Goal: Task Accomplishment & Management: Manage account settings

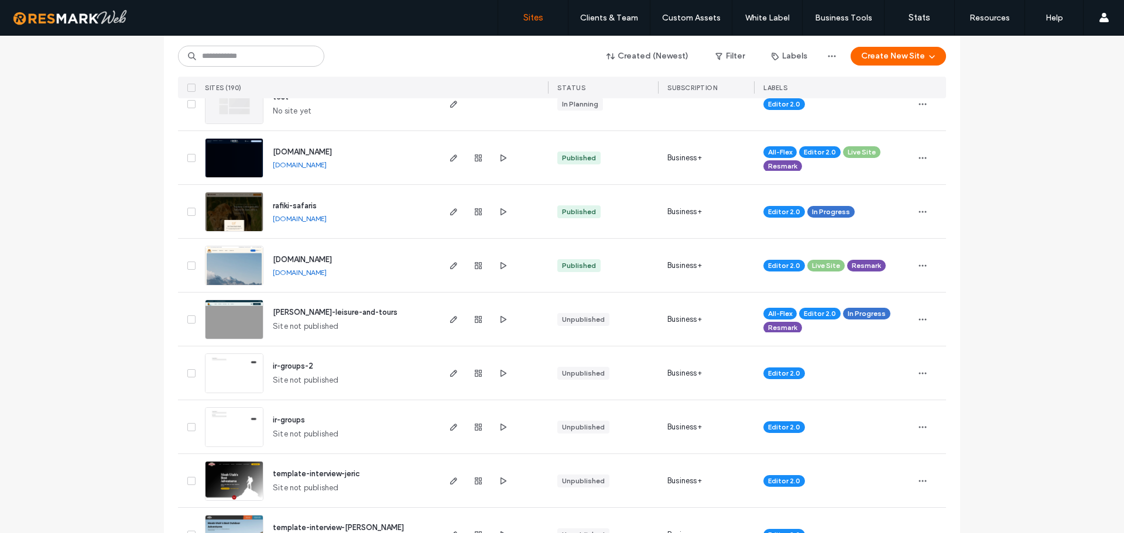
scroll to position [644, 0]
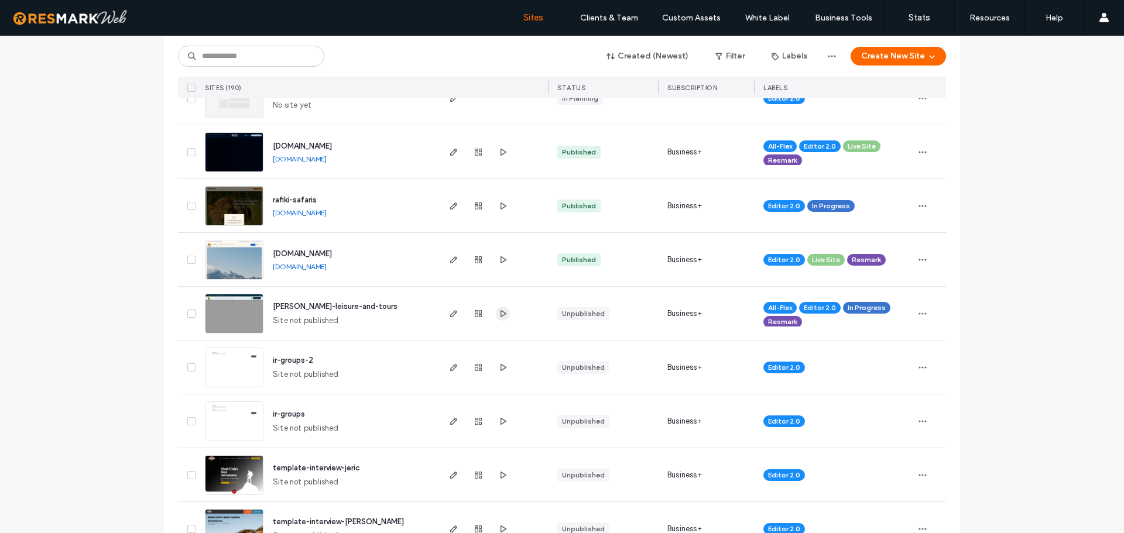
drag, startPoint x: 506, startPoint y: 320, endPoint x: 495, endPoint y: 311, distance: 13.7
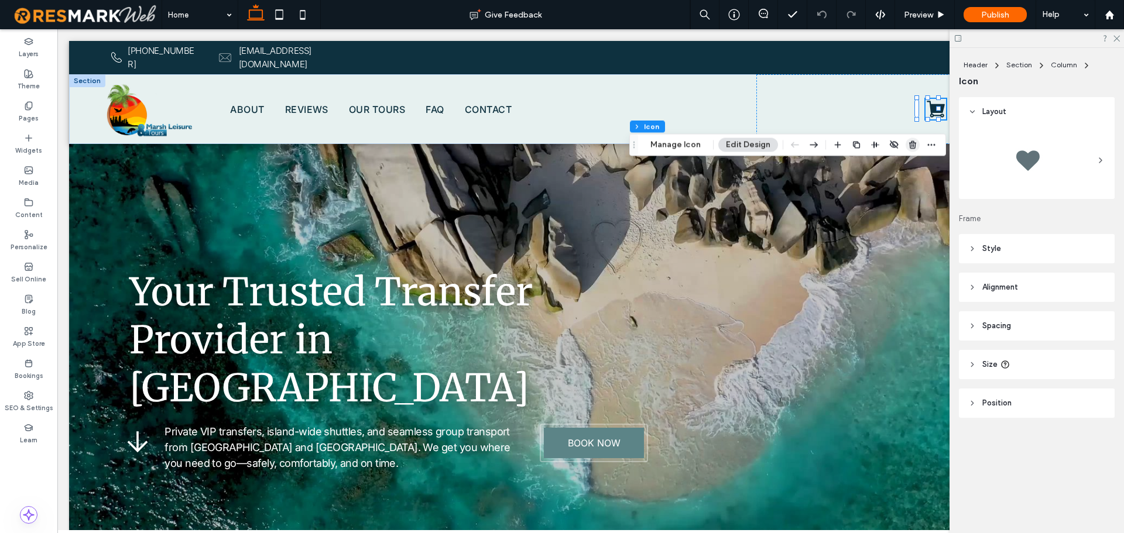
click at [911, 149] on icon "button" at bounding box center [912, 144] width 9 height 9
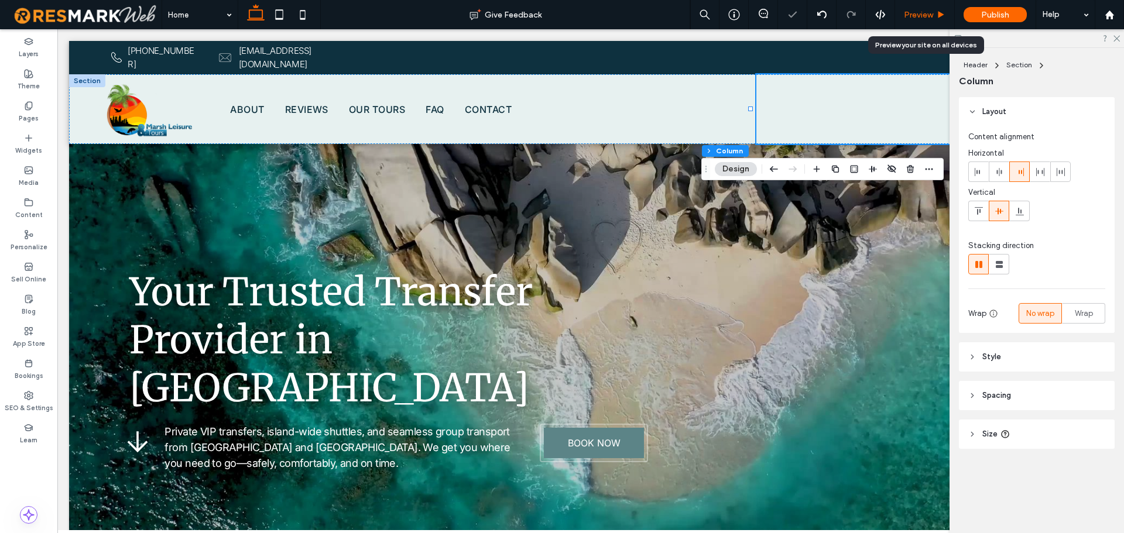
click at [929, 16] on span "Preview" at bounding box center [918, 15] width 29 height 10
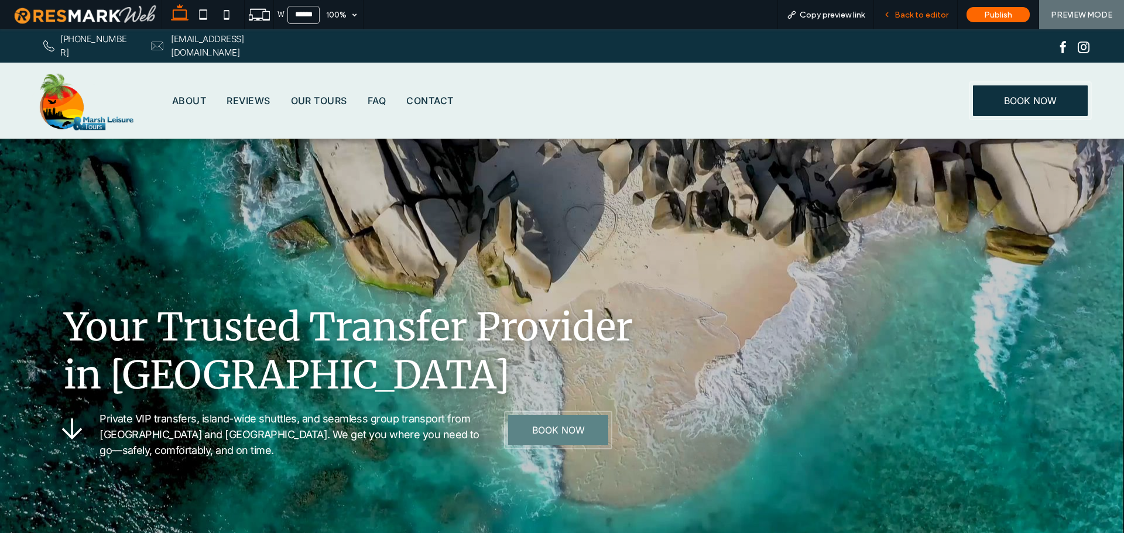
click at [907, 16] on span "Back to editor" at bounding box center [922, 15] width 54 height 10
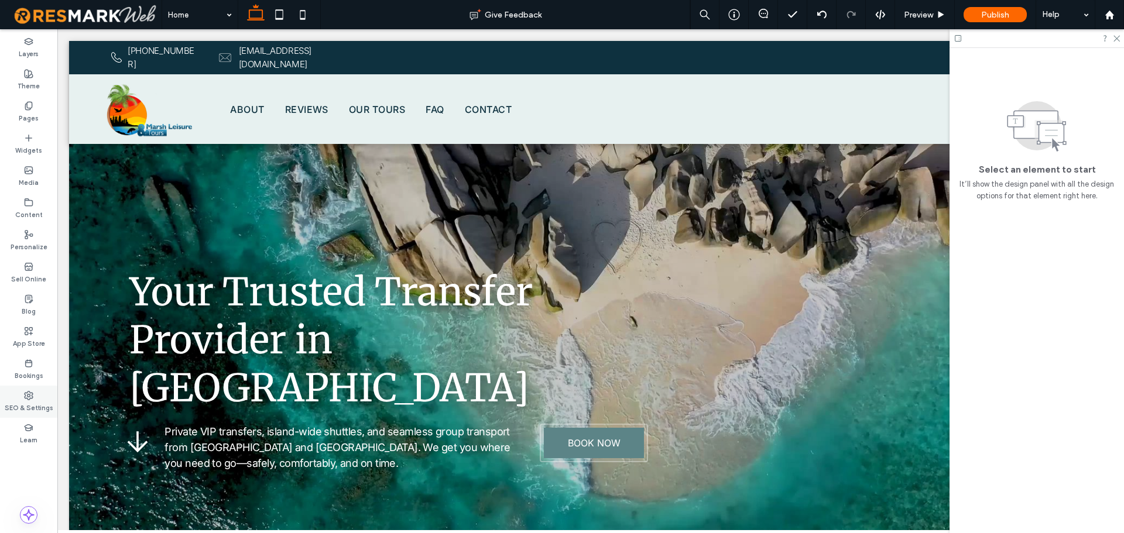
click at [36, 401] on label "SEO & Settings" at bounding box center [29, 407] width 49 height 13
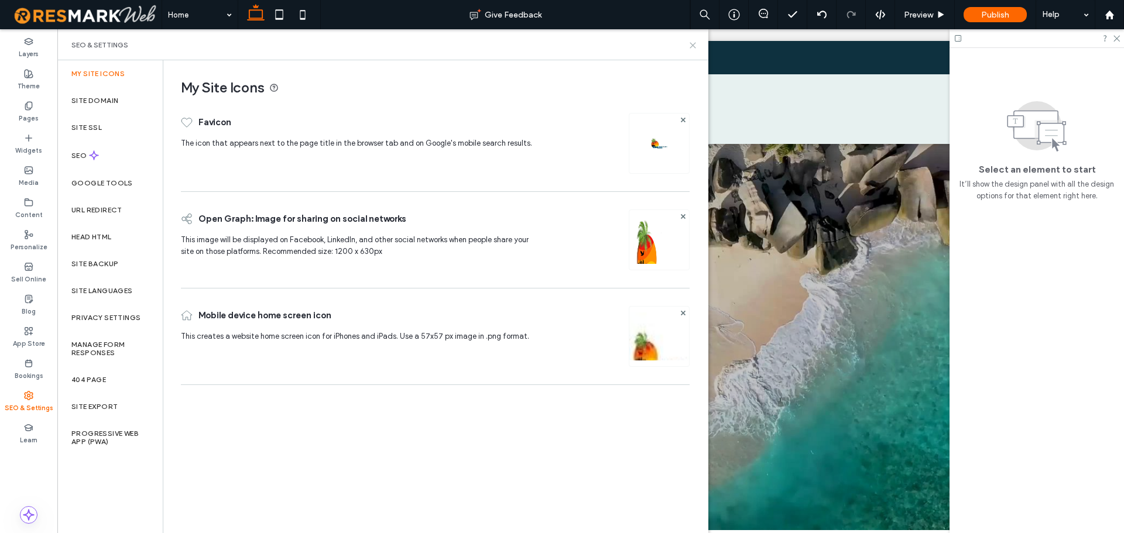
drag, startPoint x: 694, startPoint y: 45, endPoint x: 645, endPoint y: 15, distance: 57.0
click at [694, 45] on use at bounding box center [692, 45] width 5 height 5
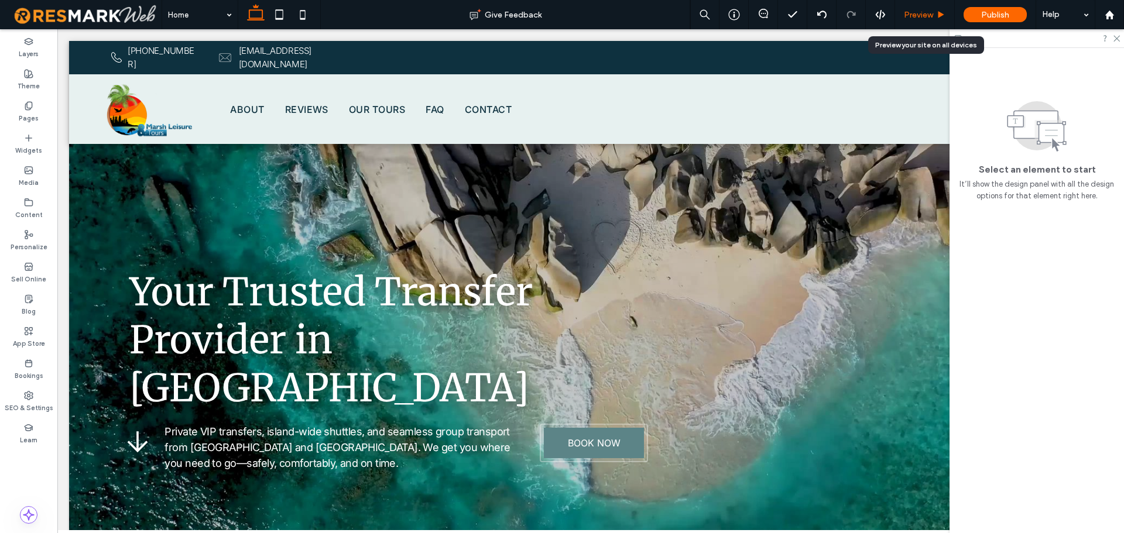
click at [925, 12] on span "Preview" at bounding box center [918, 15] width 29 height 10
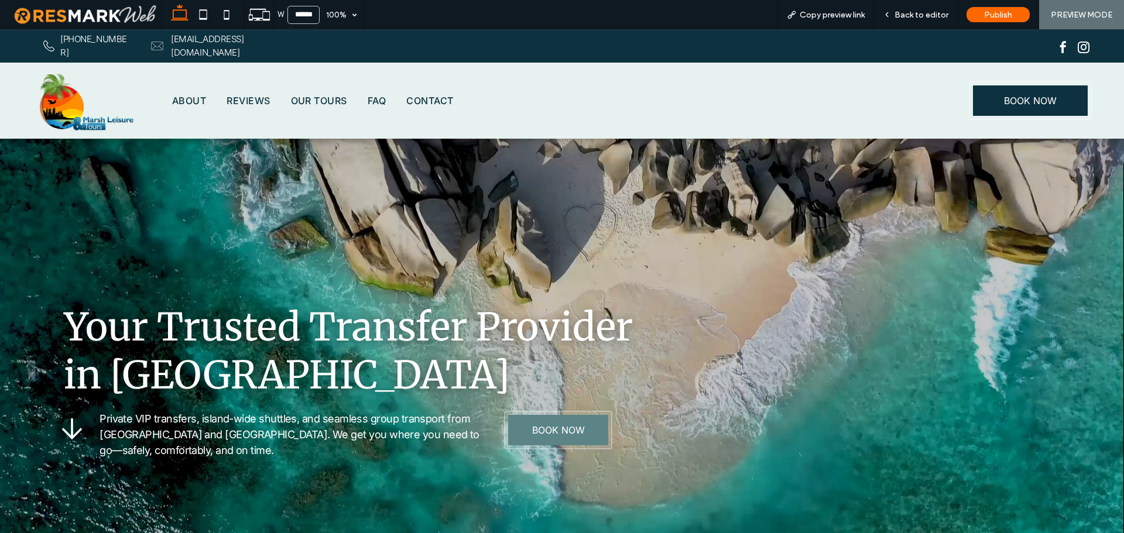
click at [1, 268] on div "Your Trusted Transfer Provider in Jamaica Private VIP transfers, island-wide sh…" at bounding box center [562, 281] width 1124 height 504
drag, startPoint x: 906, startPoint y: 16, endPoint x: 433, endPoint y: 102, distance: 480.8
click at [906, 16] on span "Back to editor" at bounding box center [922, 15] width 54 height 10
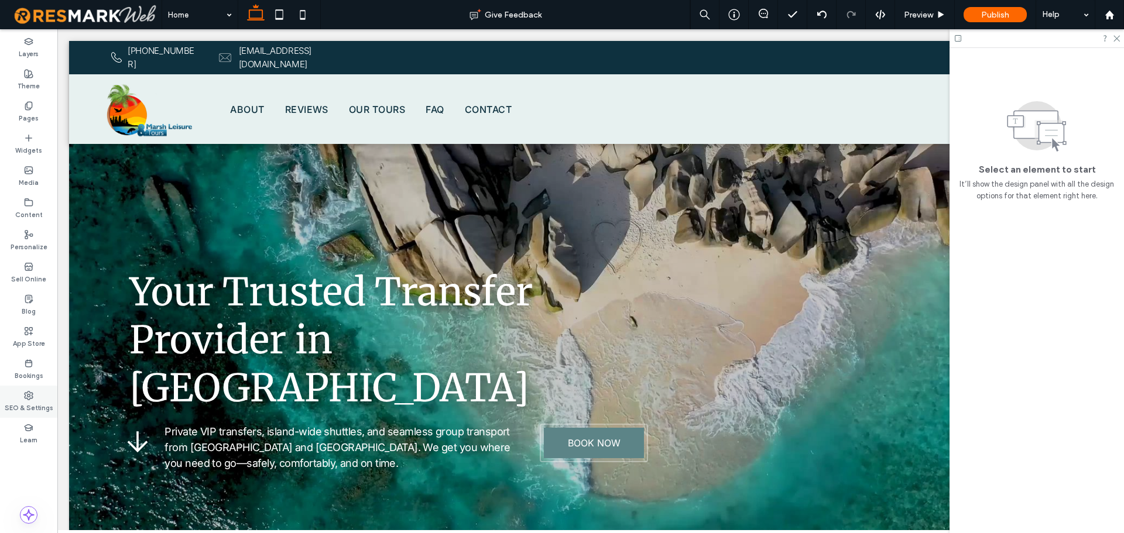
click at [26, 393] on icon at bounding box center [28, 395] width 9 height 9
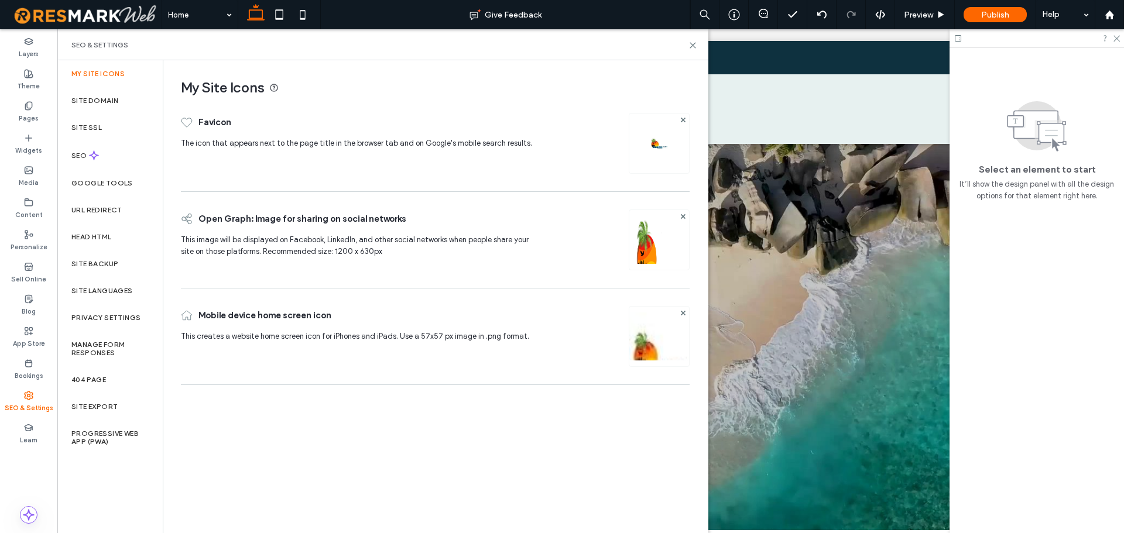
click at [651, 249] on img at bounding box center [659, 256] width 60 height 80
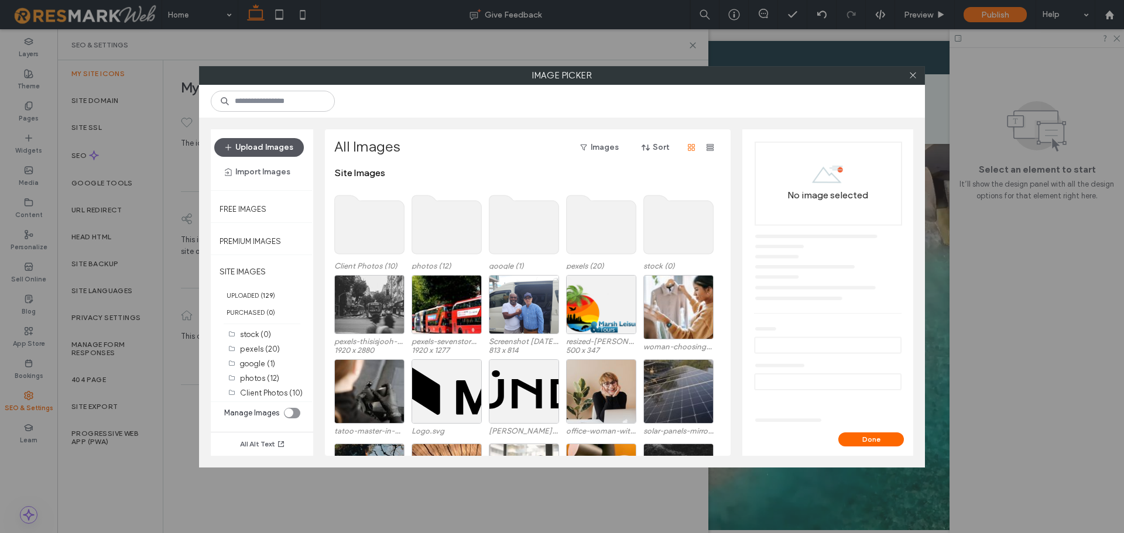
click at [288, 145] on button "Upload Images" at bounding box center [259, 147] width 90 height 19
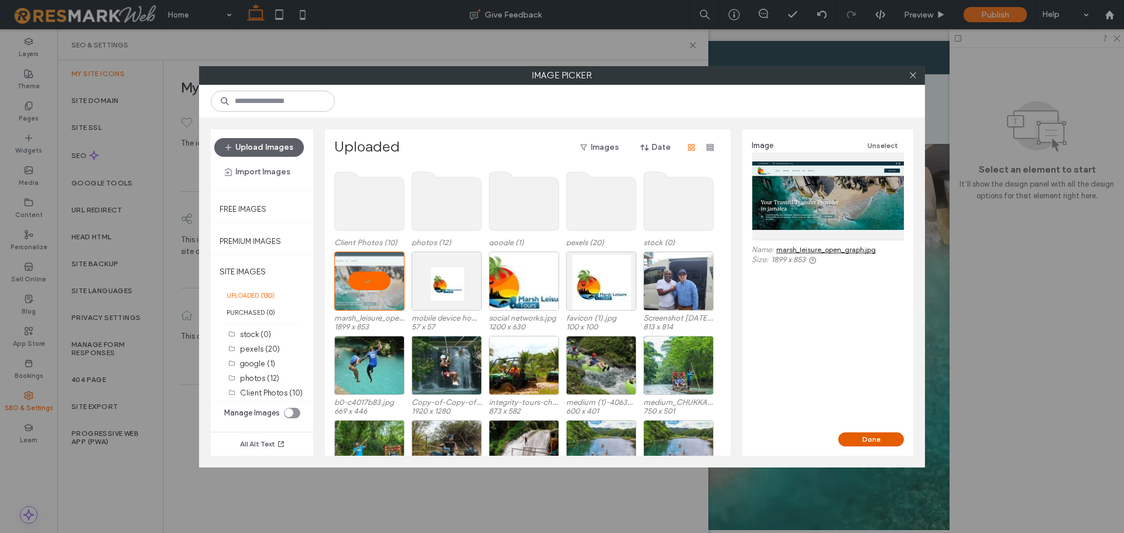
click at [879, 436] on button "Done" at bounding box center [872, 440] width 66 height 14
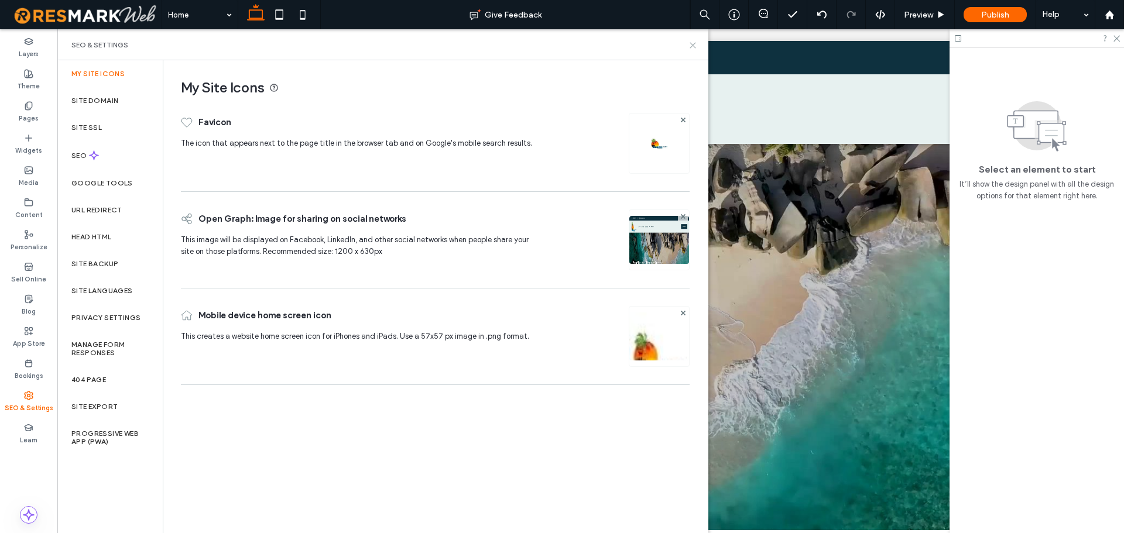
click at [693, 44] on icon at bounding box center [693, 45] width 9 height 9
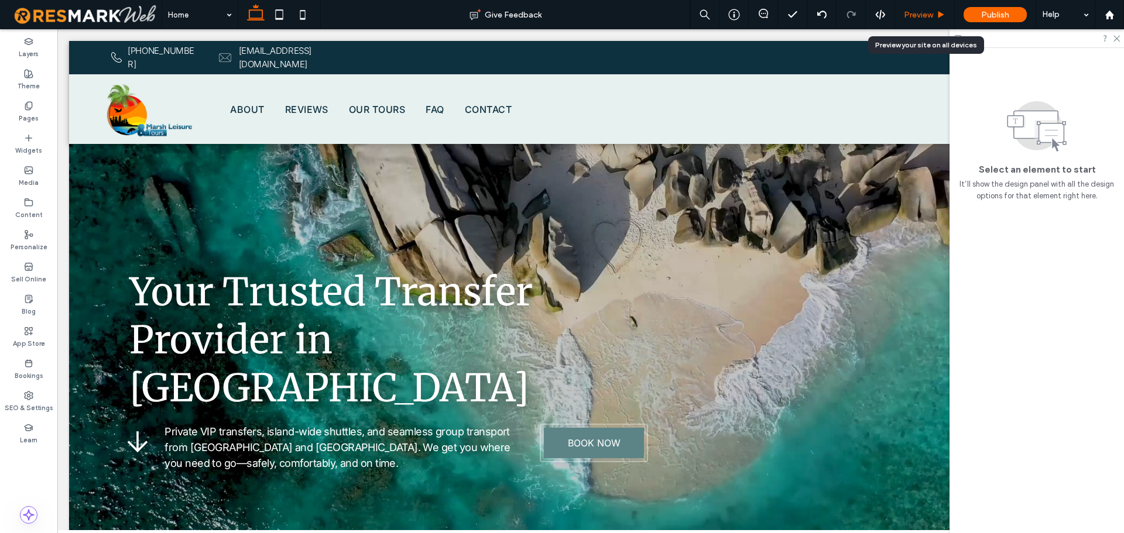
click at [922, 13] on span "Preview" at bounding box center [918, 15] width 29 height 10
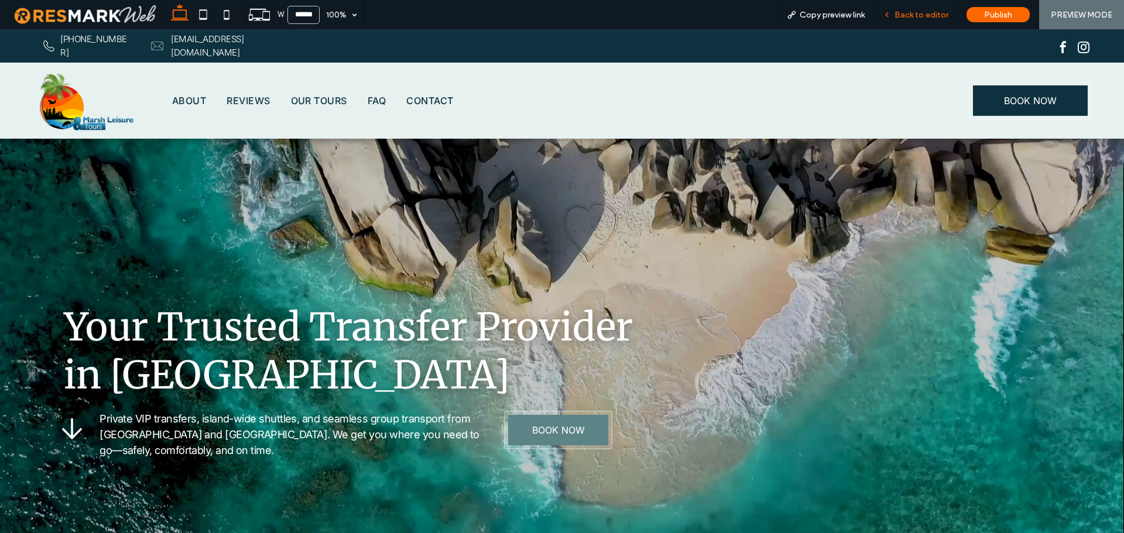
click at [918, 15] on span "Back to editor" at bounding box center [922, 15] width 54 height 10
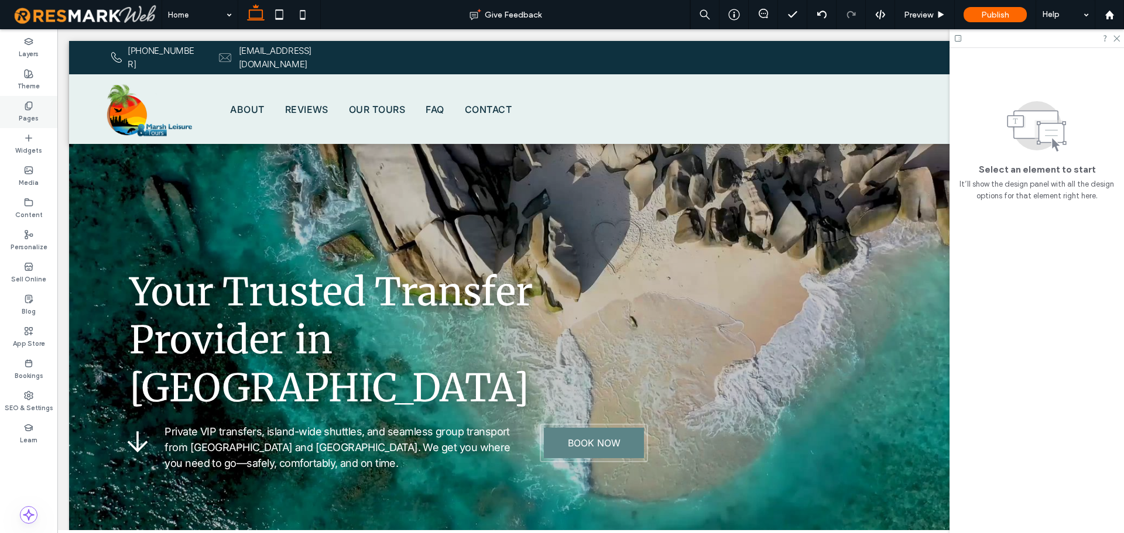
click at [30, 110] on icon at bounding box center [28, 105] width 9 height 9
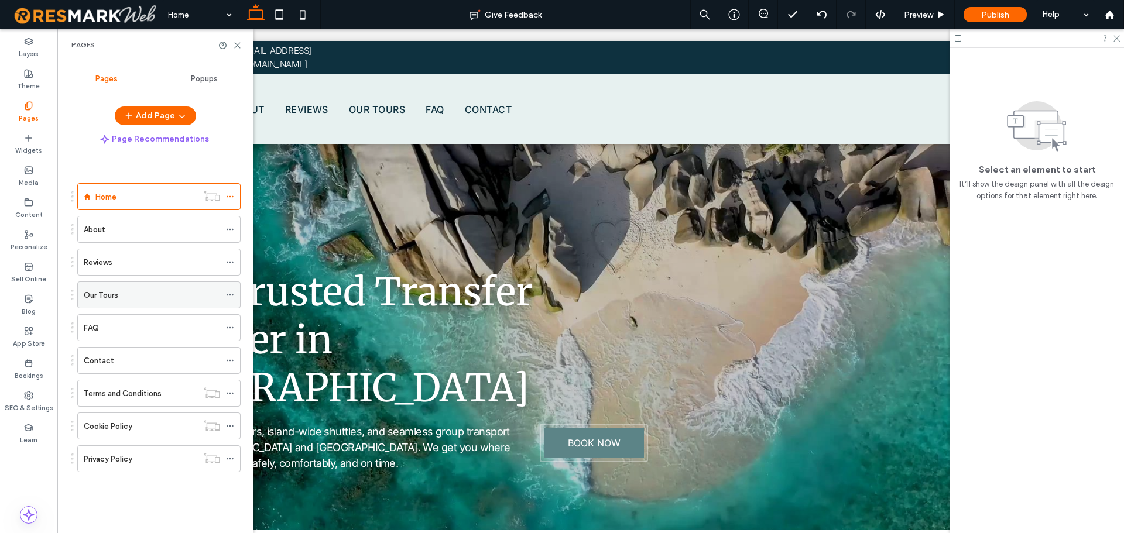
click at [228, 296] on use at bounding box center [230, 296] width 6 height 2
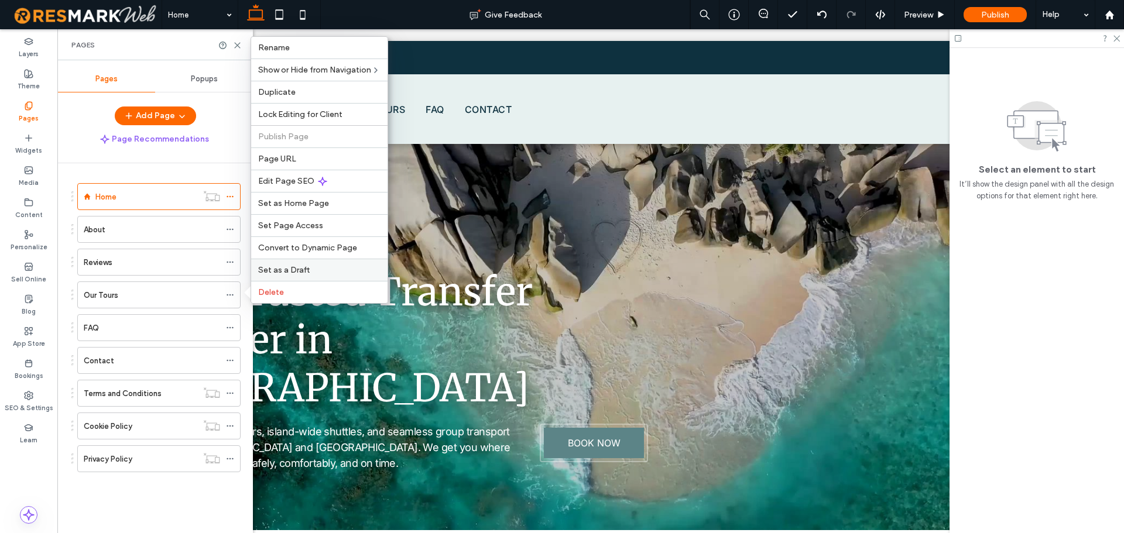
click at [313, 271] on label "Set as a Draft" at bounding box center [319, 270] width 122 height 10
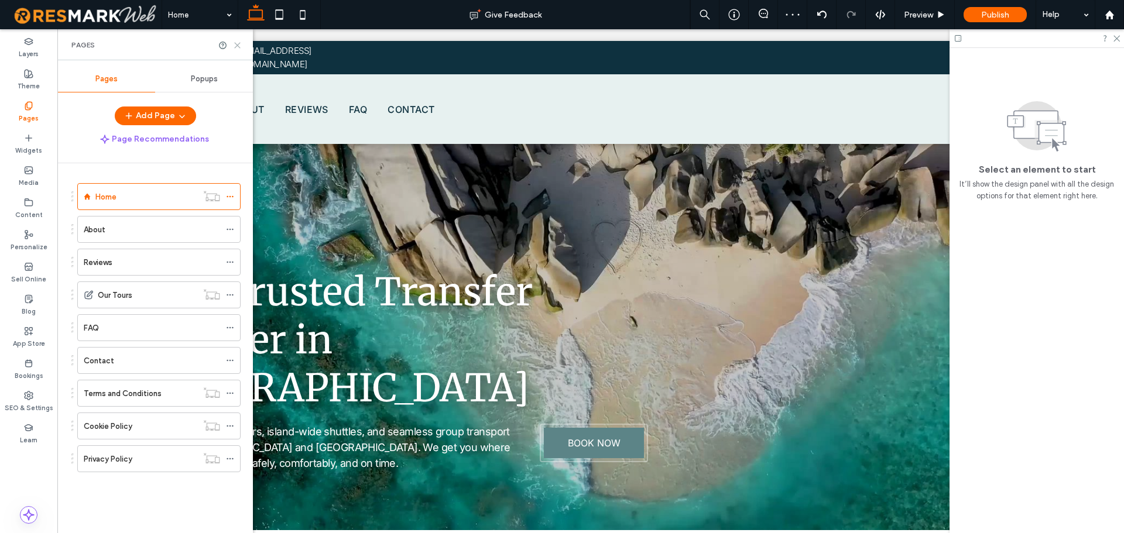
click at [238, 46] on icon at bounding box center [237, 45] width 9 height 9
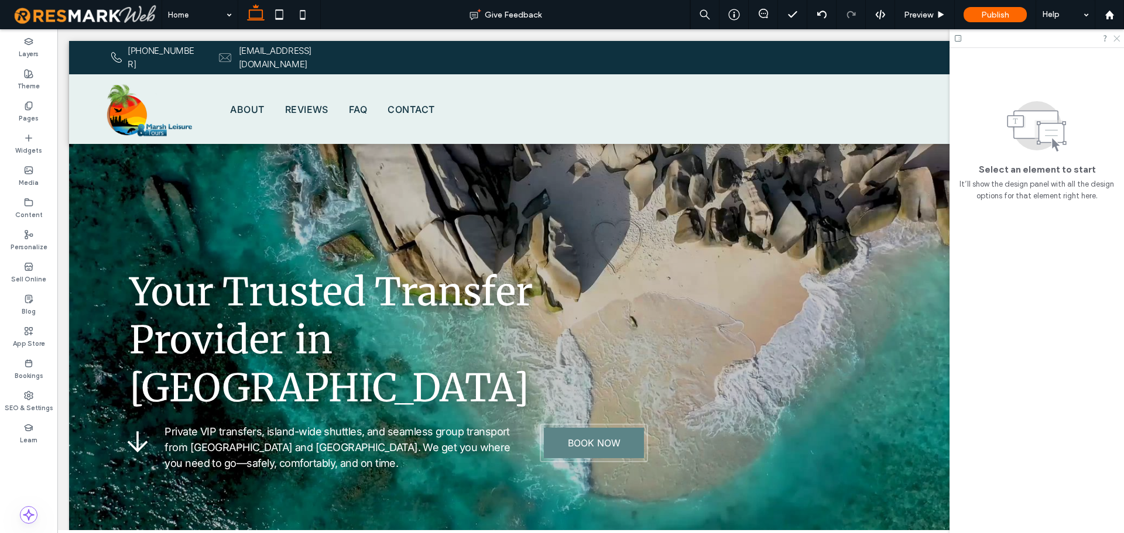
click at [1117, 40] on icon at bounding box center [1117, 38] width 8 height 8
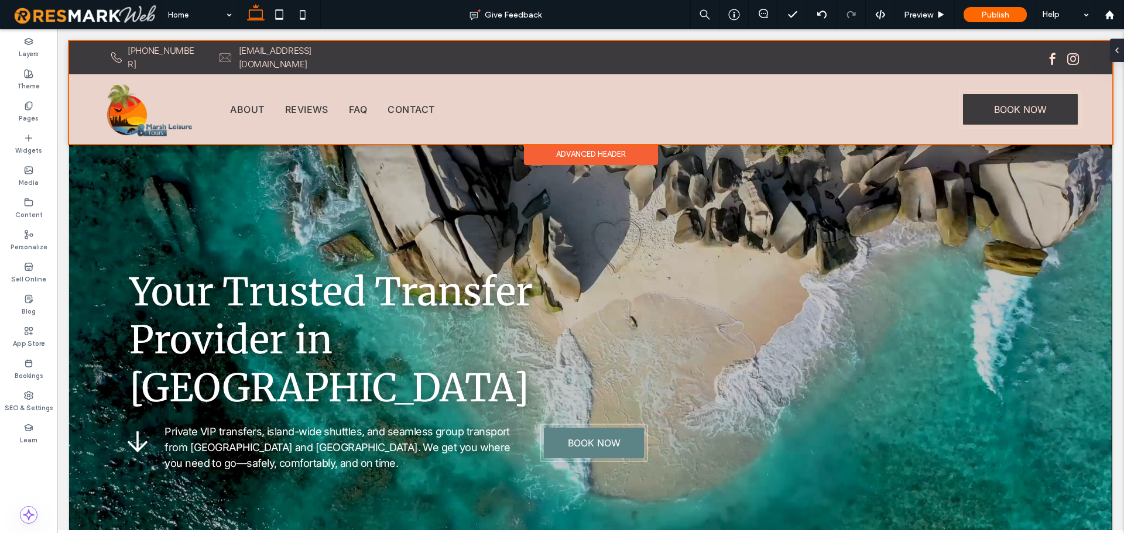
click at [1002, 118] on div at bounding box center [590, 92] width 1043 height 103
click at [1002, 118] on link "BOOK NOW" at bounding box center [1020, 109] width 109 height 29
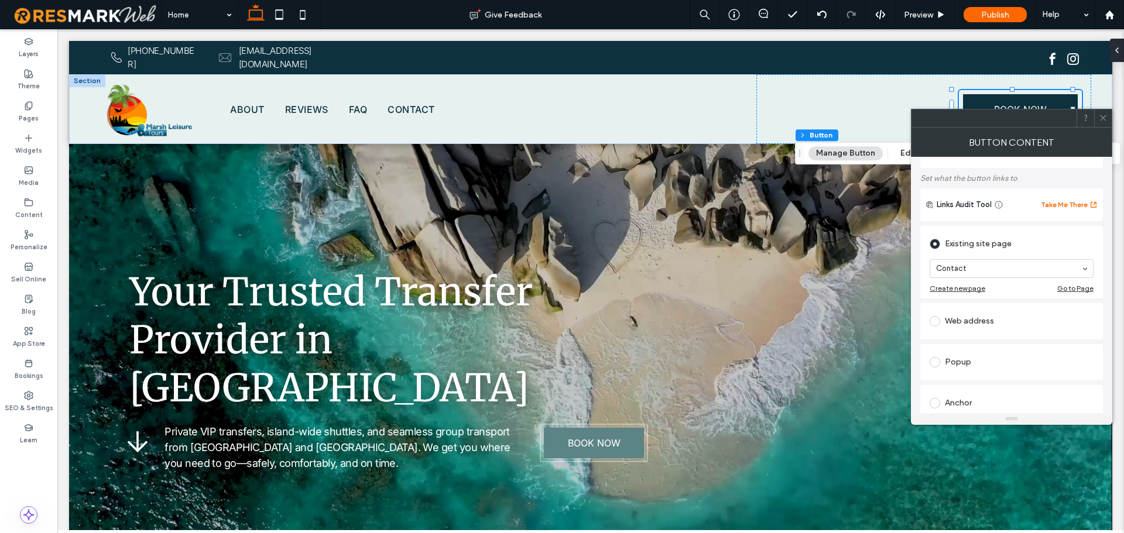
scroll to position [59, 0]
click at [1107, 120] on icon at bounding box center [1103, 118] width 9 height 9
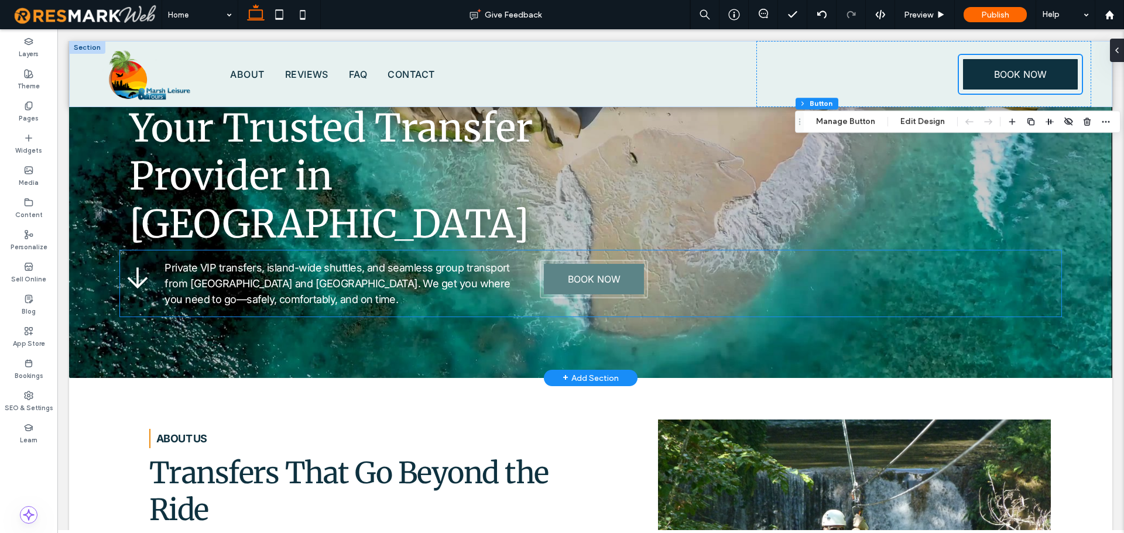
scroll to position [176, 0]
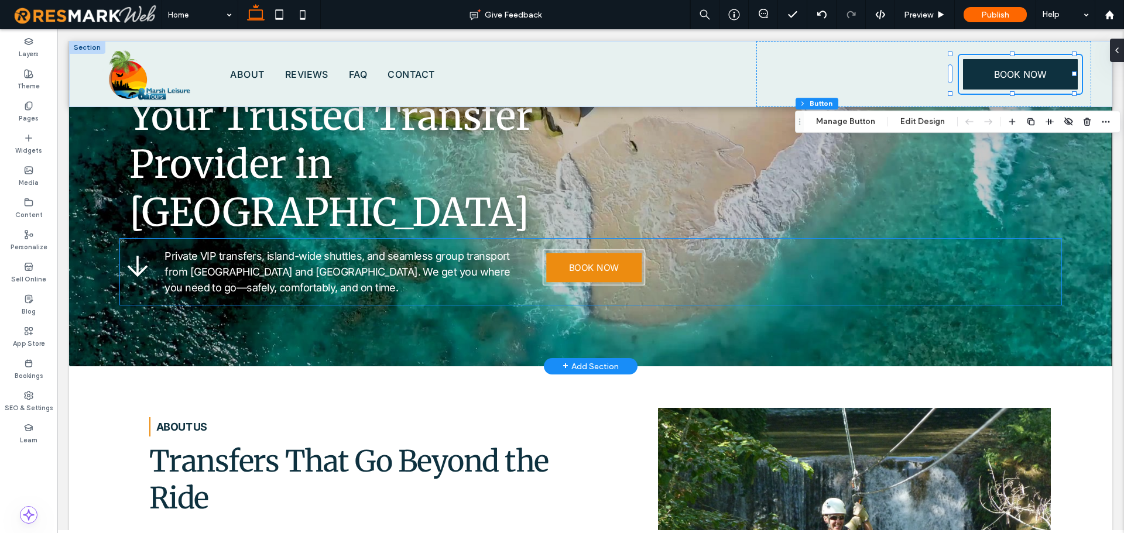
click at [586, 277] on link "BOOK NOW" at bounding box center [593, 267] width 95 height 29
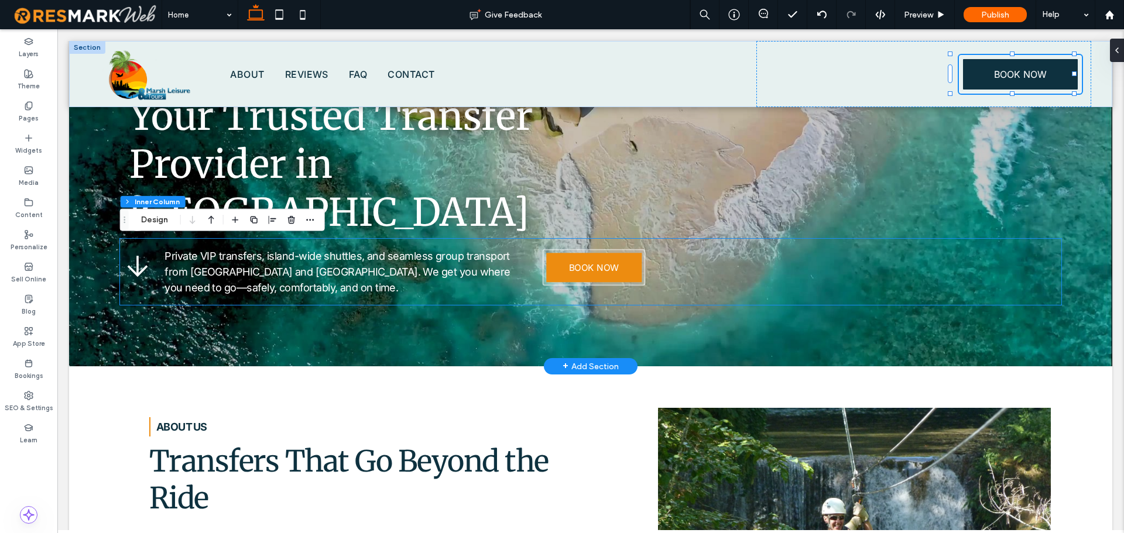
click at [586, 277] on link "BOOK NOW" at bounding box center [593, 267] width 95 height 29
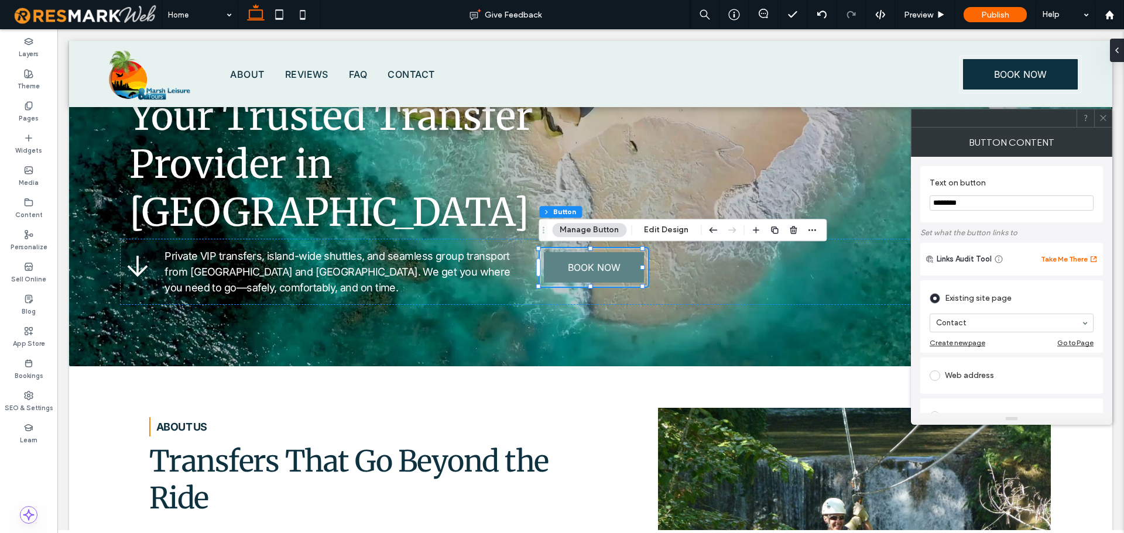
click at [1110, 120] on div at bounding box center [1103, 118] width 18 height 18
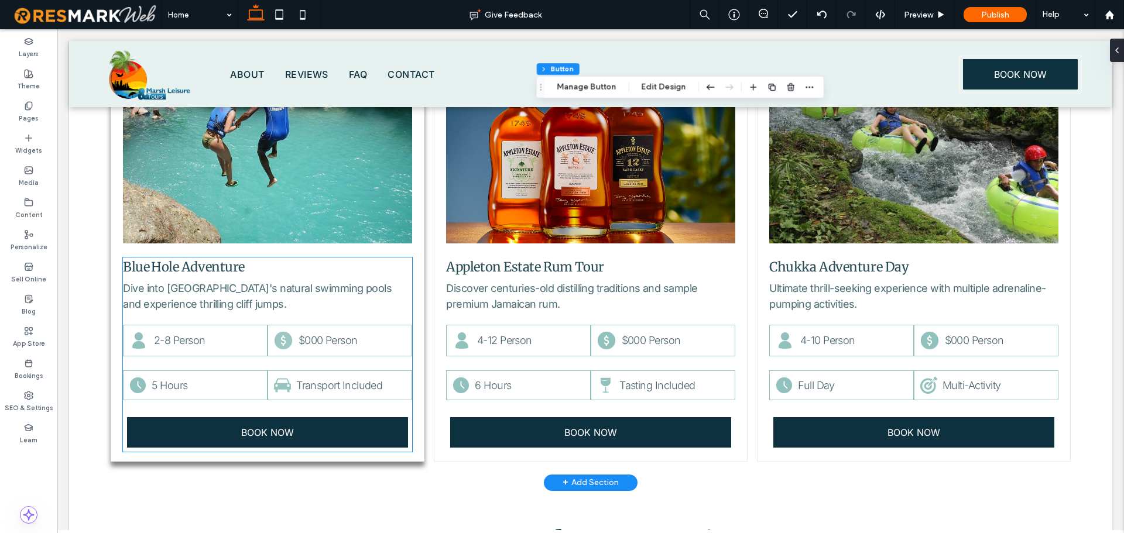
scroll to position [1991, 0]
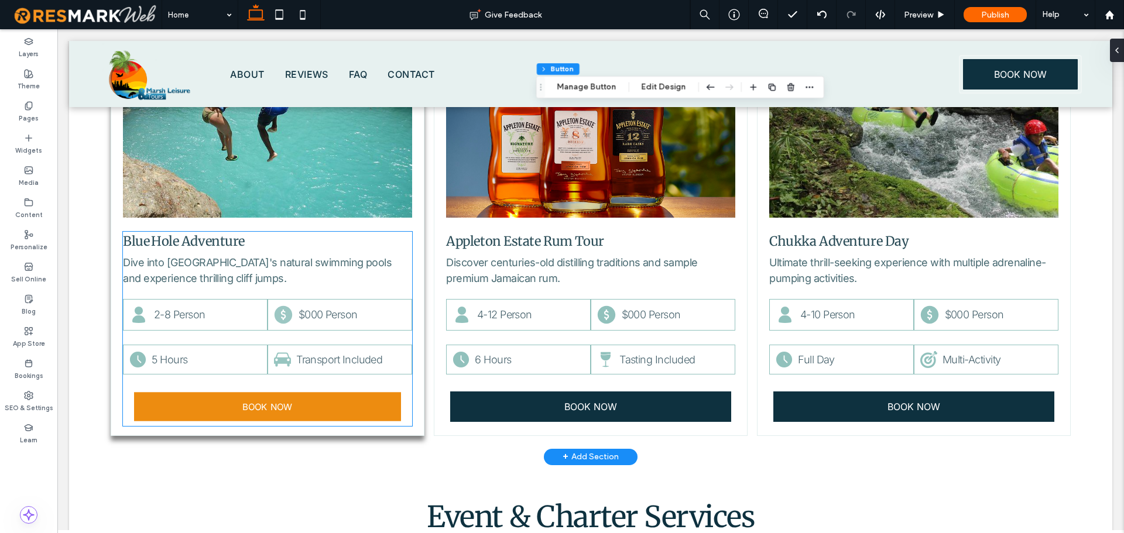
click at [276, 402] on span "BOOK NOW" at bounding box center [267, 407] width 50 height 11
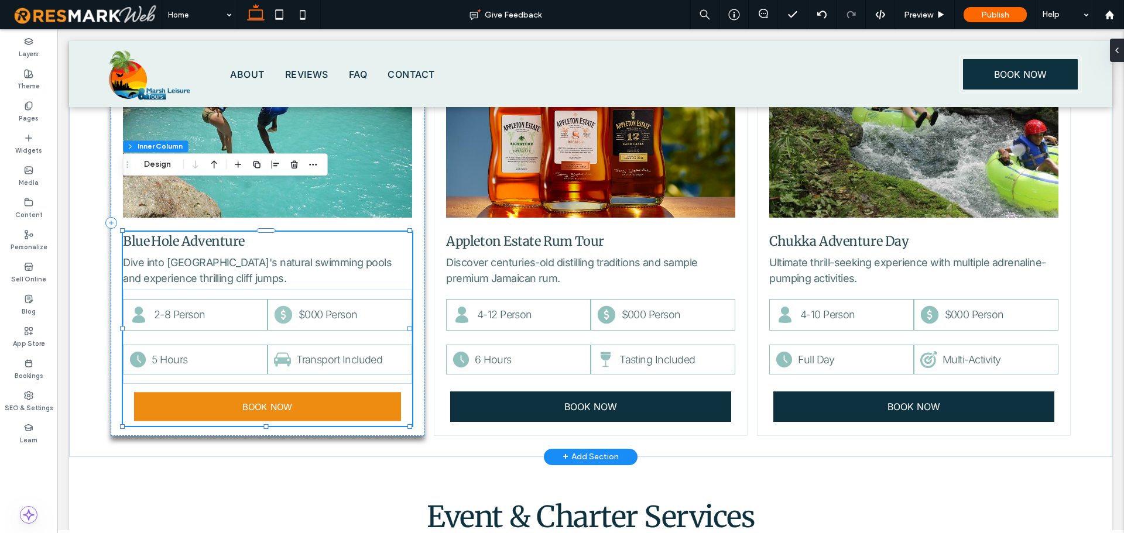
click at [276, 402] on span "BOOK NOW" at bounding box center [267, 407] width 50 height 11
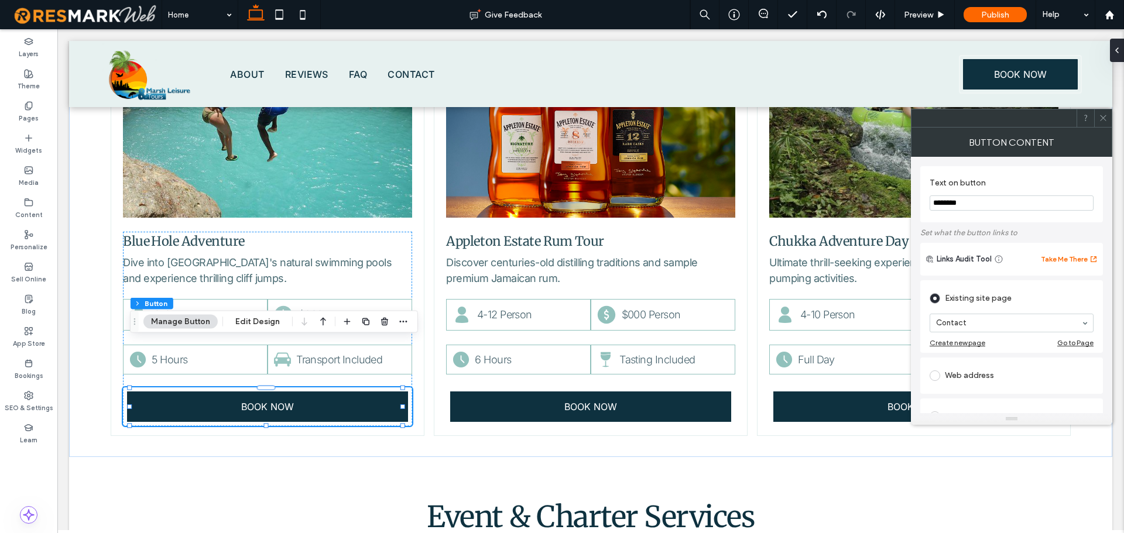
click at [1106, 122] on icon at bounding box center [1103, 118] width 9 height 9
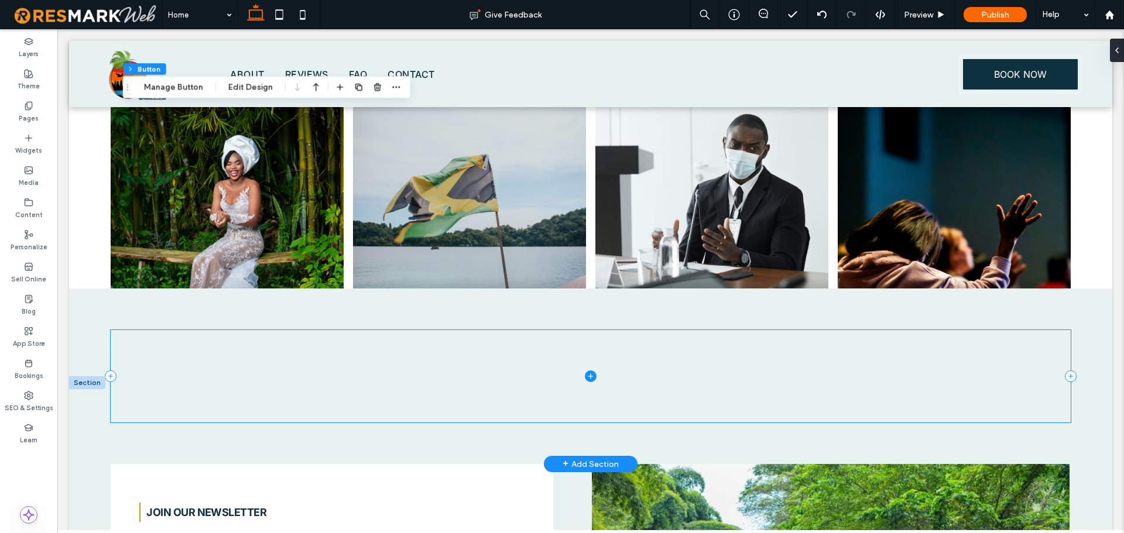
scroll to position [2342, 0]
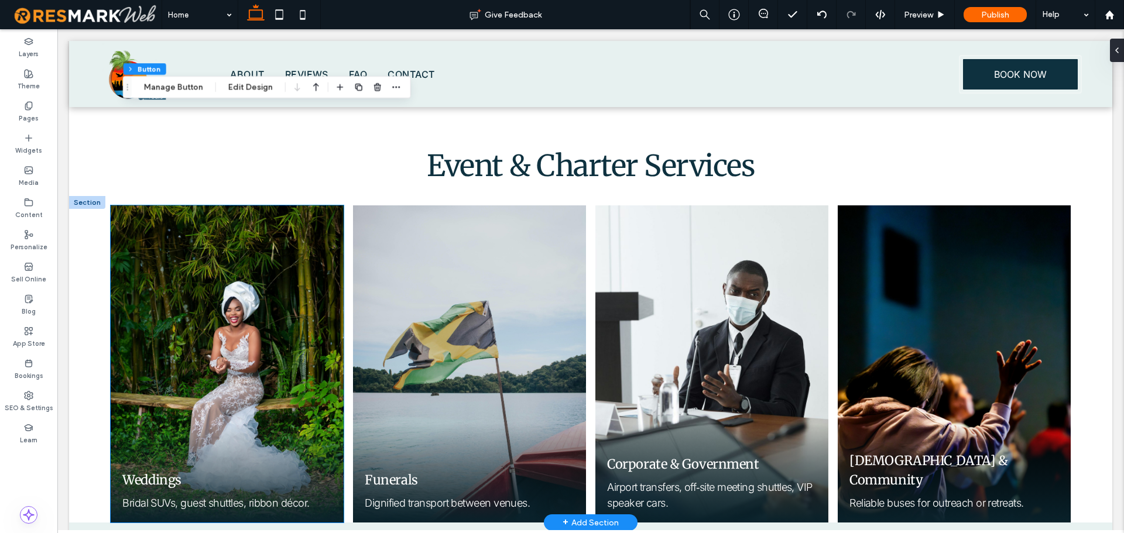
click at [225, 314] on div "Weddings Bridal SUVs, guest shuttles, ribbon décor." at bounding box center [227, 364] width 233 height 317
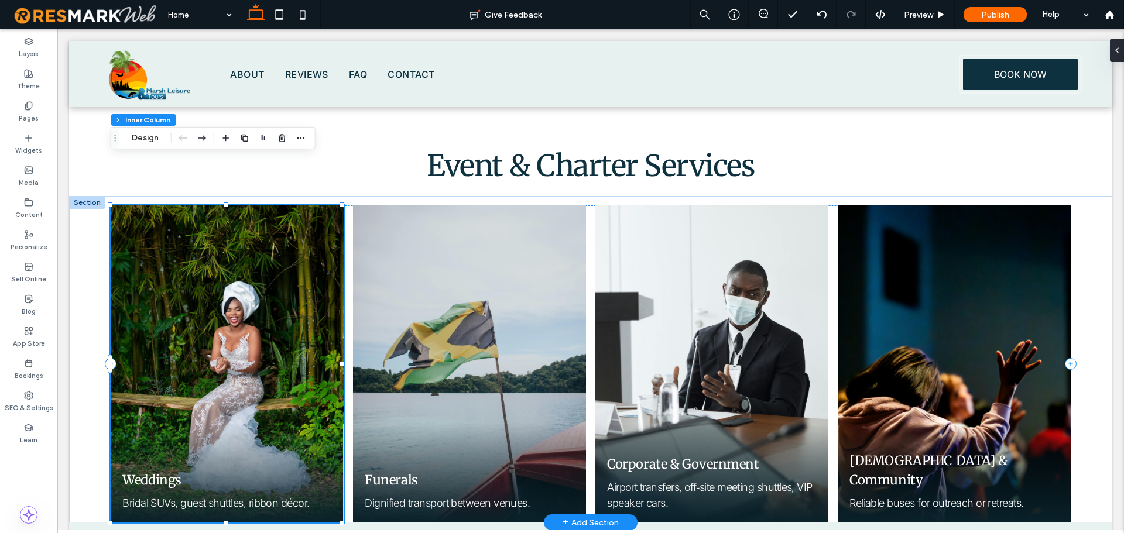
click at [153, 206] on div "Weddings Bridal SUVs, guest shuttles, ribbon décor." at bounding box center [227, 364] width 233 height 317
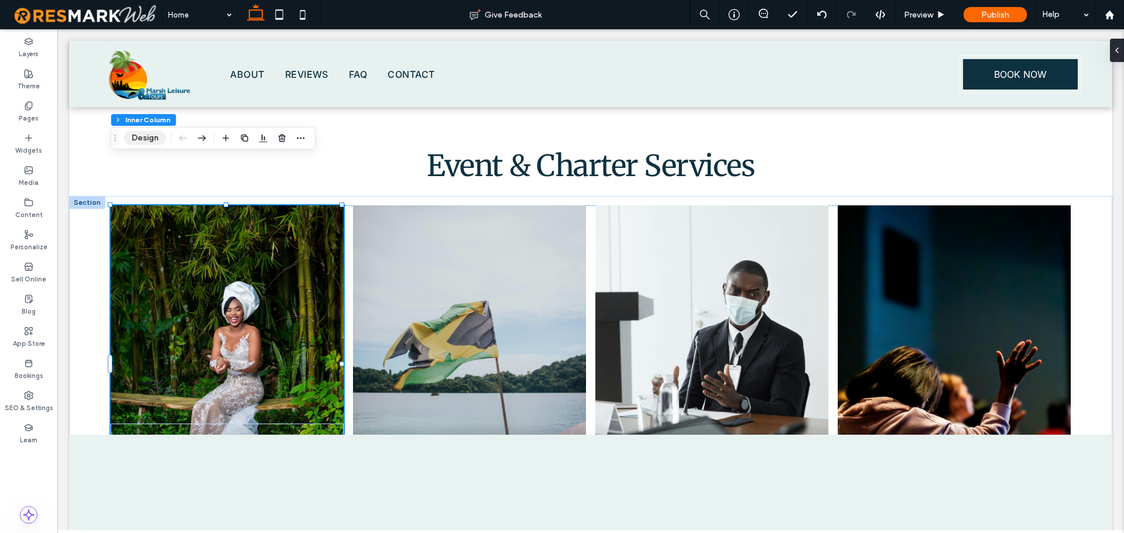
click at [148, 141] on button "Design" at bounding box center [145, 138] width 42 height 14
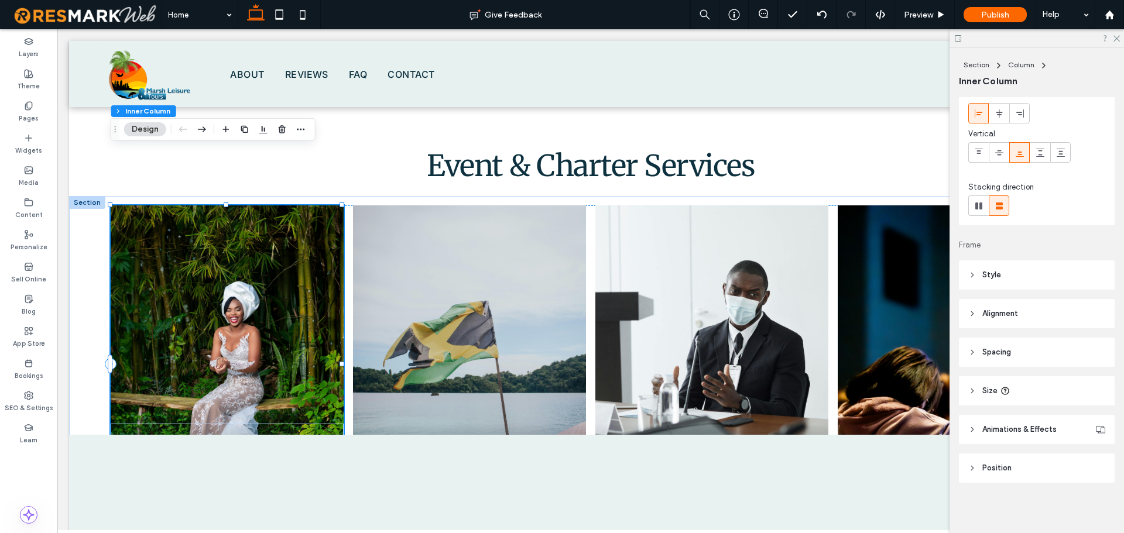
scroll to position [60, 0]
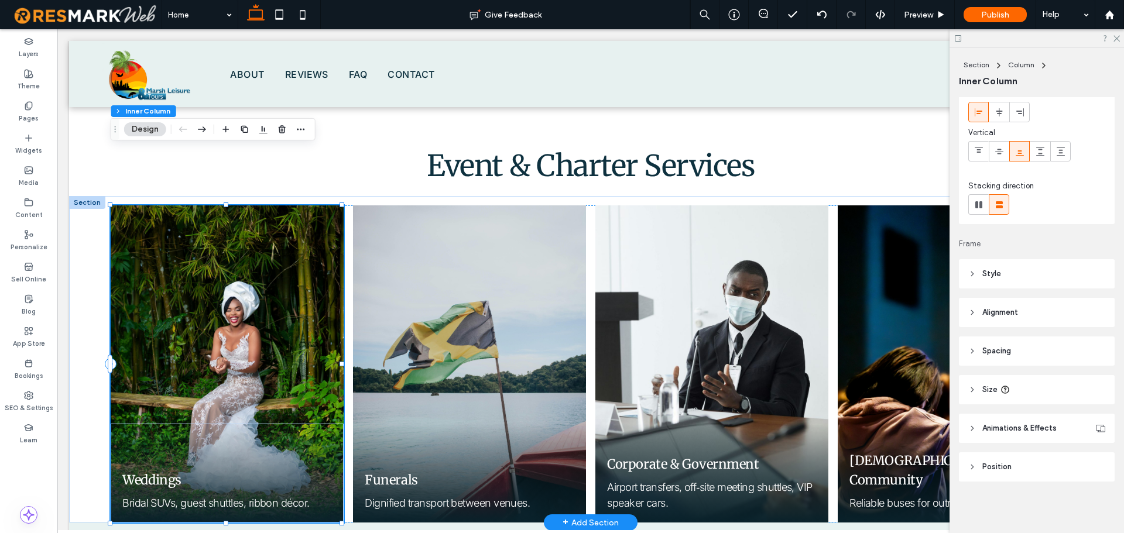
click at [176, 240] on div "Weddings Bridal SUVs, guest shuttles, ribbon décor." at bounding box center [227, 364] width 233 height 317
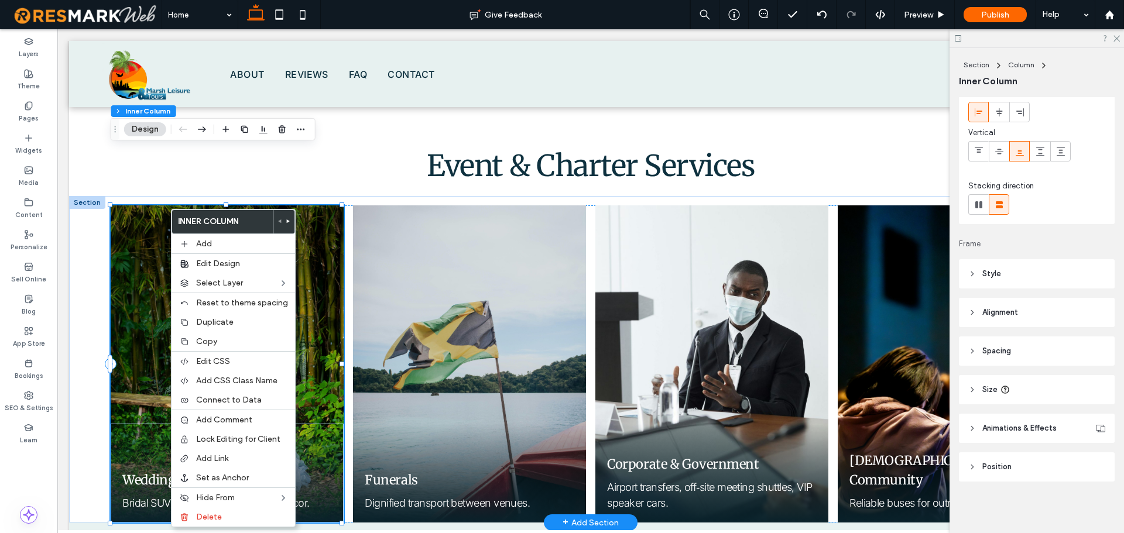
click at [160, 206] on div "Weddings Bridal SUVs, guest shuttles, ribbon décor." at bounding box center [227, 364] width 233 height 317
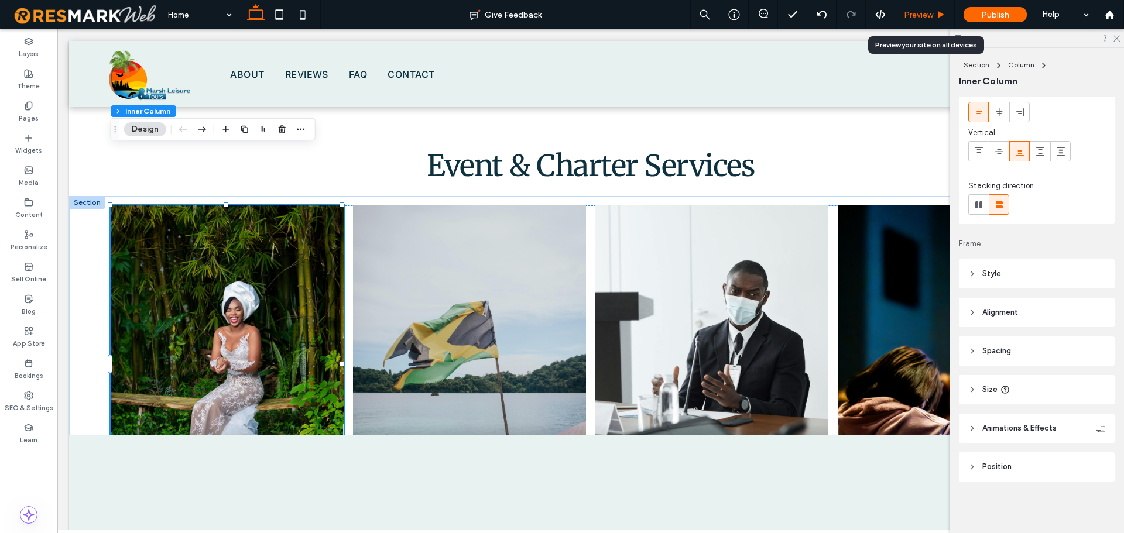
click at [923, 15] on span "Preview" at bounding box center [918, 15] width 29 height 10
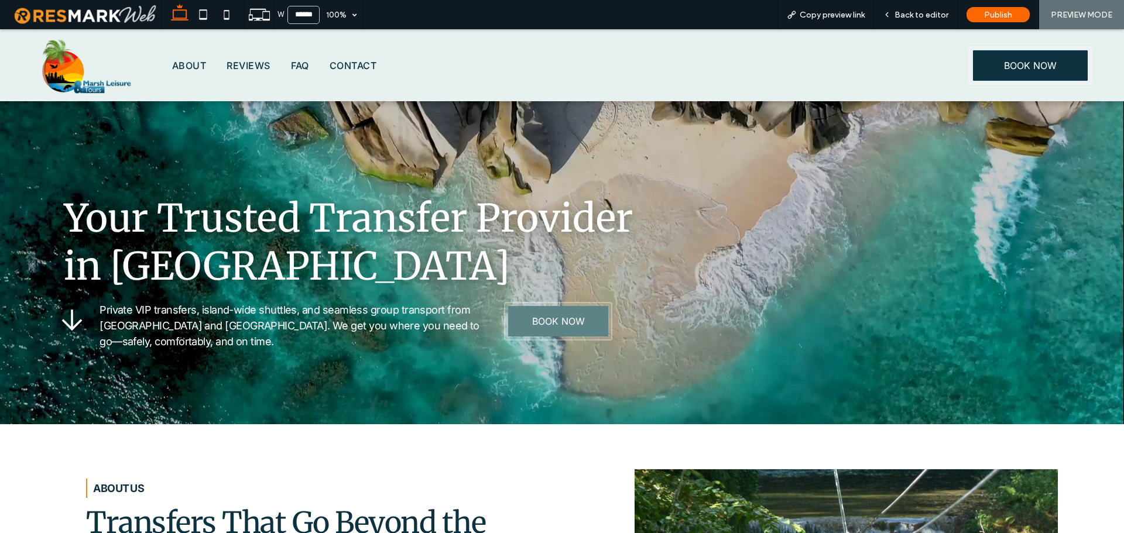
scroll to position [96, 0]
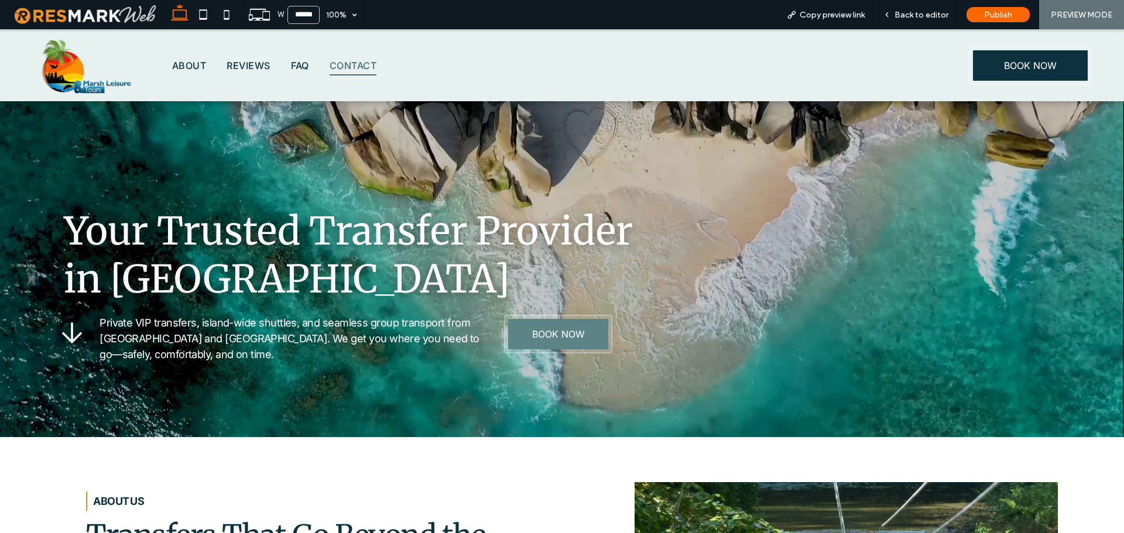
click at [371, 64] on span "Contact" at bounding box center [353, 66] width 47 height 20
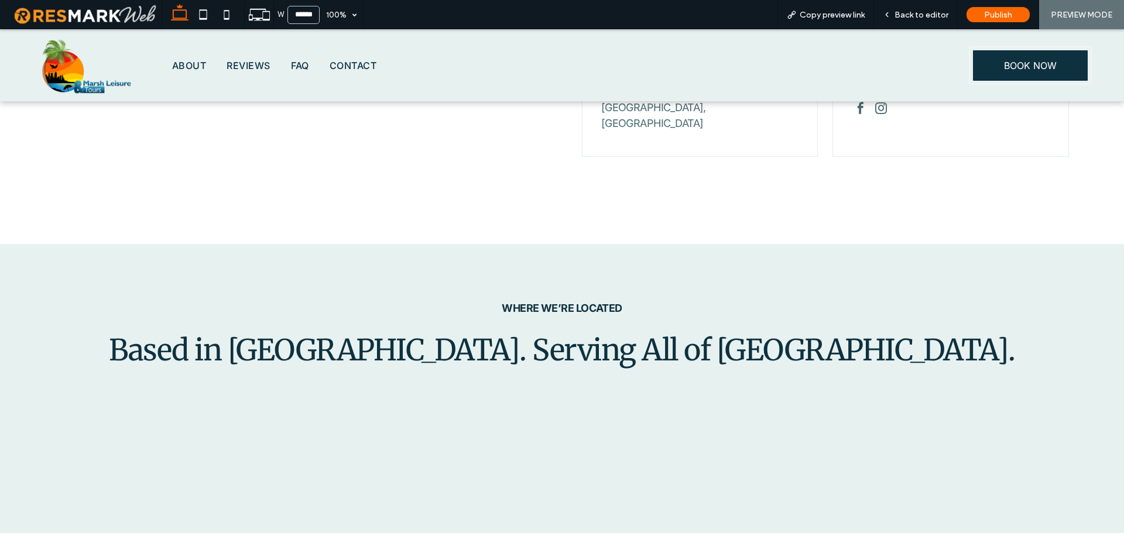
scroll to position [757, 0]
click at [72, 73] on img at bounding box center [87, 65] width 104 height 72
click at [831, 18] on span "Copy preview link" at bounding box center [832, 15] width 65 height 10
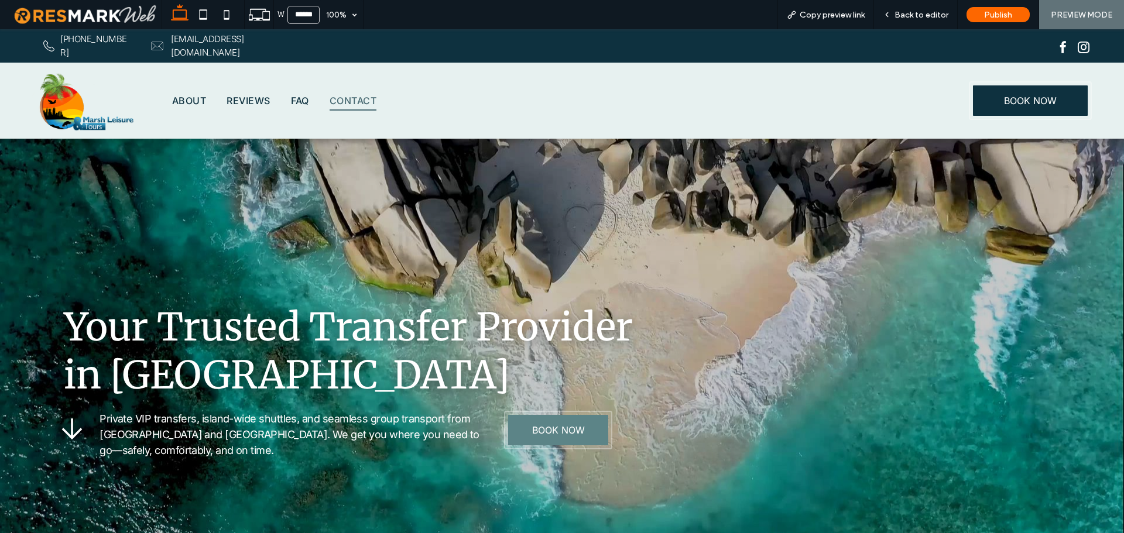
click at [358, 94] on span "Contact" at bounding box center [353, 101] width 47 height 20
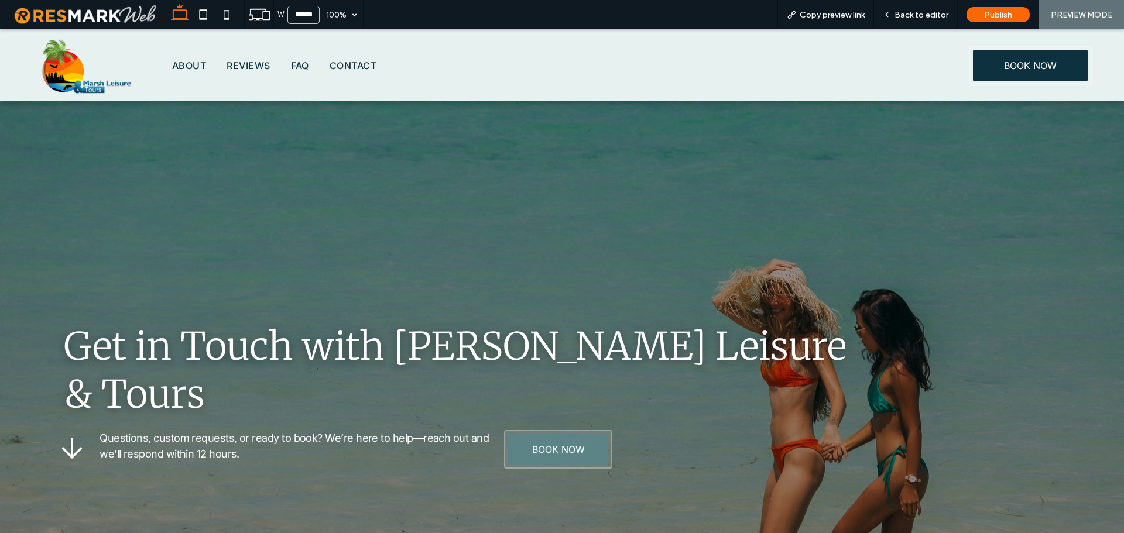
scroll to position [584, 0]
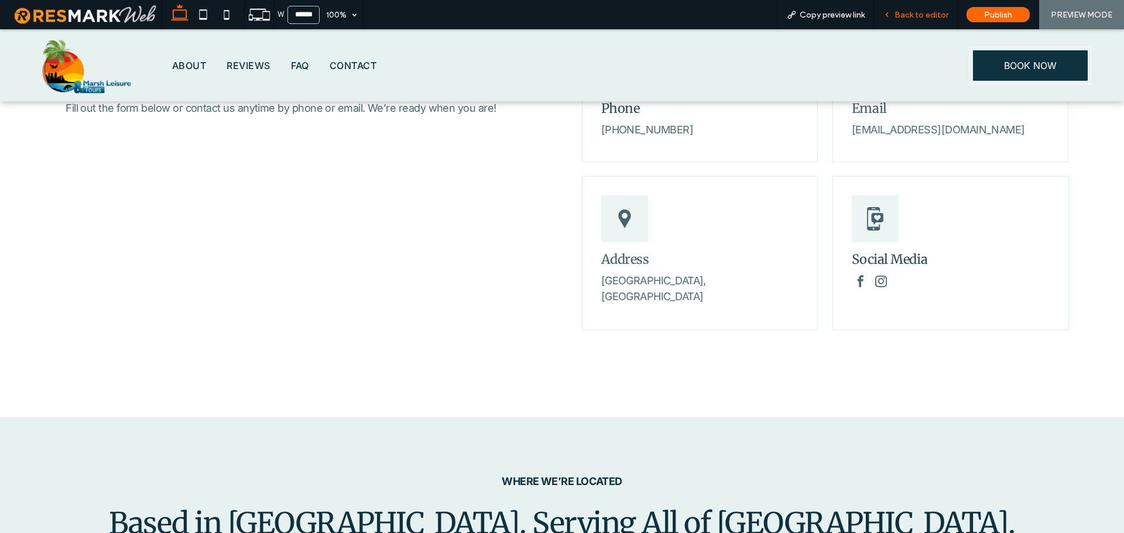
click at [912, 18] on span "Back to editor" at bounding box center [922, 15] width 54 height 10
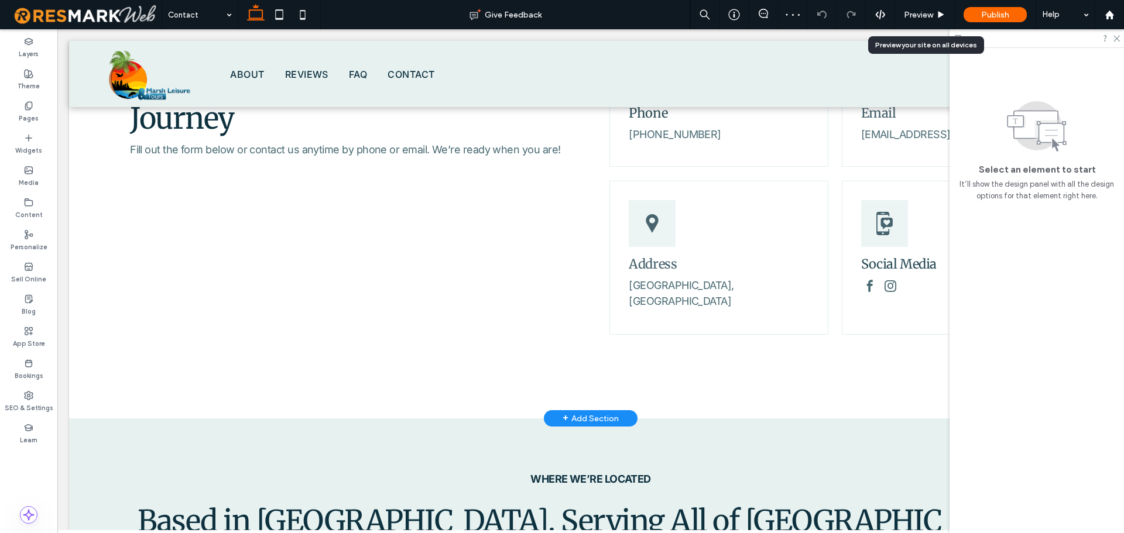
scroll to position [577, 0]
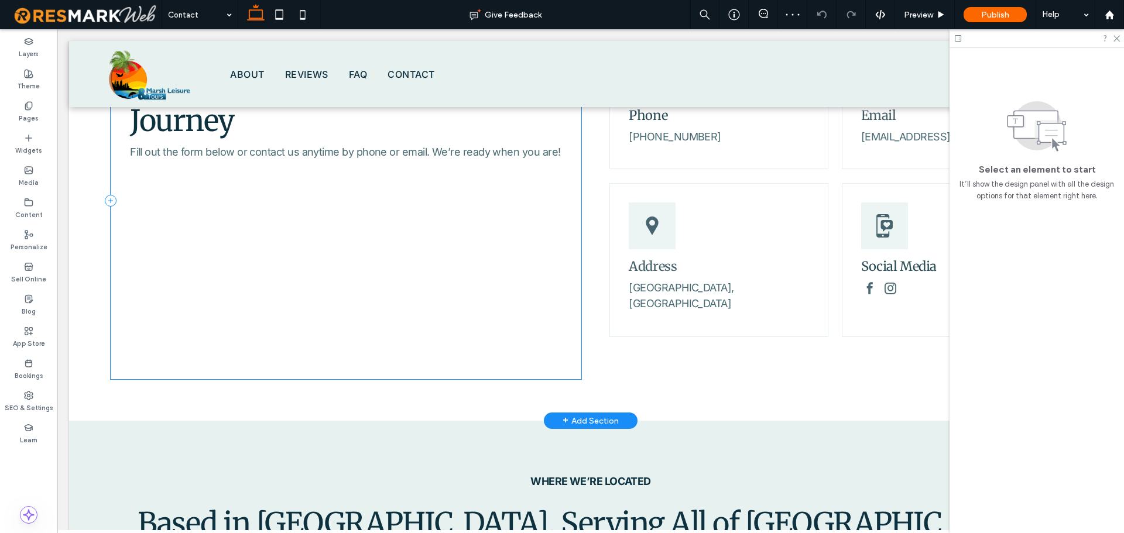
click at [230, 278] on div "Contact Us Let’s Plan Your Jamaican Journey Fill out the form below or contact …" at bounding box center [346, 201] width 470 height 357
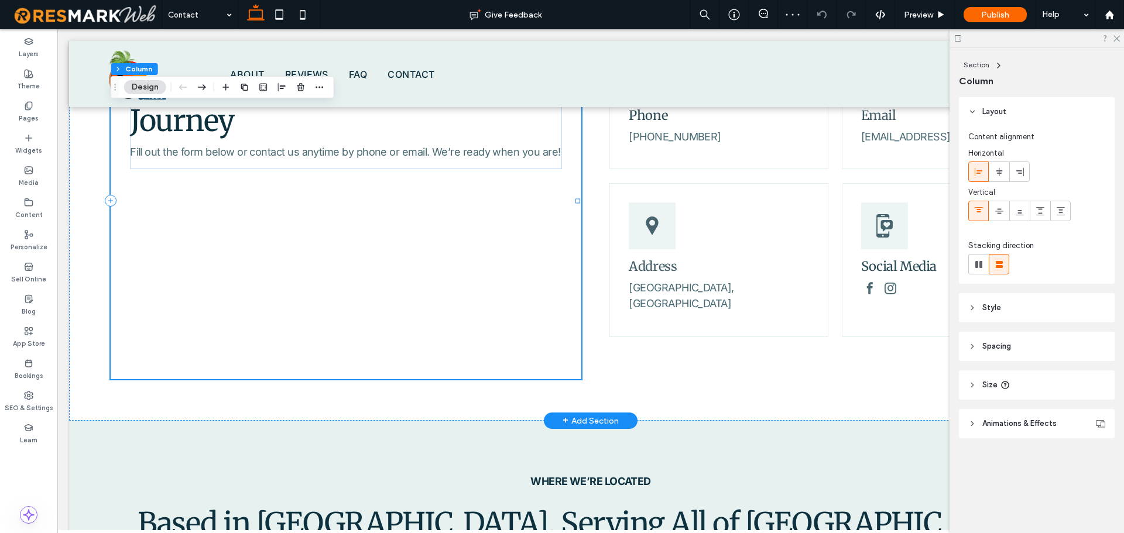
click at [231, 205] on div "Contact Us Let’s Plan Your Jamaican Journey Fill out the form below or contact …" at bounding box center [346, 201] width 470 height 357
click at [208, 173] on div "Contact Us Let’s Plan Your Jamaican Journey Fill out the form below or contact …" at bounding box center [346, 201] width 470 height 357
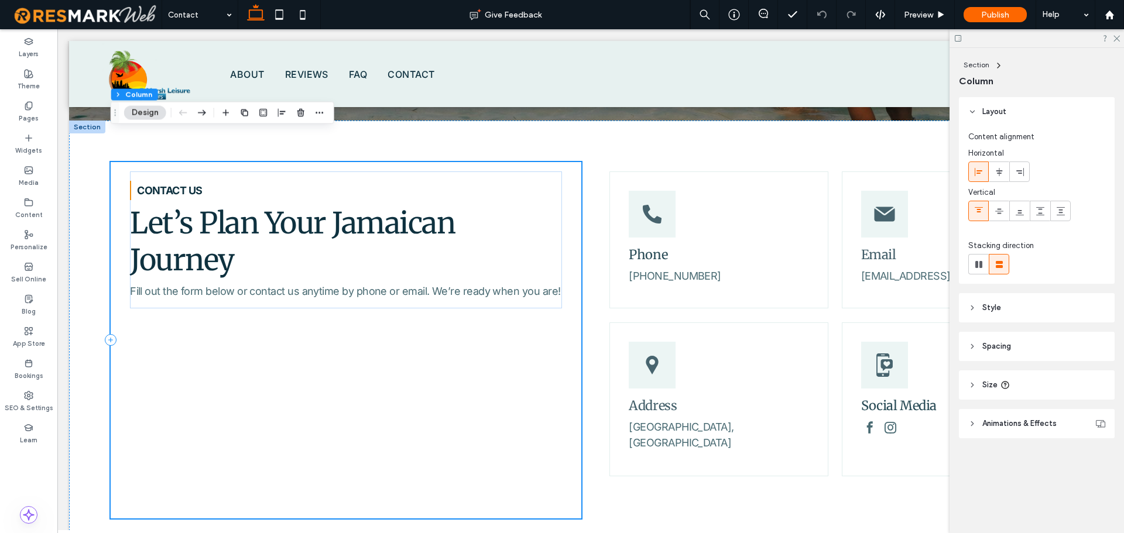
scroll to position [402, 0]
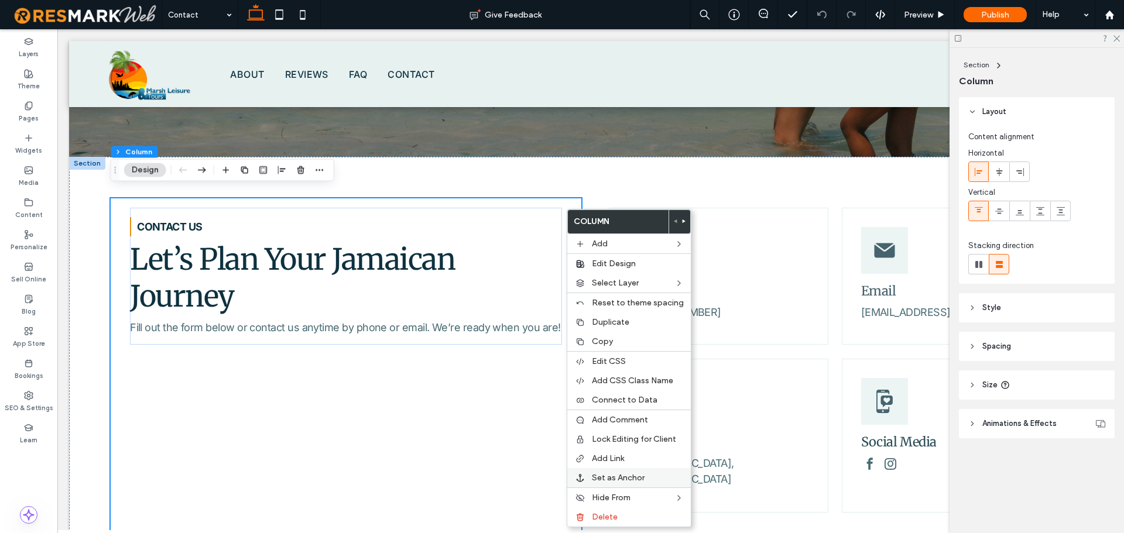
click at [620, 474] on span "Set as Anchor" at bounding box center [618, 478] width 53 height 10
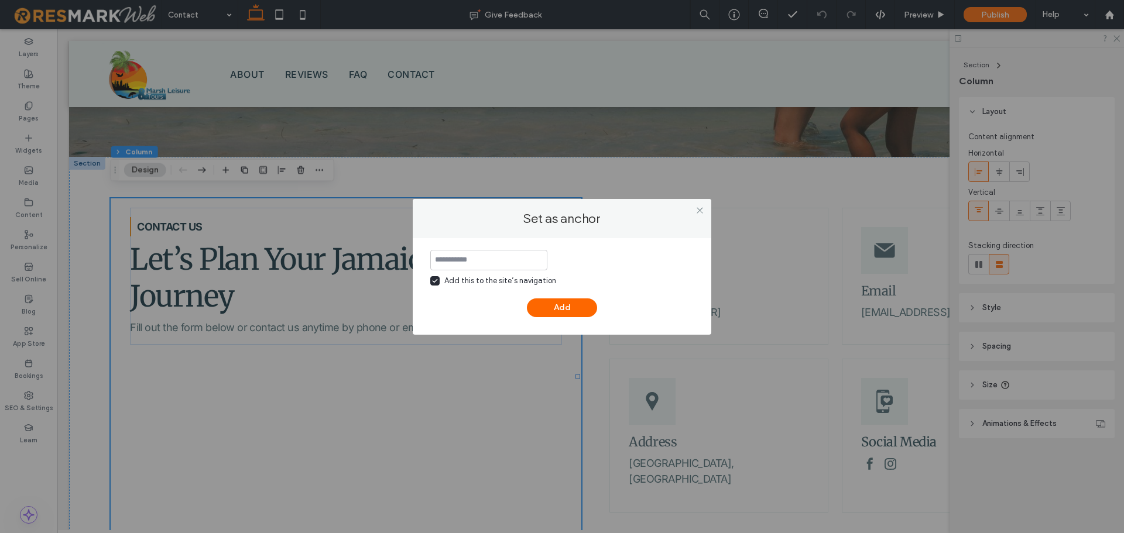
click at [464, 282] on div "Add this to the site’s navigation" at bounding box center [500, 281] width 112 height 12
click at [466, 265] on input at bounding box center [488, 260] width 117 height 20
type input "*"
type input "**********"
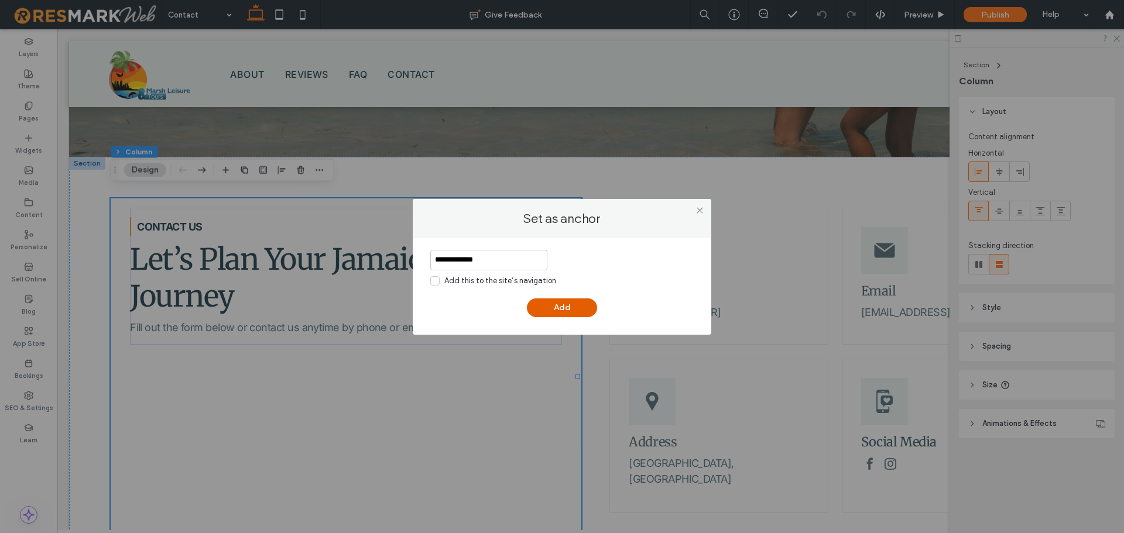
click at [581, 310] on button "Add" at bounding box center [562, 308] width 70 height 19
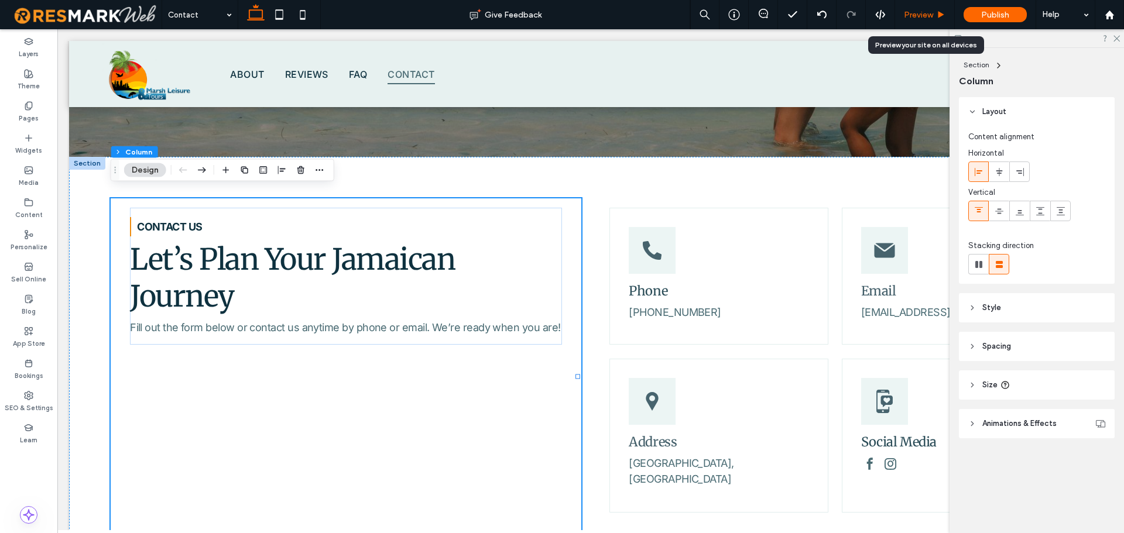
click at [926, 15] on span "Preview" at bounding box center [918, 15] width 29 height 10
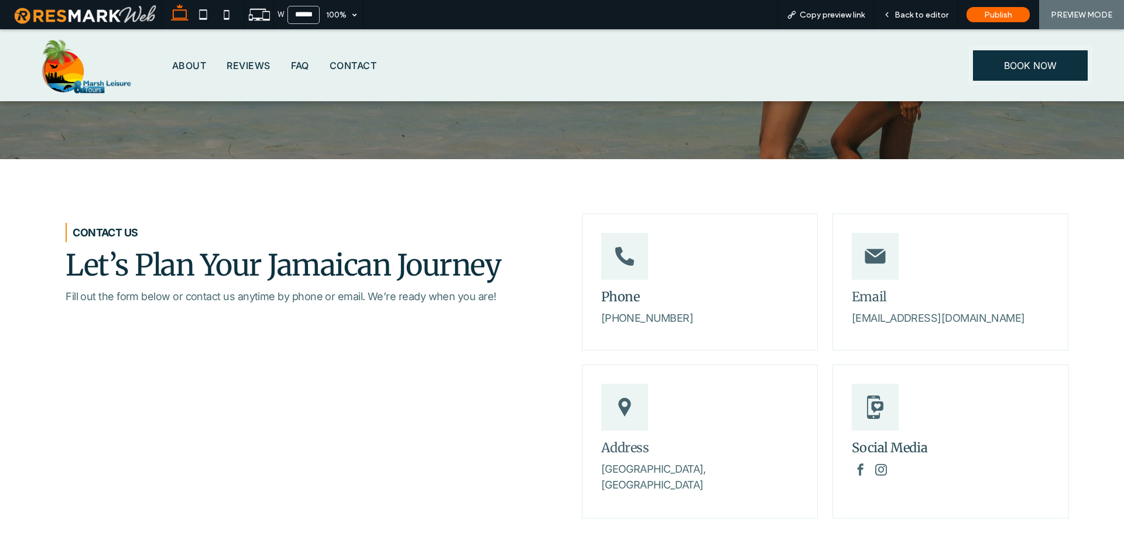
scroll to position [395, 0]
click at [63, 67] on img at bounding box center [87, 65] width 104 height 72
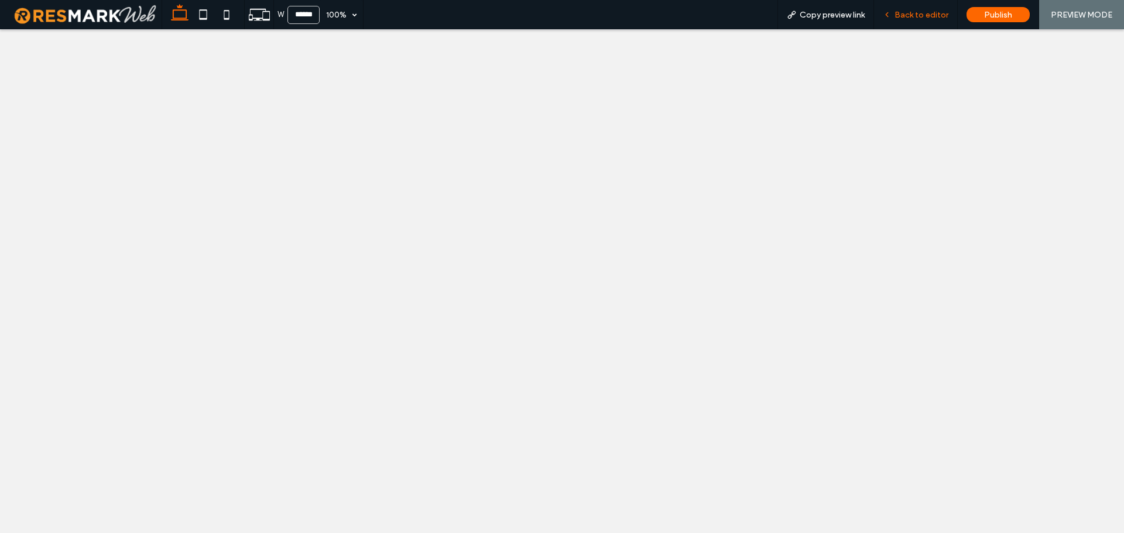
click at [911, 19] on span "Back to editor" at bounding box center [922, 15] width 54 height 10
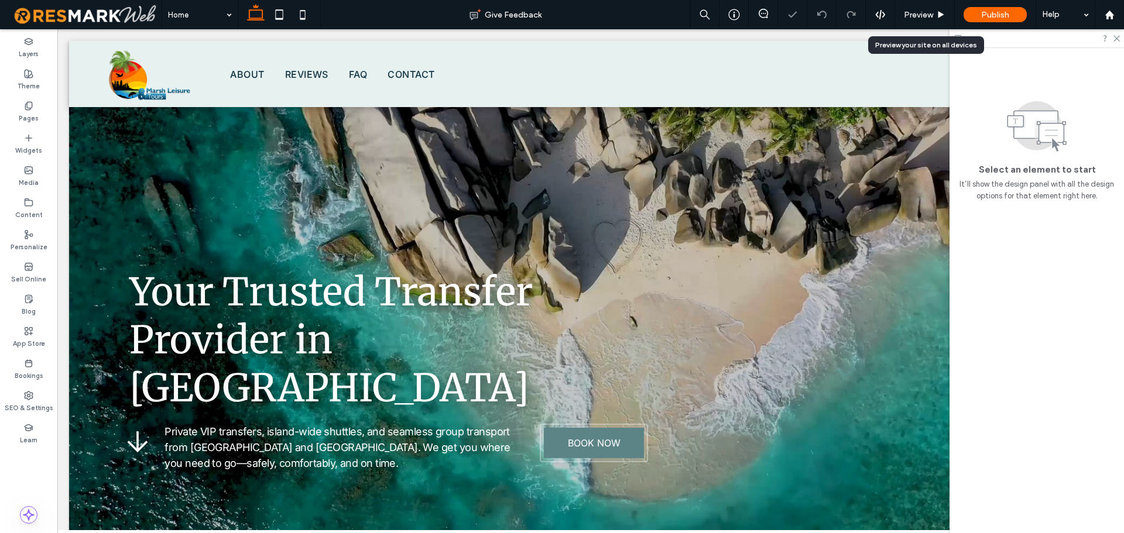
scroll to position [176, 0]
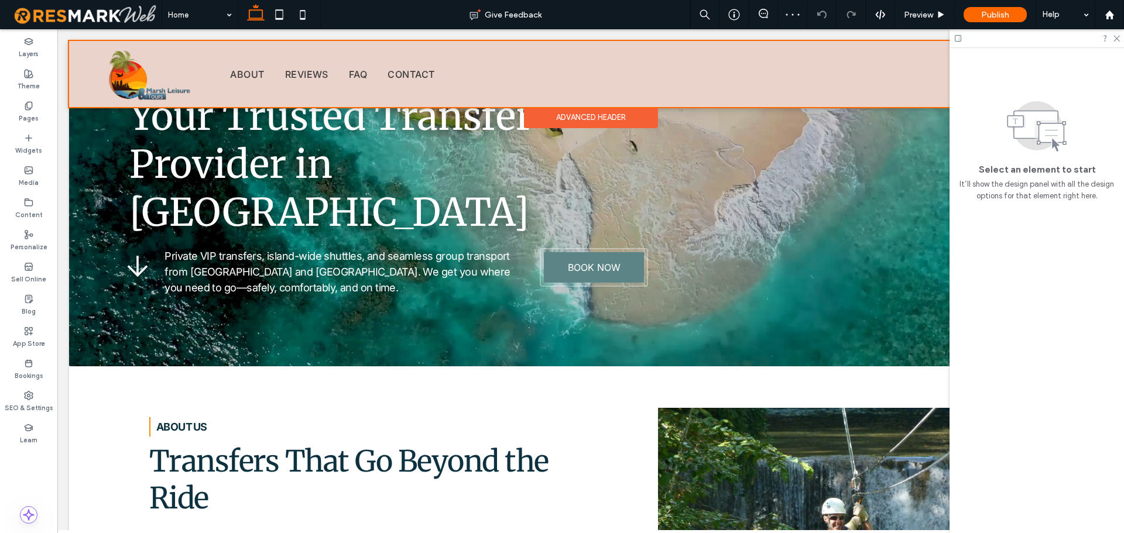
click at [934, 87] on div at bounding box center [590, 74] width 1043 height 66
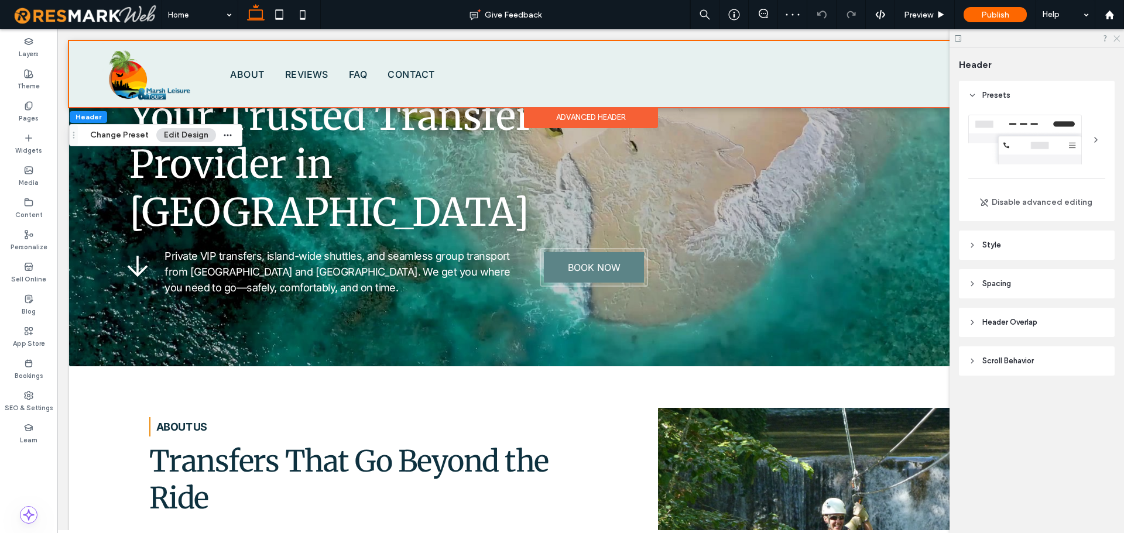
click at [1118, 39] on use at bounding box center [1117, 39] width 6 height 6
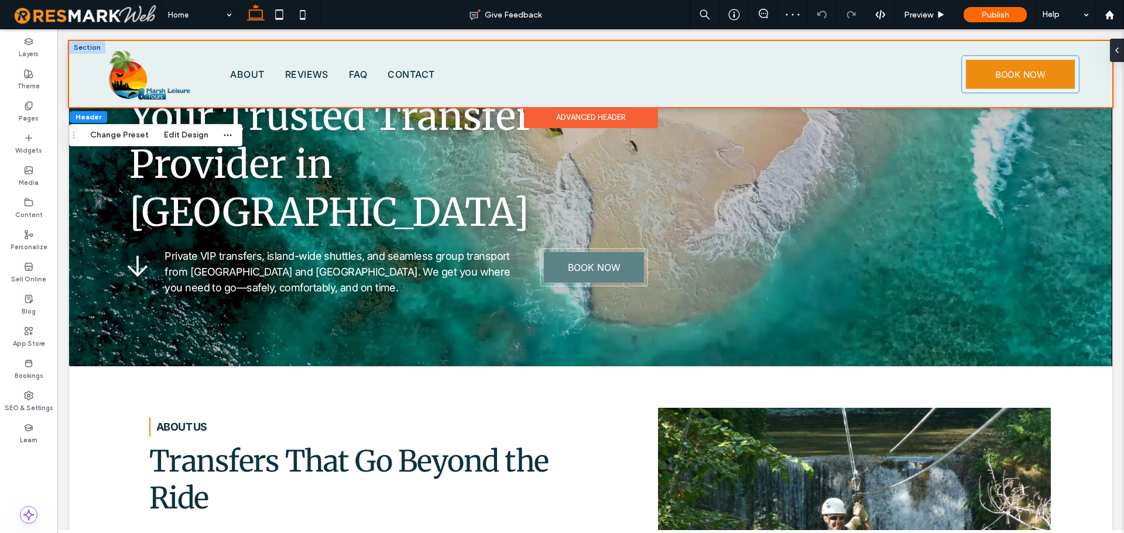
click at [1005, 81] on link "BOOK NOW" at bounding box center [1020, 74] width 109 height 29
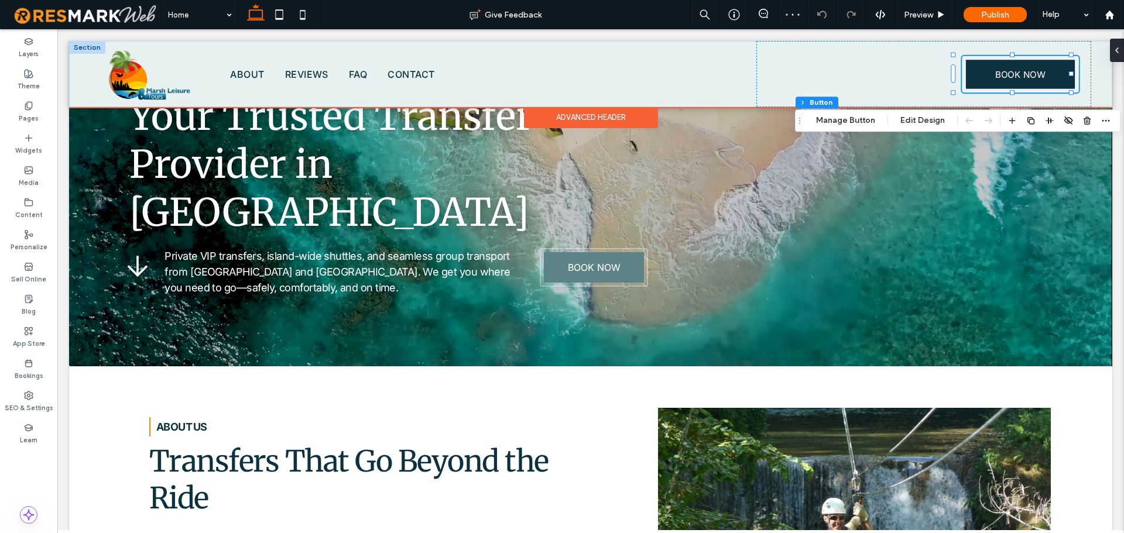
type input "**"
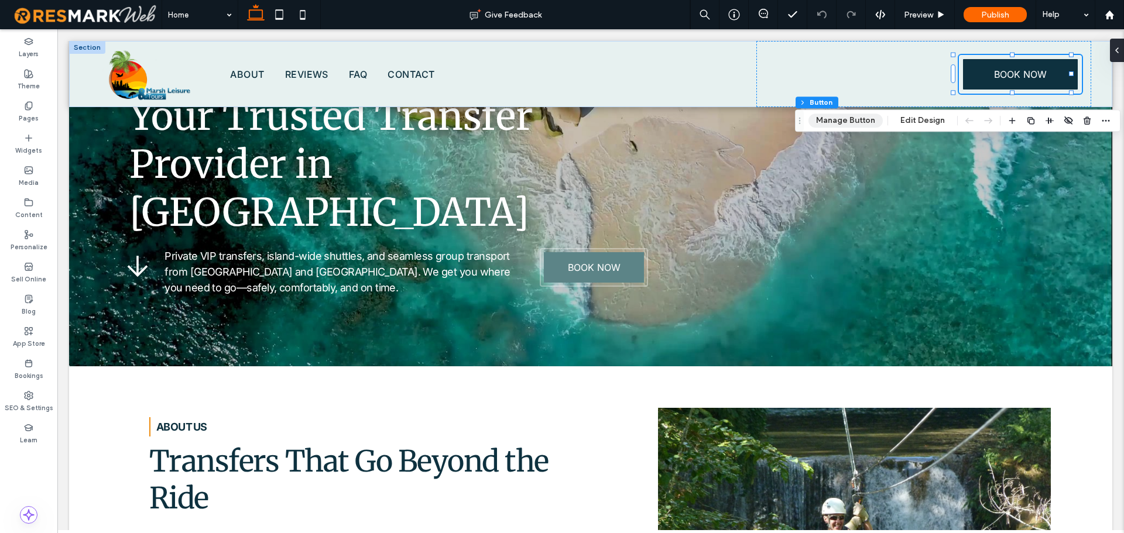
click at [845, 128] on button "Manage Button" at bounding box center [846, 121] width 74 height 14
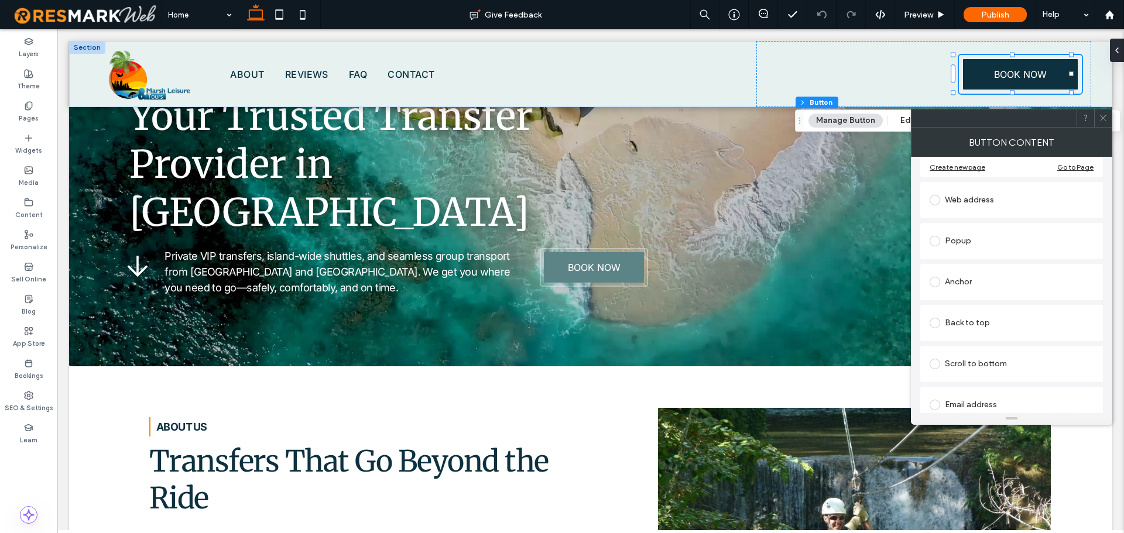
click at [1009, 282] on div "Anchor" at bounding box center [1012, 282] width 164 height 19
click at [1106, 124] on span at bounding box center [1103, 118] width 9 height 18
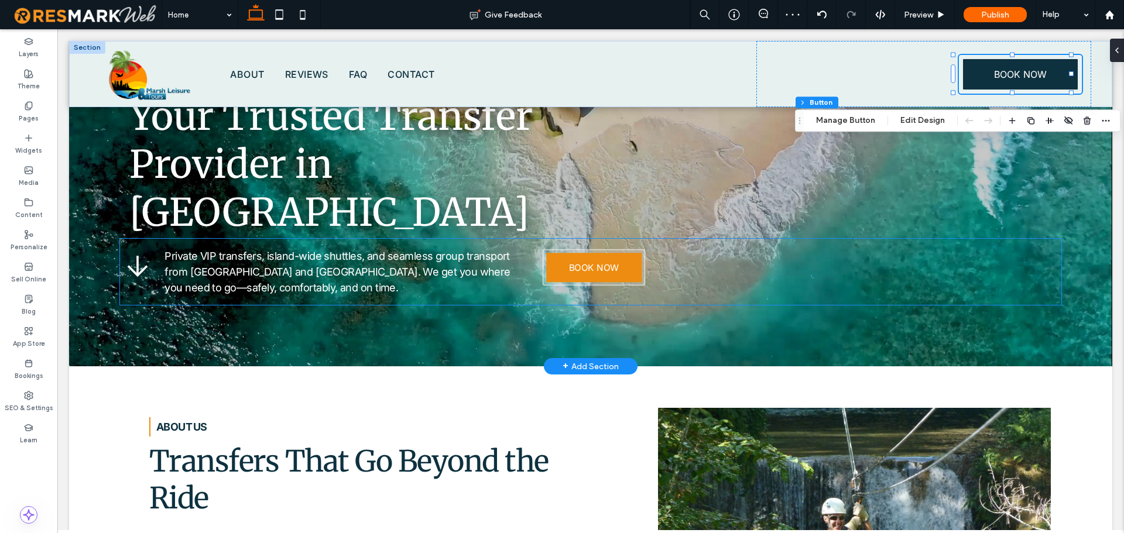
click at [570, 272] on span "BOOK NOW" at bounding box center [594, 267] width 50 height 11
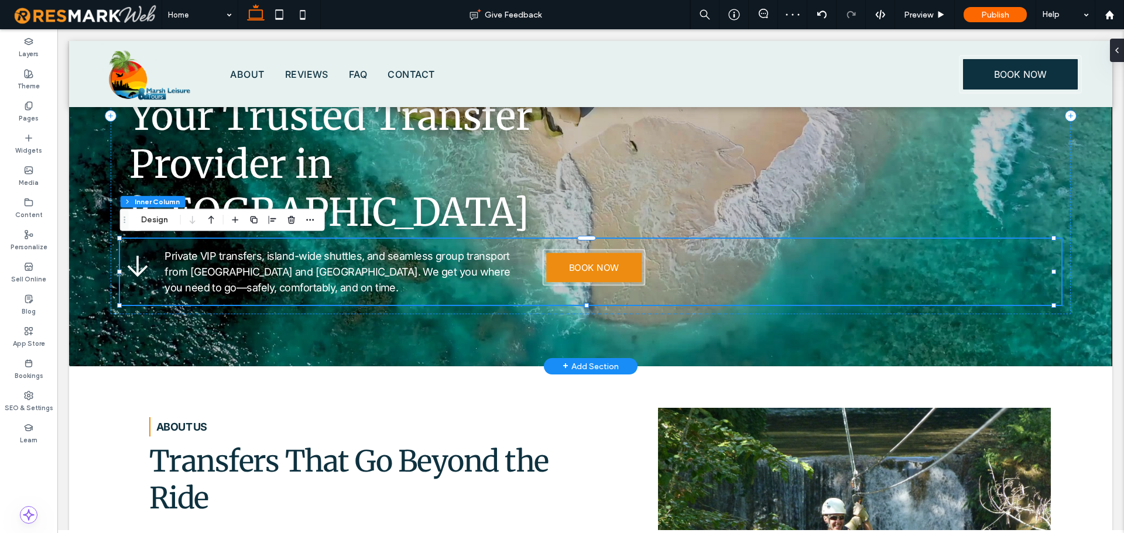
click at [570, 272] on span "BOOK NOW" at bounding box center [594, 267] width 50 height 11
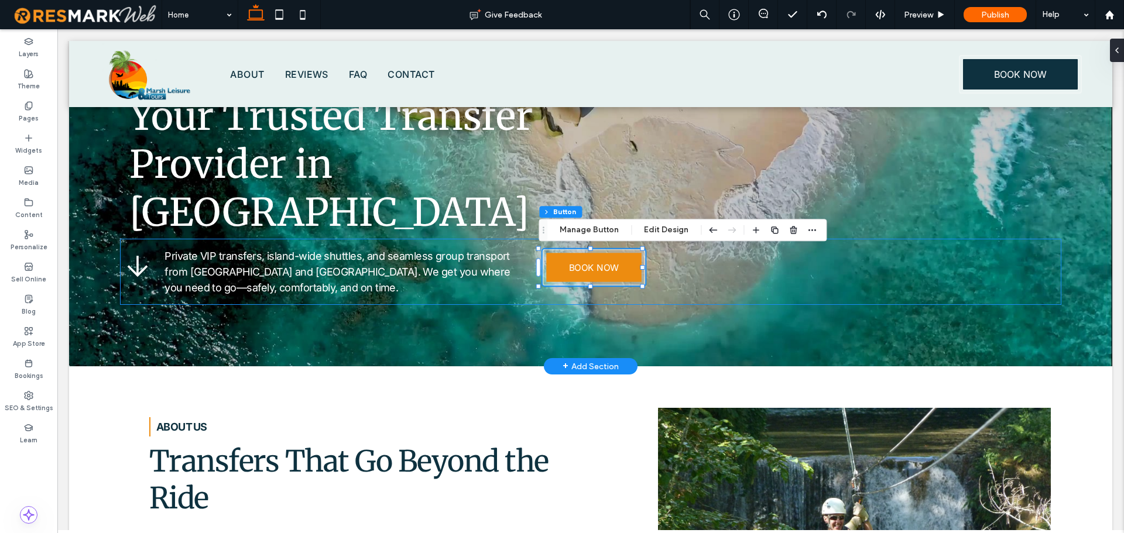
type input "**"
click at [583, 223] on div "Section Column Inner Column Button Manage Button Edit Design" at bounding box center [683, 230] width 288 height 22
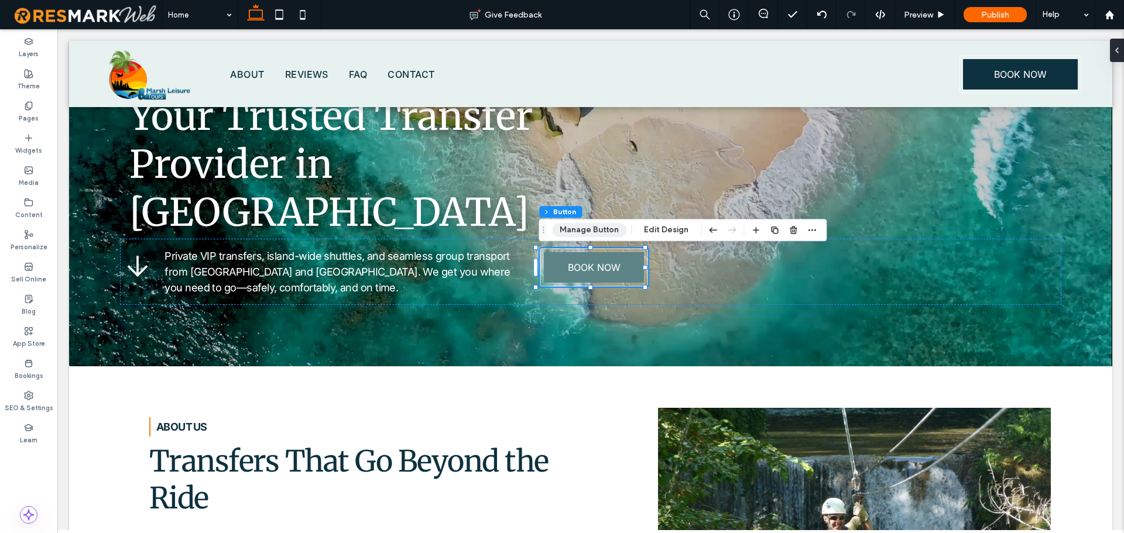
drag, startPoint x: 606, startPoint y: 233, endPoint x: 692, endPoint y: 214, distance: 87.5
click at [606, 233] on button "Manage Button" at bounding box center [589, 230] width 74 height 14
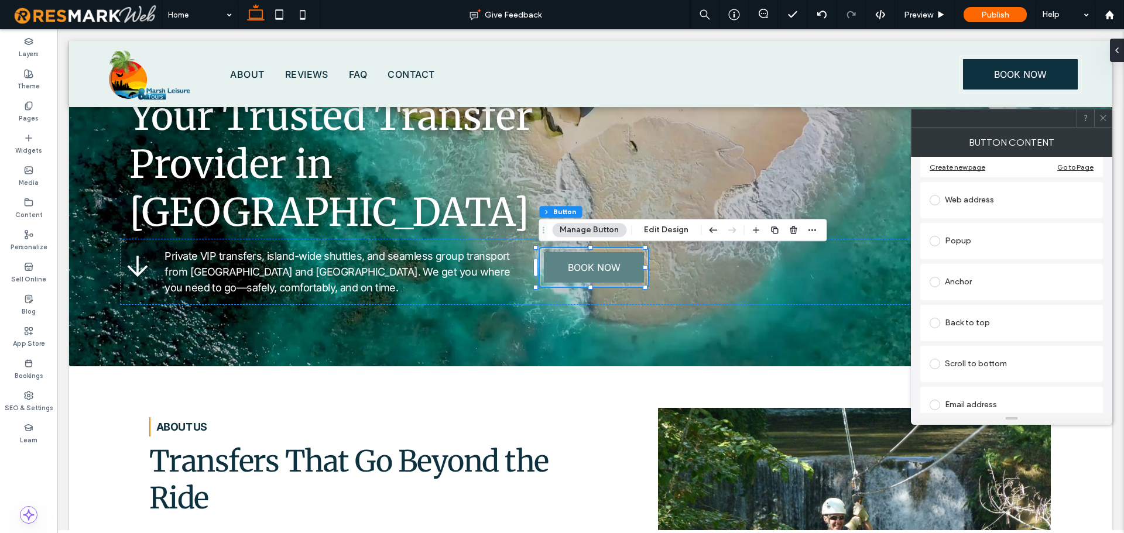
click at [997, 286] on div "Anchor" at bounding box center [1012, 282] width 164 height 19
click at [994, 343] on div "Contact FAQ contact_marsh Top Bottom" at bounding box center [1012, 333] width 164 height 19
click at [1104, 129] on div "Button Content" at bounding box center [1011, 142] width 201 height 29
click at [1105, 125] on span at bounding box center [1103, 118] width 9 height 18
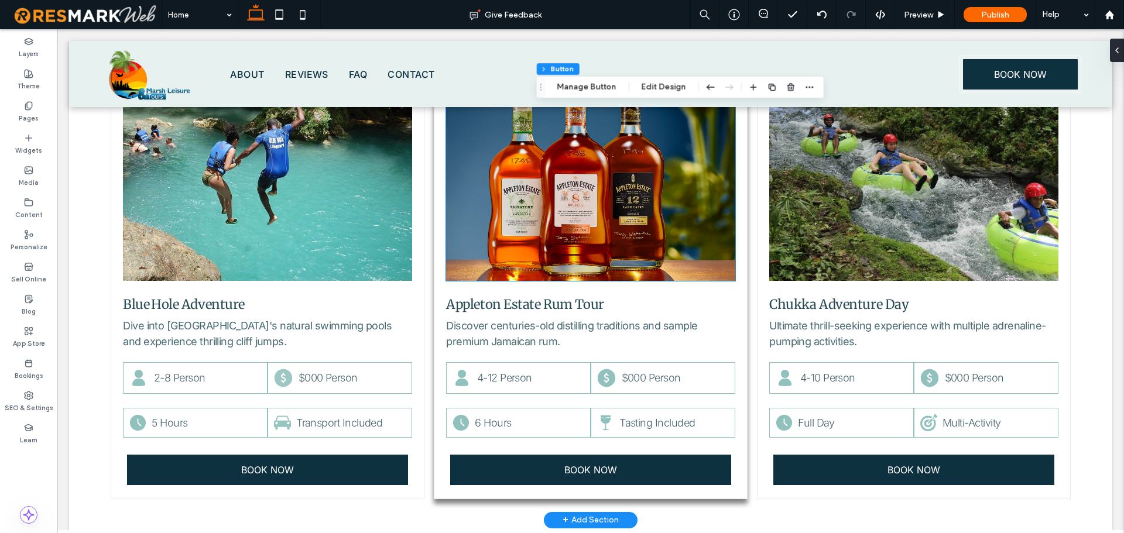
scroll to position [1932, 0]
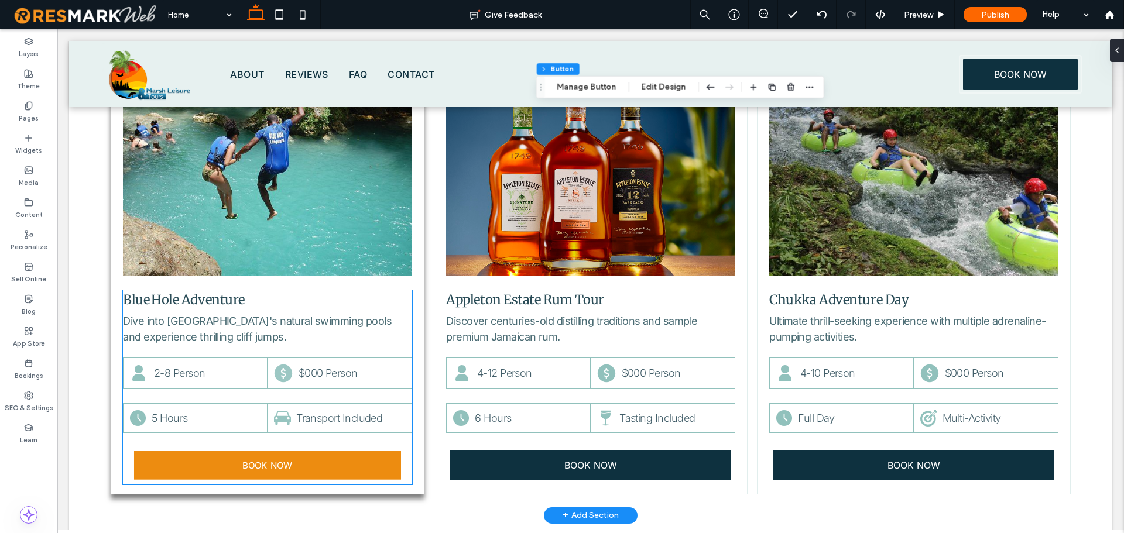
click at [310, 451] on link "BOOK NOW" at bounding box center [267, 465] width 267 height 29
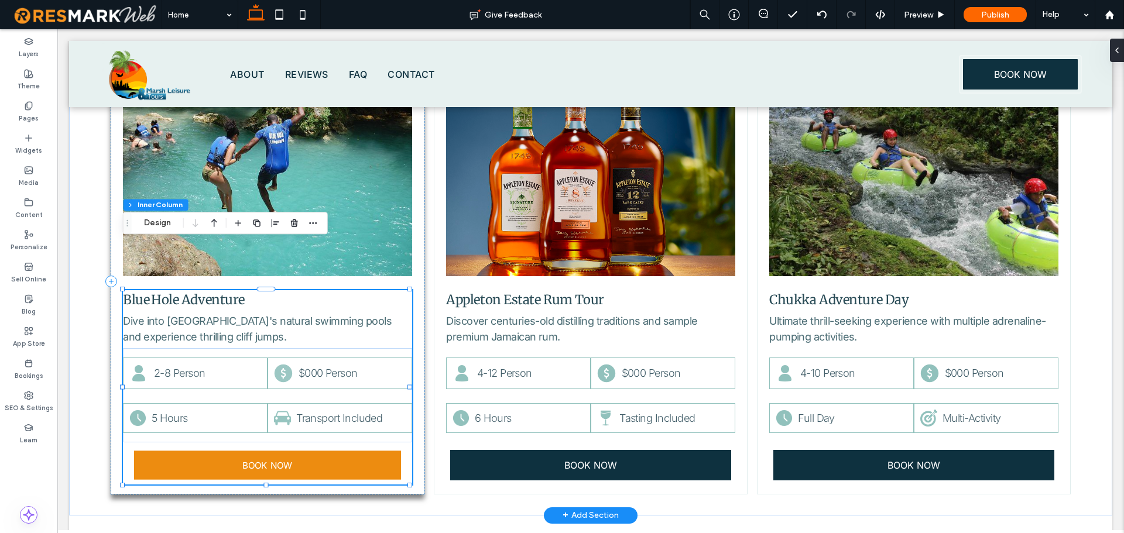
click at [310, 451] on link "BOOK NOW" at bounding box center [267, 465] width 267 height 29
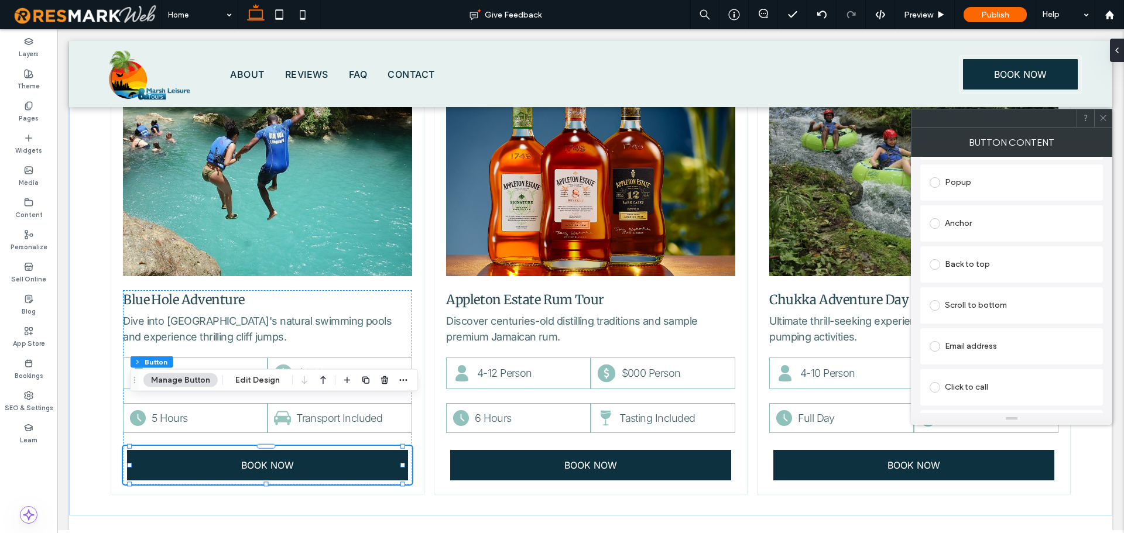
click at [1008, 225] on div "Anchor" at bounding box center [1012, 223] width 164 height 19
click at [1104, 119] on icon at bounding box center [1103, 118] width 9 height 9
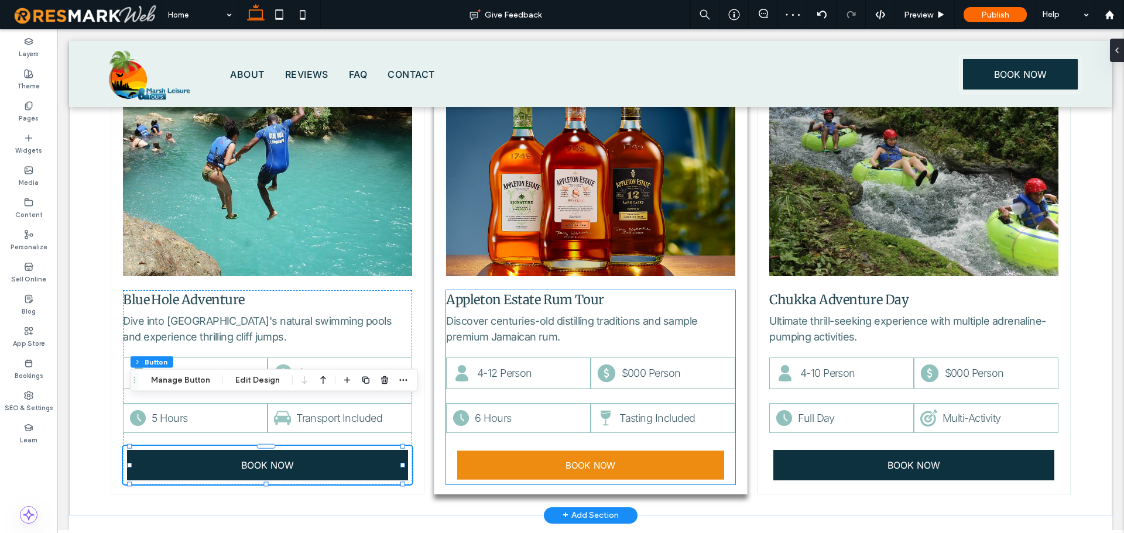
click at [678, 451] on link "BOOK NOW" at bounding box center [590, 465] width 267 height 29
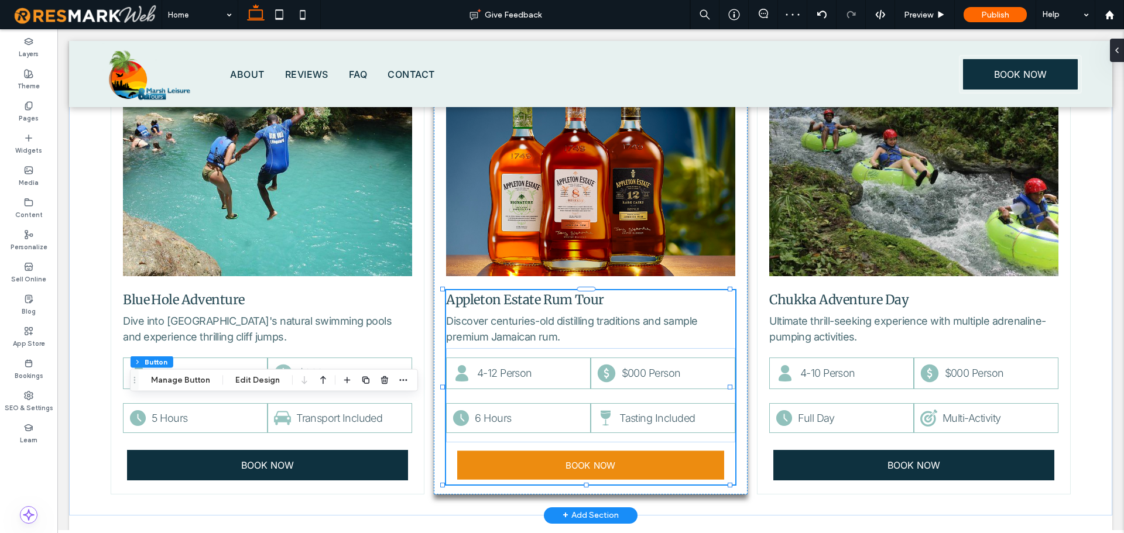
click at [678, 451] on link "BOOK NOW" at bounding box center [590, 465] width 267 height 29
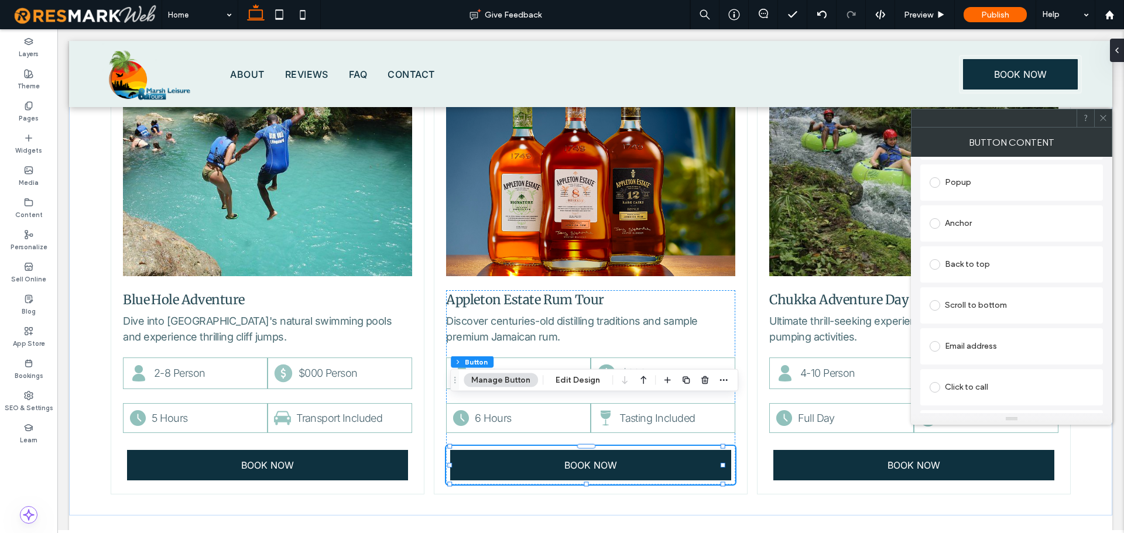
click at [1009, 231] on div "Anchor" at bounding box center [1012, 223] width 164 height 19
click at [1004, 297] on span "Anchor:" at bounding box center [1009, 292] width 159 height 12
click at [1103, 123] on span at bounding box center [1103, 118] width 9 height 18
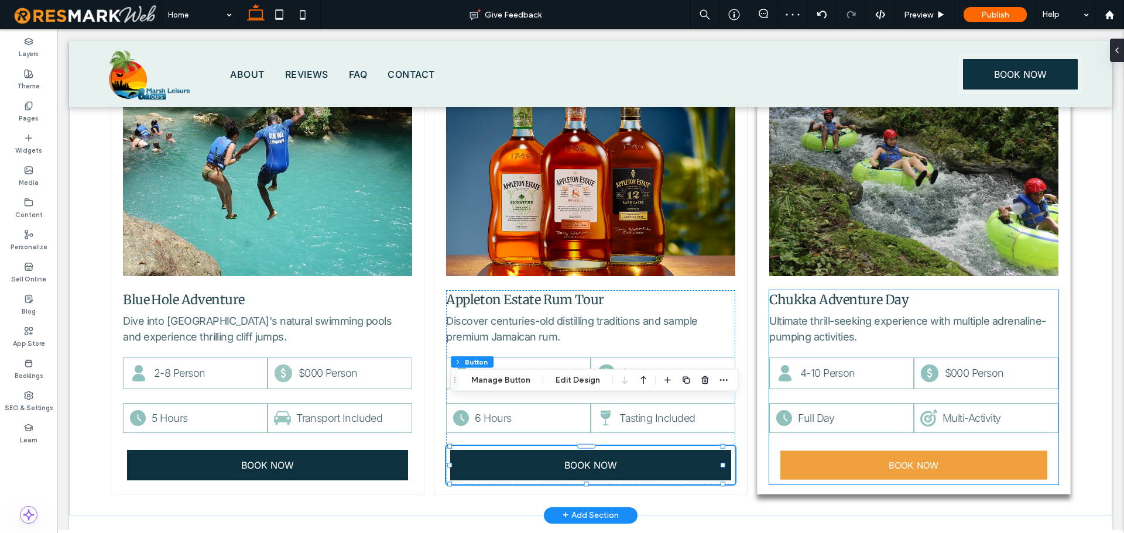
click at [863, 451] on link "BOOK NOW" at bounding box center [914, 465] width 267 height 29
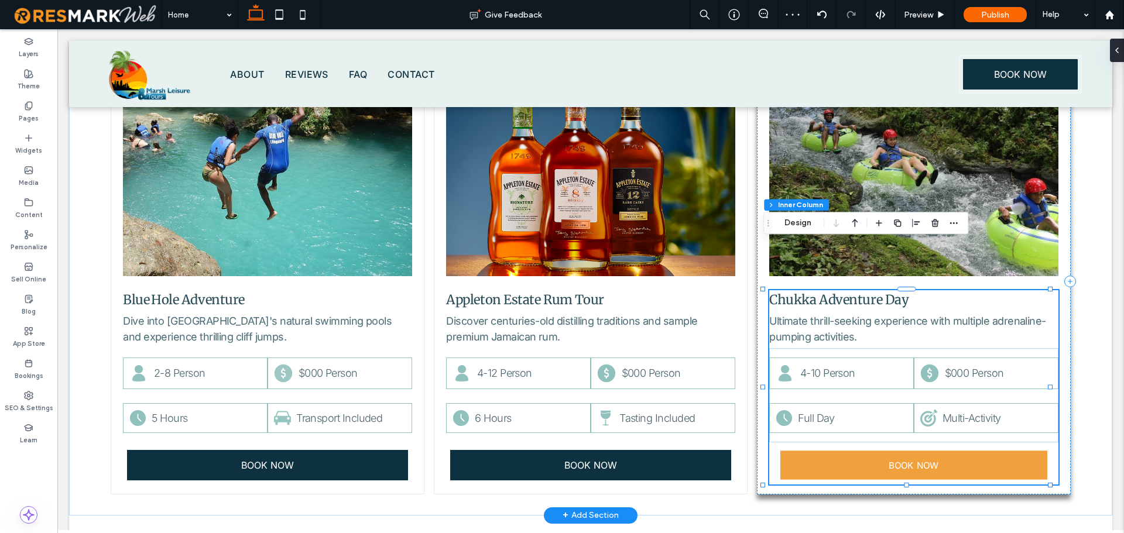
click at [863, 451] on link "BOOK NOW" at bounding box center [914, 465] width 267 height 29
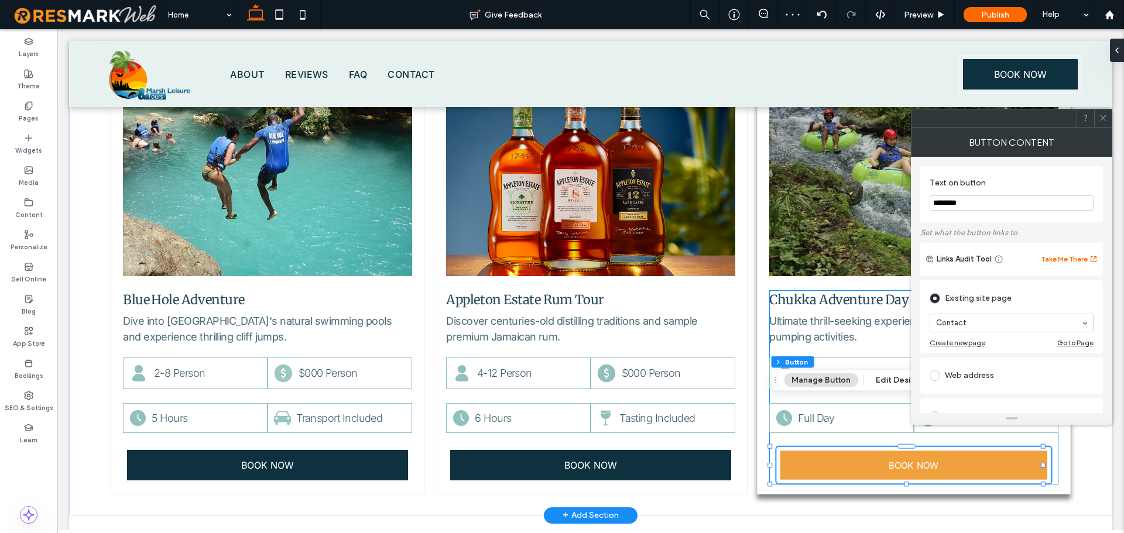
type input "**"
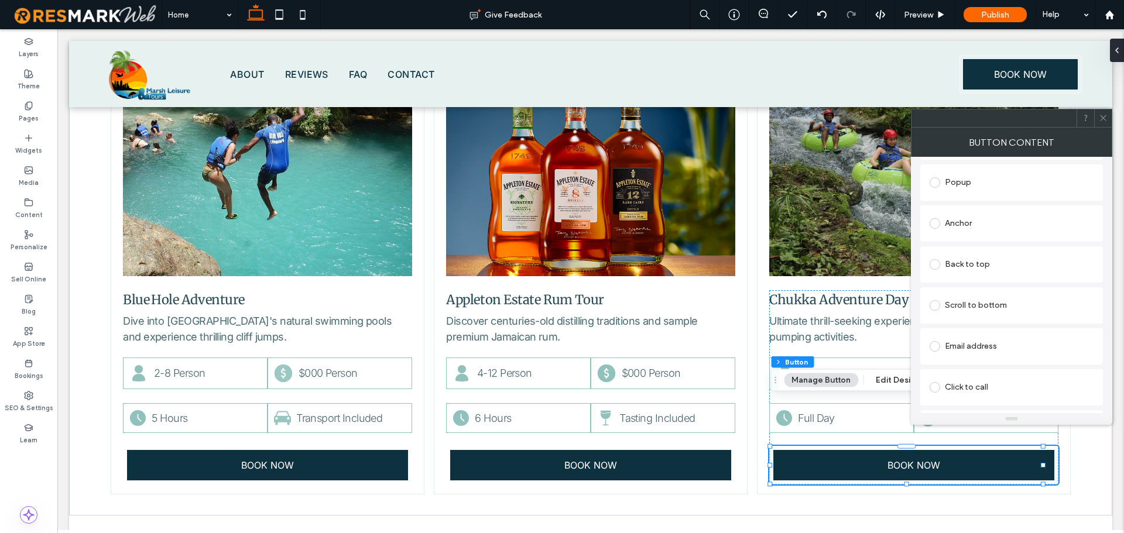
click at [1002, 225] on div "Anchor" at bounding box center [1012, 223] width 164 height 19
click at [1103, 129] on div "Button Content" at bounding box center [1011, 142] width 201 height 29
click at [1109, 115] on div at bounding box center [1103, 118] width 18 height 18
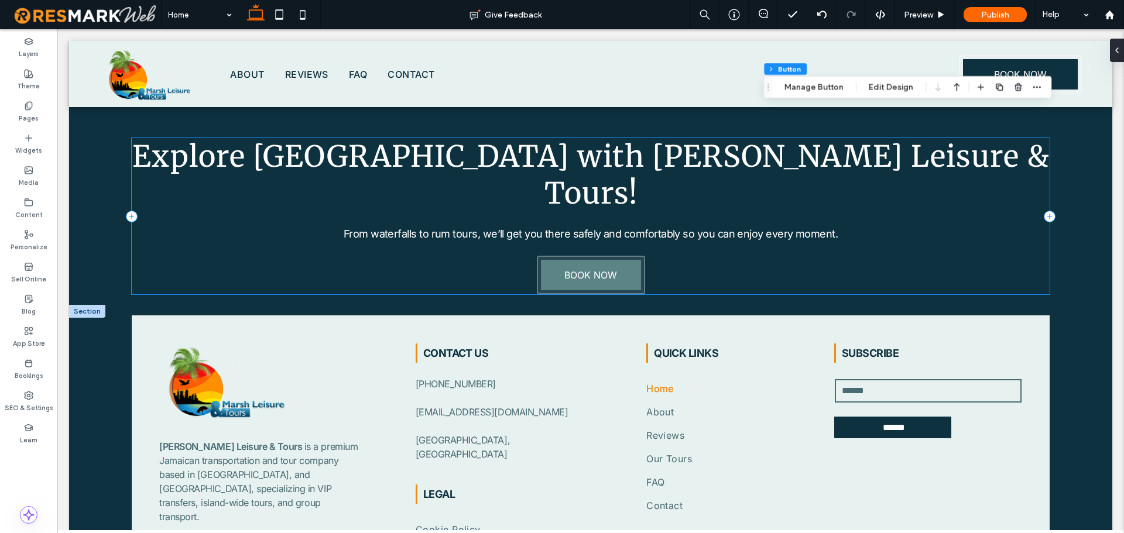
scroll to position [4730, 0]
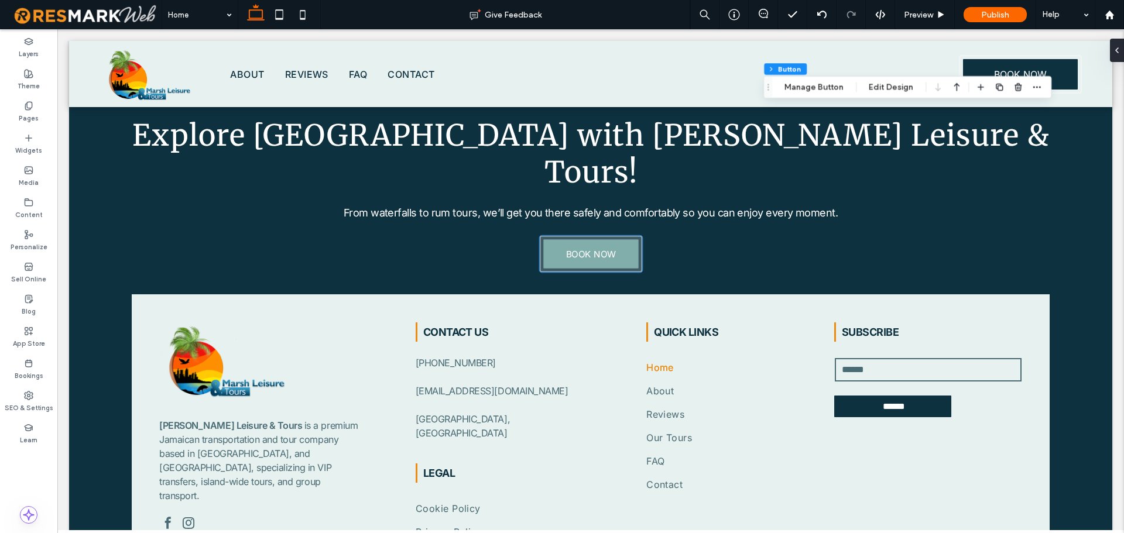
click at [596, 240] on link "BOOK NOW" at bounding box center [590, 254] width 95 height 29
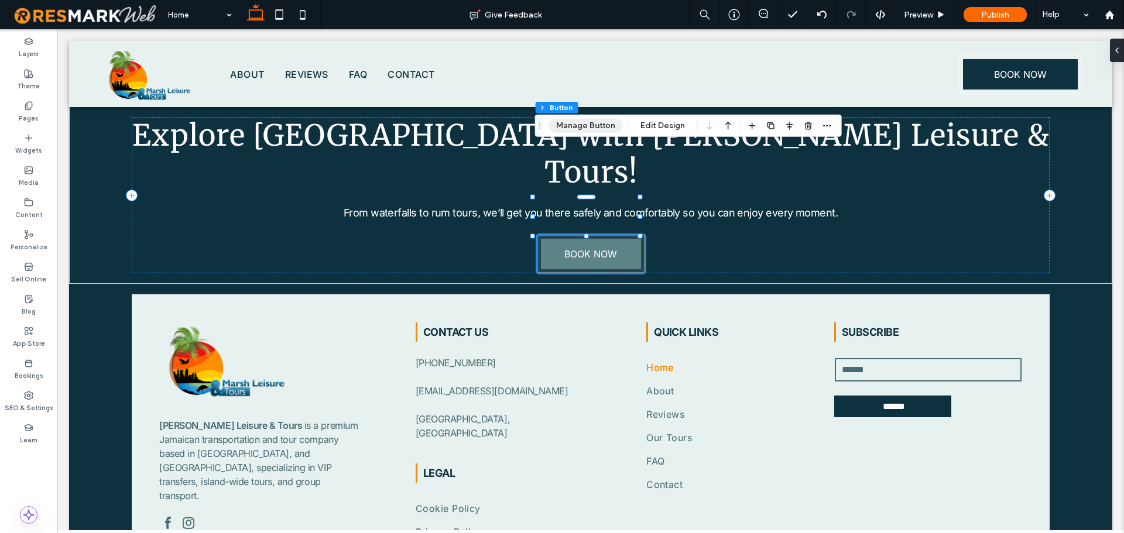
click at [586, 129] on button "Manage Button" at bounding box center [586, 126] width 74 height 14
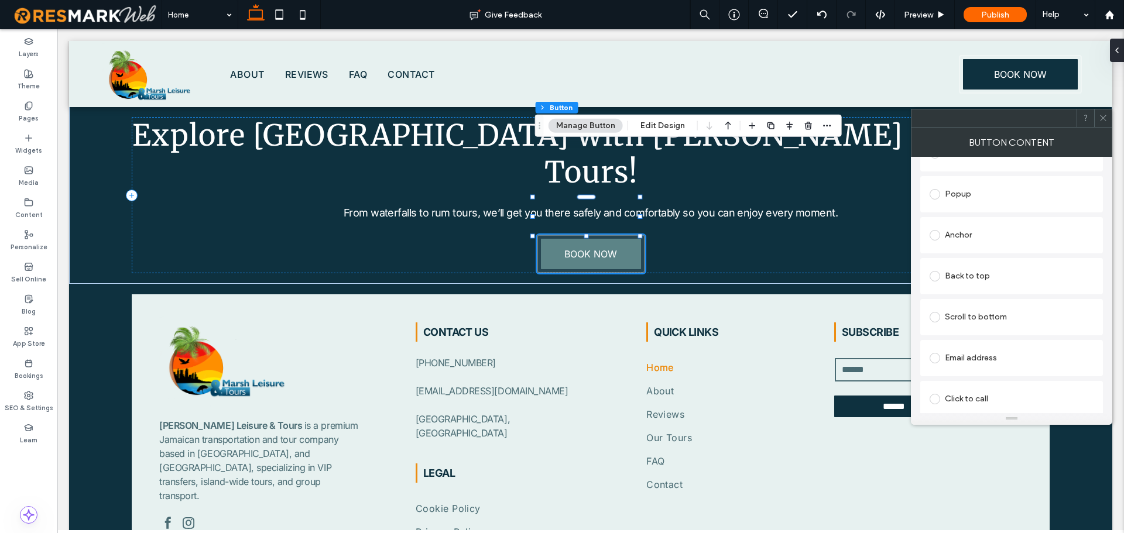
scroll to position [234, 0]
click at [993, 225] on div "Anchor" at bounding box center [1012, 223] width 164 height 19
click at [1101, 126] on span at bounding box center [1103, 118] width 9 height 18
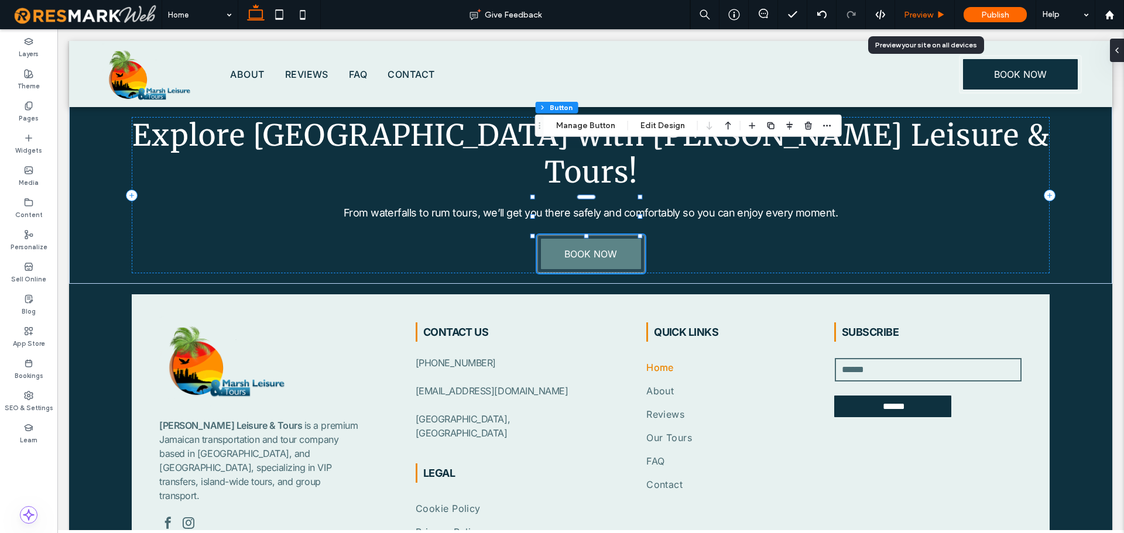
click at [912, 12] on span "Preview" at bounding box center [918, 15] width 29 height 10
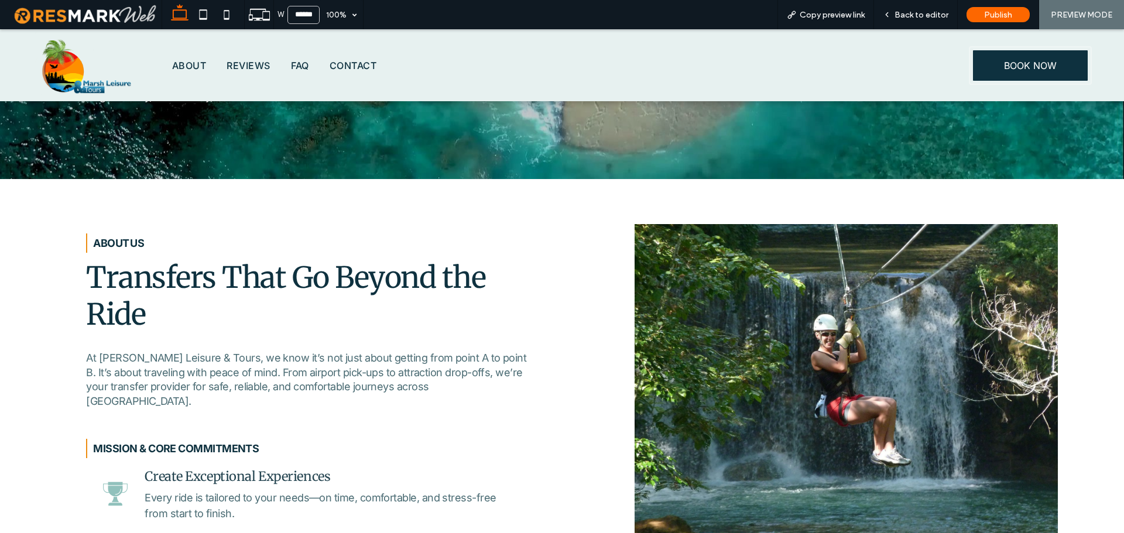
scroll to position [91, 0]
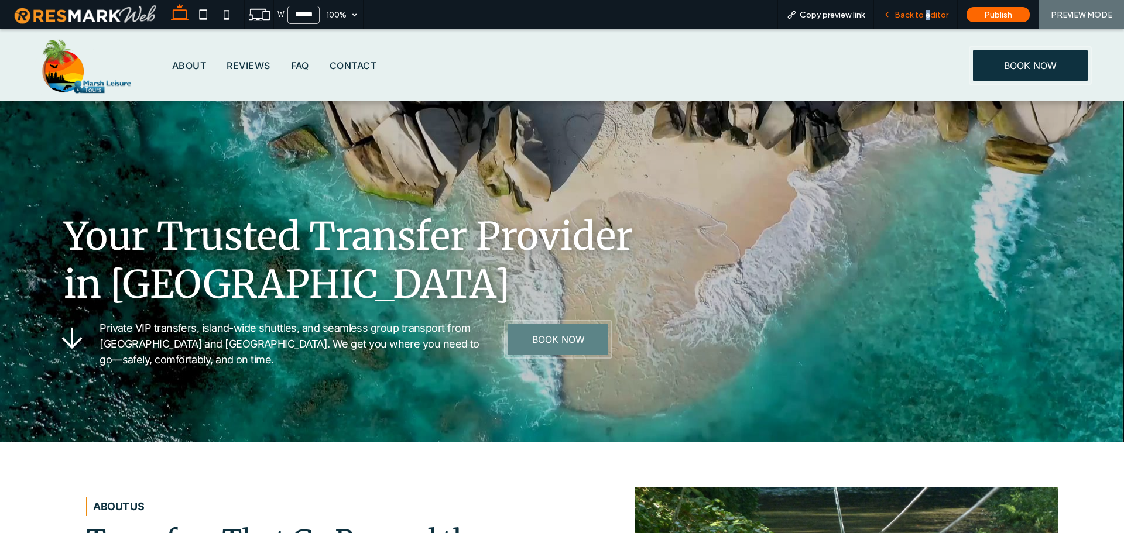
click at [929, 15] on span "Back to editor" at bounding box center [922, 15] width 54 height 10
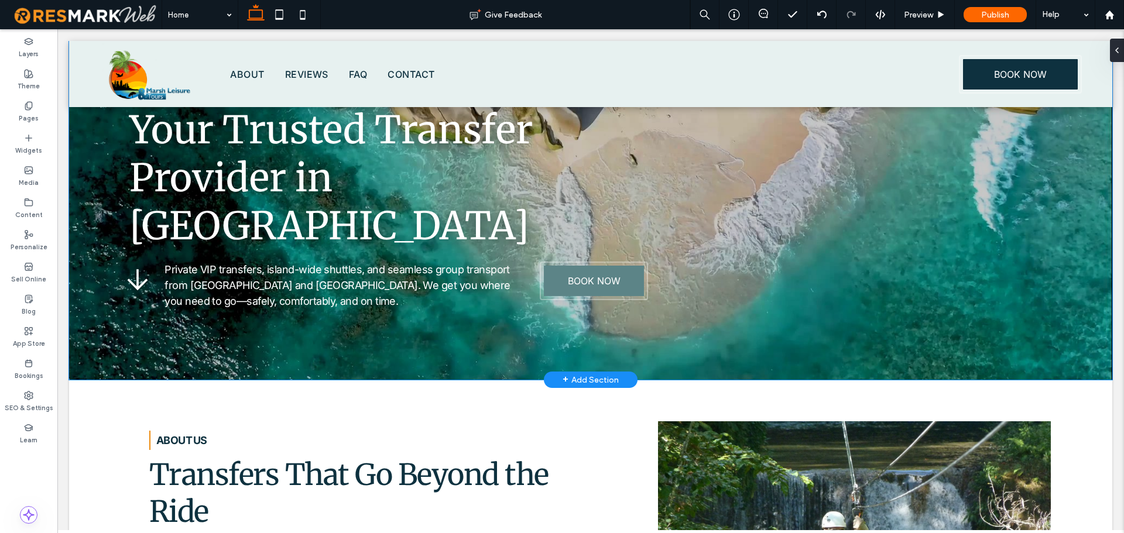
scroll to position [161, 0]
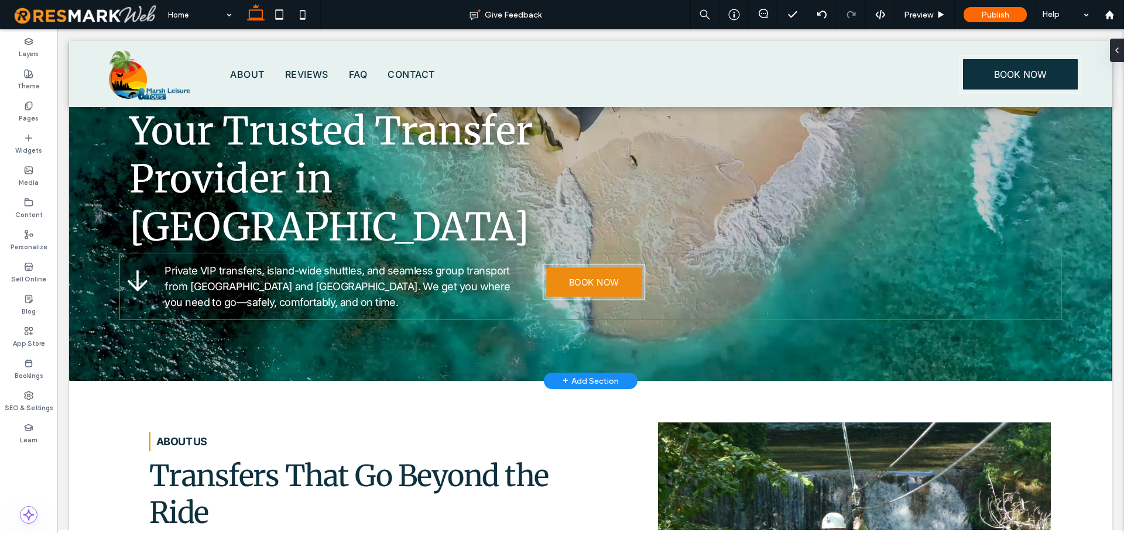
click at [615, 271] on link "BOOK NOW" at bounding box center [593, 282] width 95 height 29
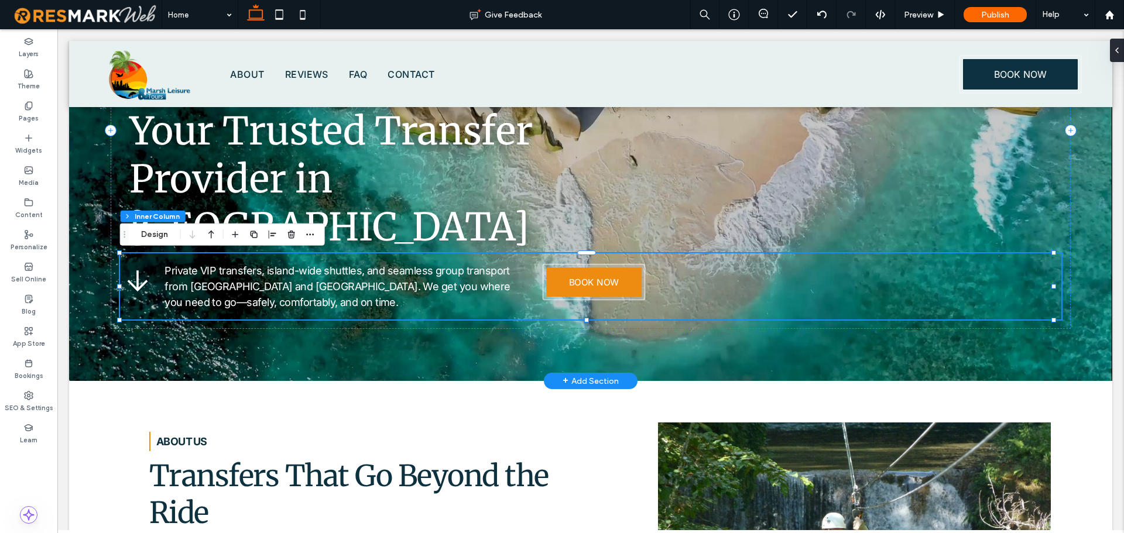
click at [615, 271] on link "BOOK NOW" at bounding box center [593, 282] width 95 height 29
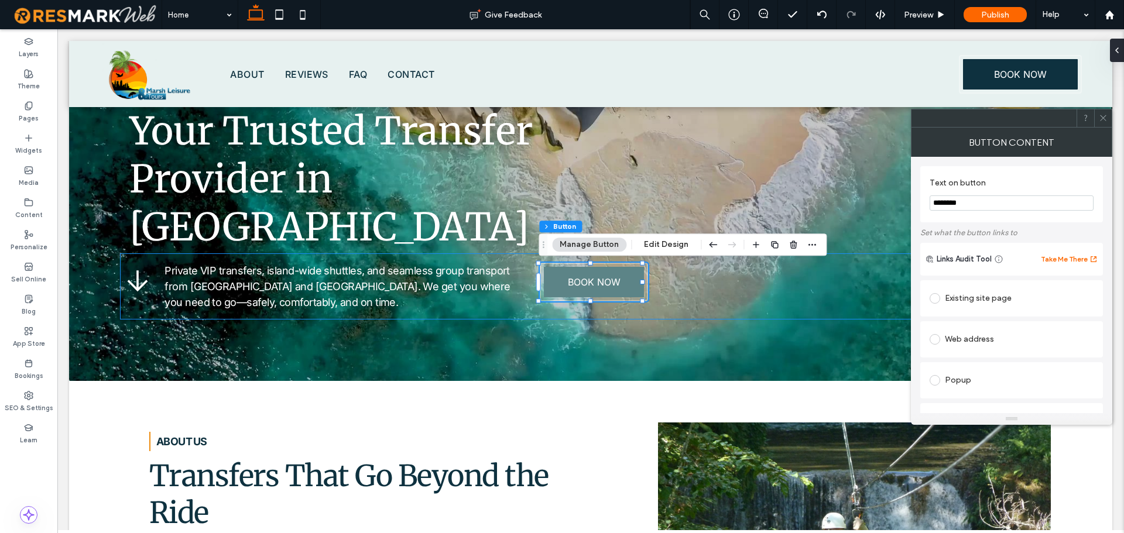
type input "**"
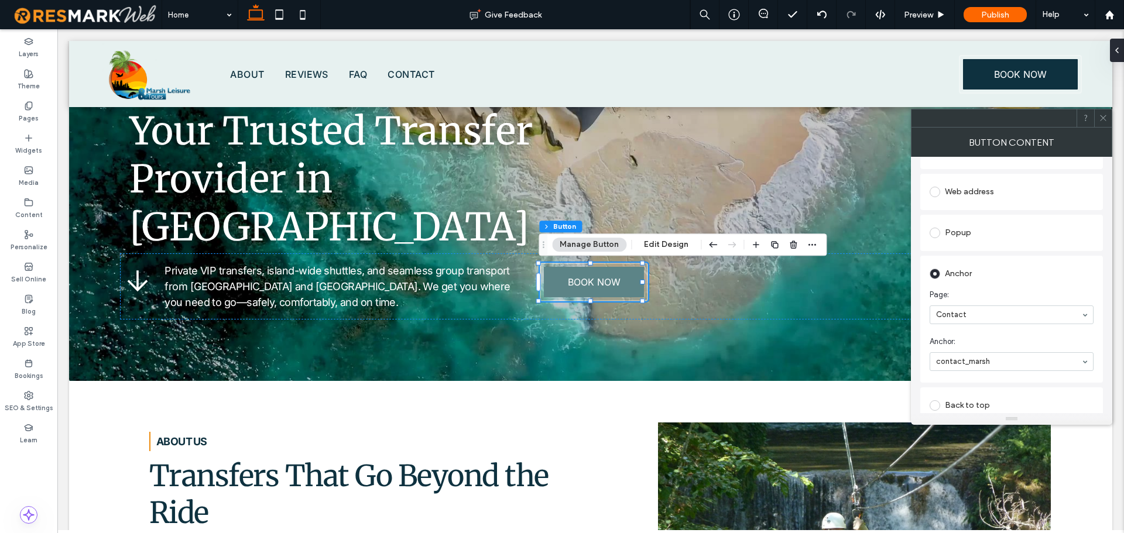
scroll to position [234, 0]
click at [1095, 122] on div at bounding box center [1103, 118] width 18 height 18
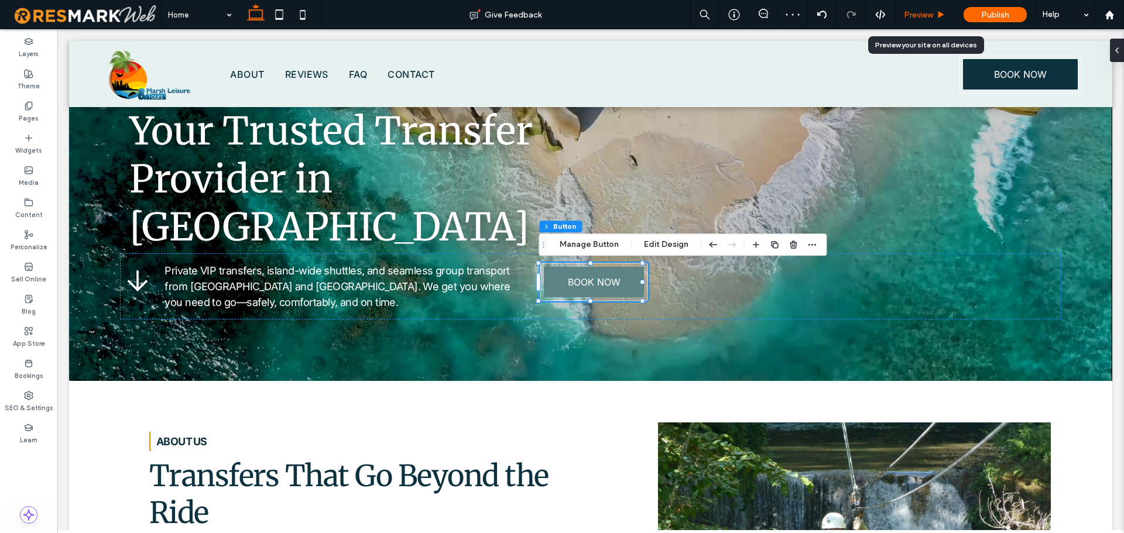
click at [922, 18] on span "Preview" at bounding box center [918, 15] width 29 height 10
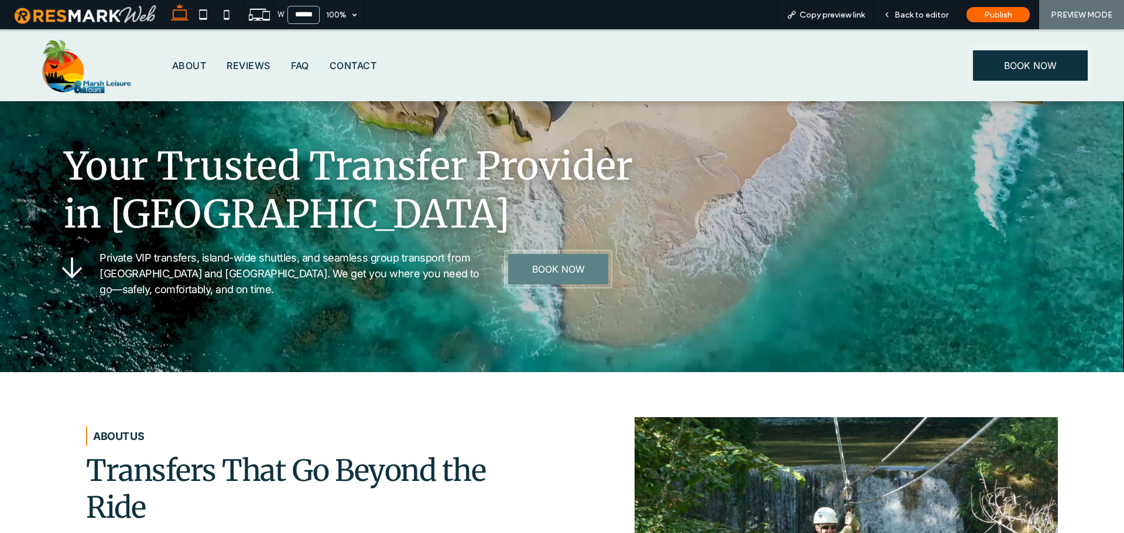
scroll to position [149, 0]
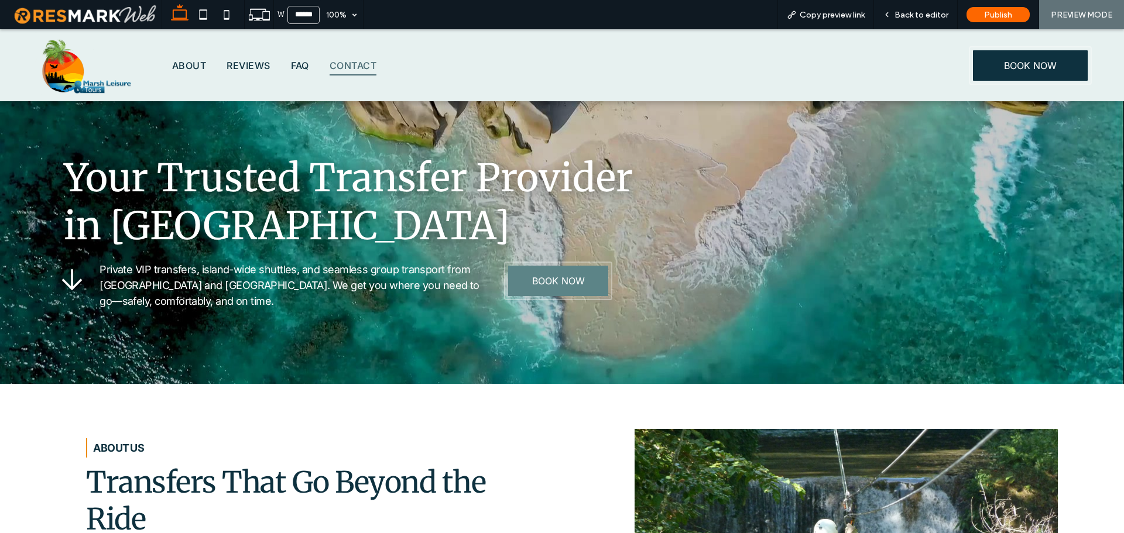
click at [360, 64] on span "Contact" at bounding box center [353, 66] width 47 height 20
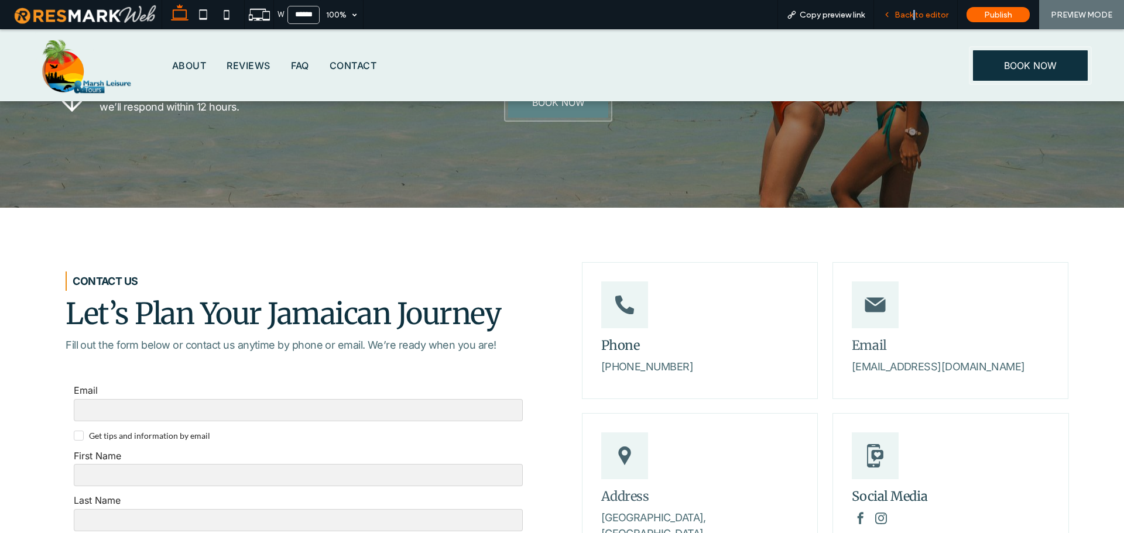
click at [917, 16] on span "Back to editor" at bounding box center [922, 15] width 54 height 10
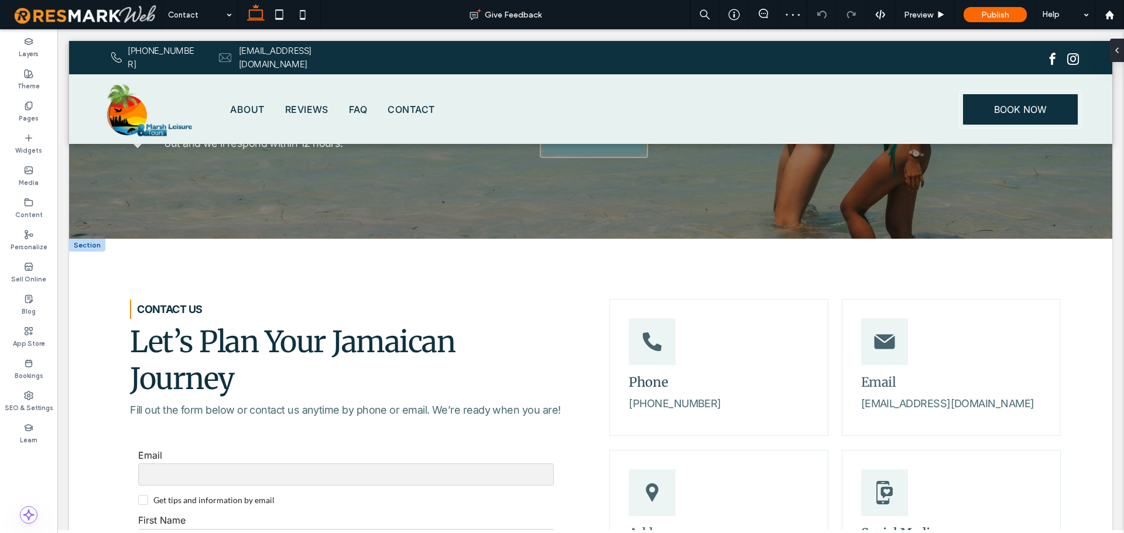
scroll to position [354, 0]
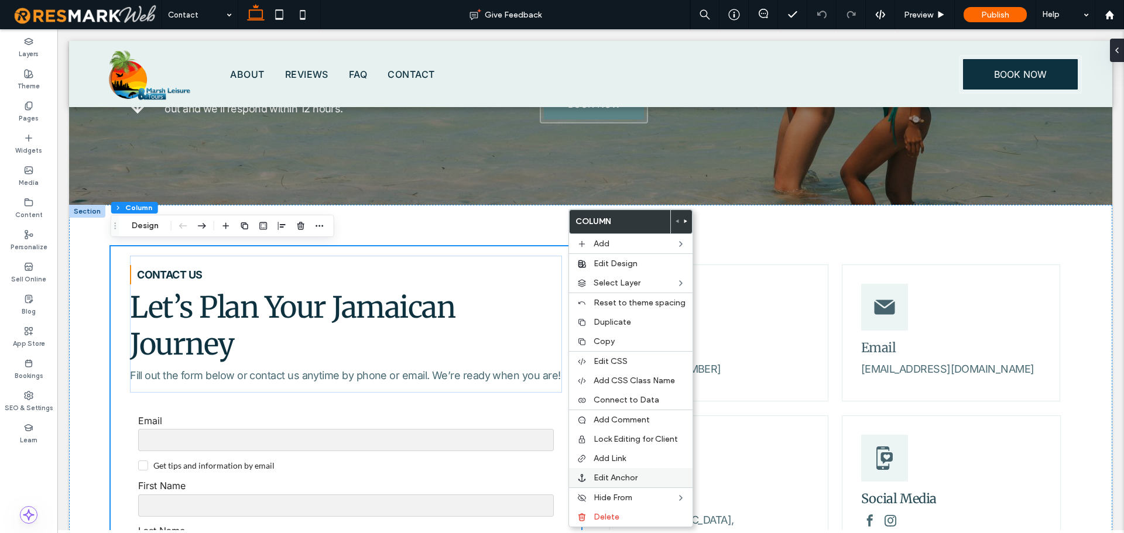
click at [630, 481] on span "Edit Anchor" at bounding box center [616, 478] width 44 height 10
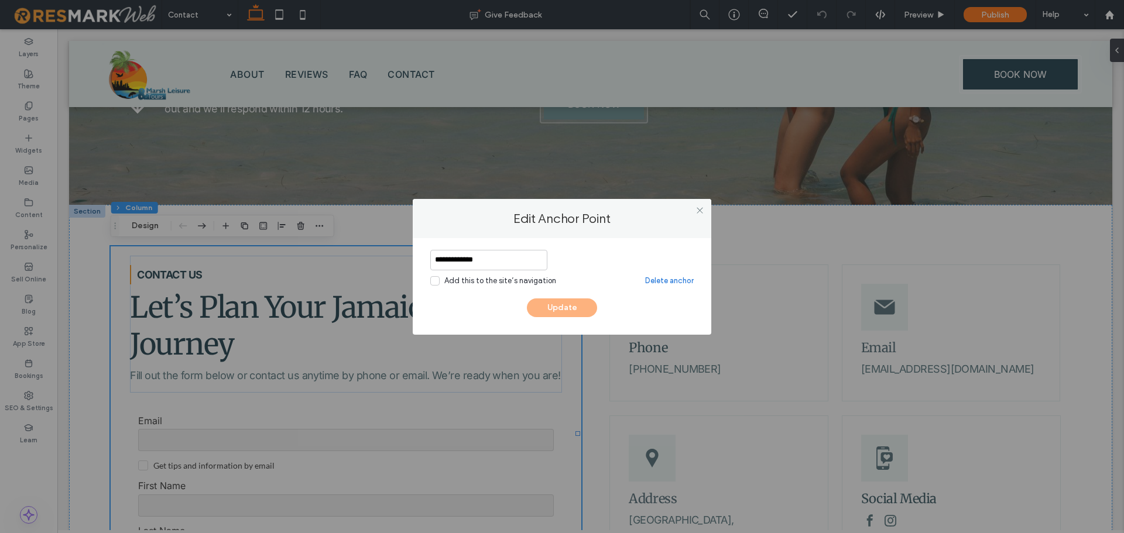
click at [657, 279] on link "Delete anchor" at bounding box center [669, 281] width 49 height 12
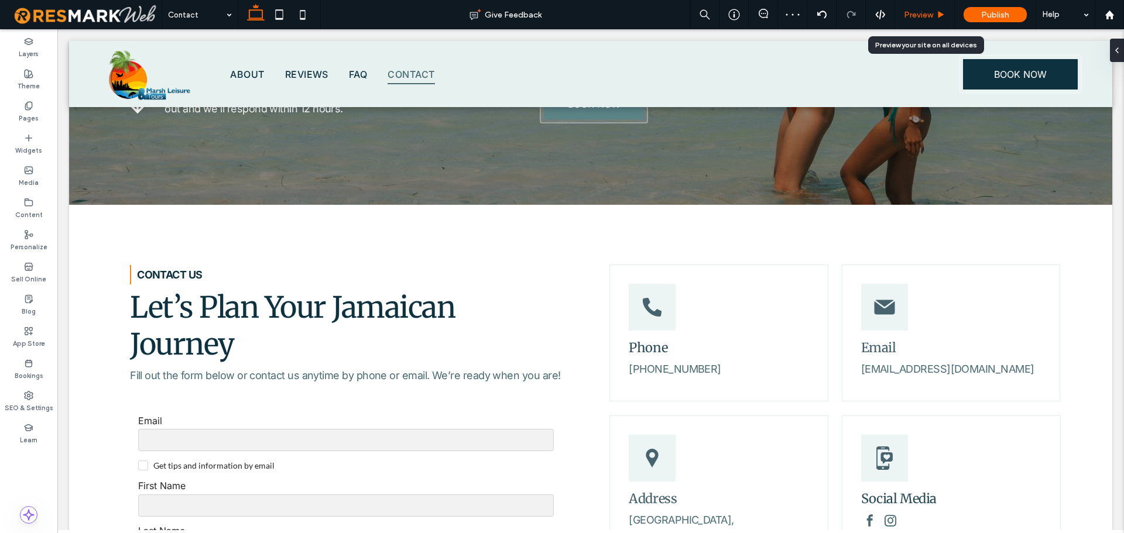
click at [925, 13] on span "Preview" at bounding box center [918, 15] width 29 height 10
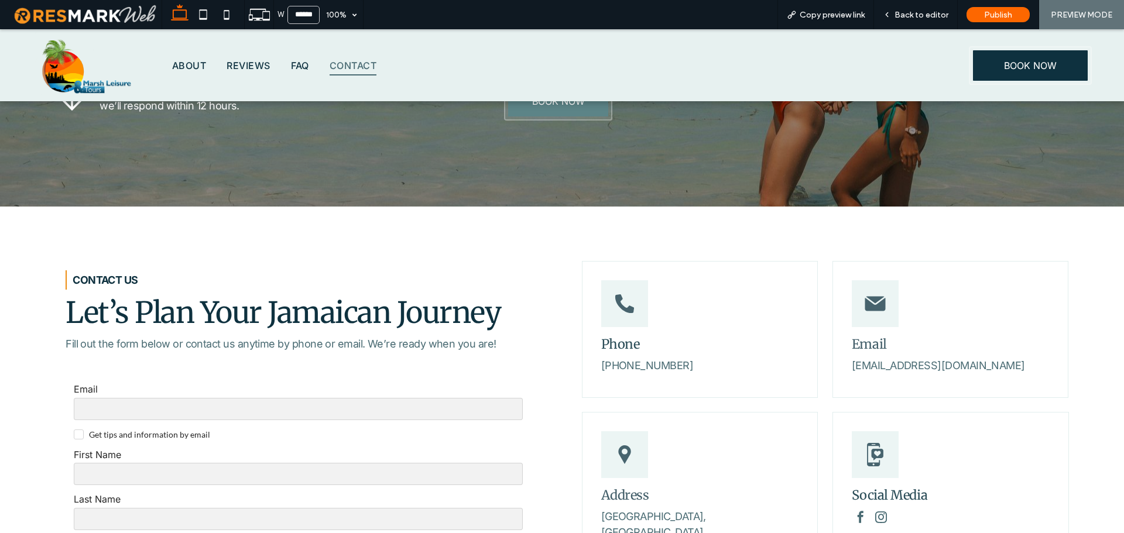
scroll to position [347, 0]
click at [105, 77] on img at bounding box center [87, 65] width 104 height 72
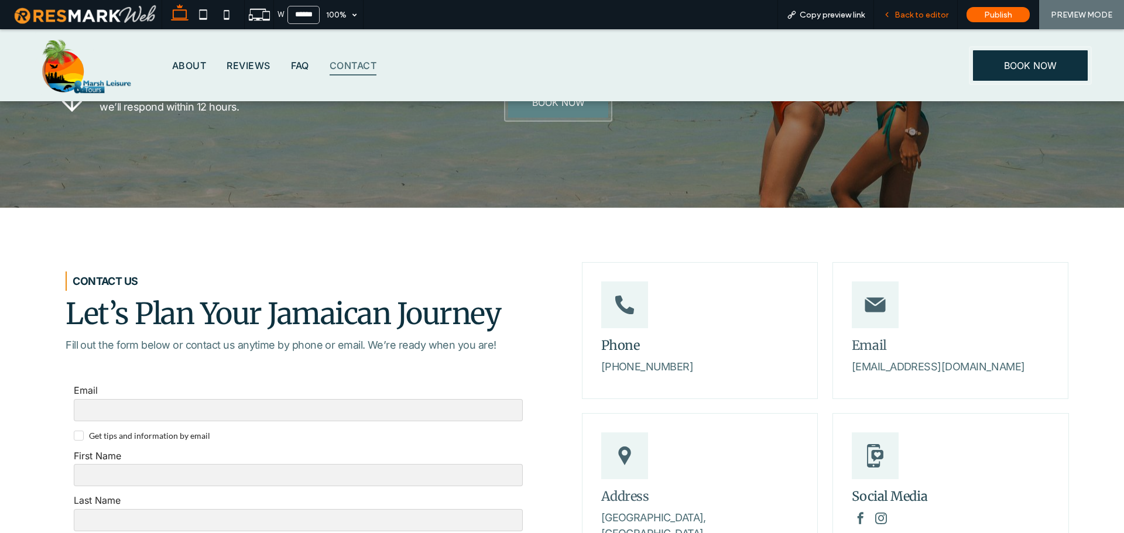
click at [918, 16] on span "Back to editor" at bounding box center [922, 15] width 54 height 10
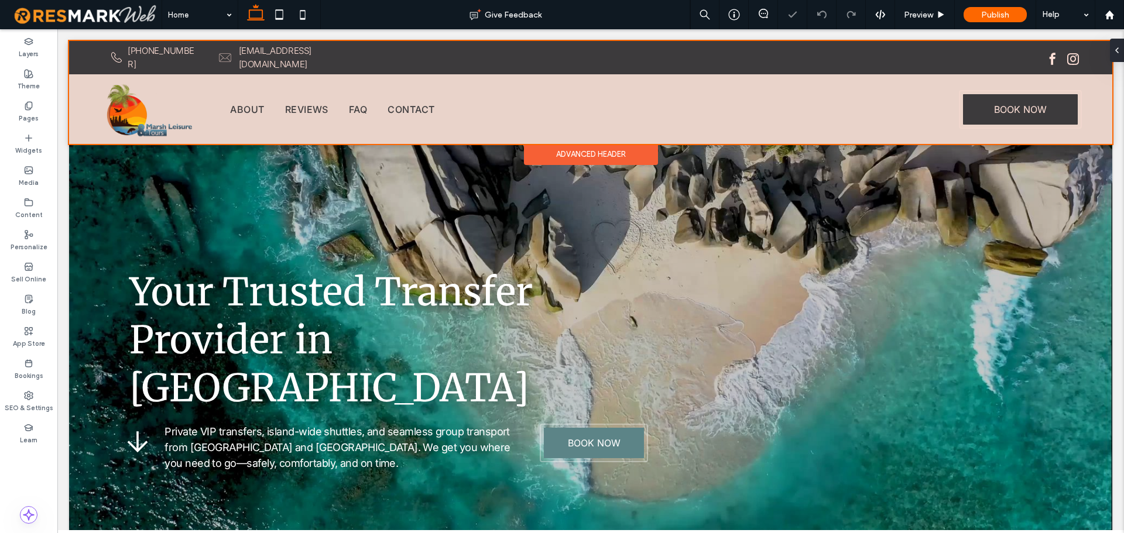
click at [1002, 102] on div at bounding box center [590, 92] width 1043 height 103
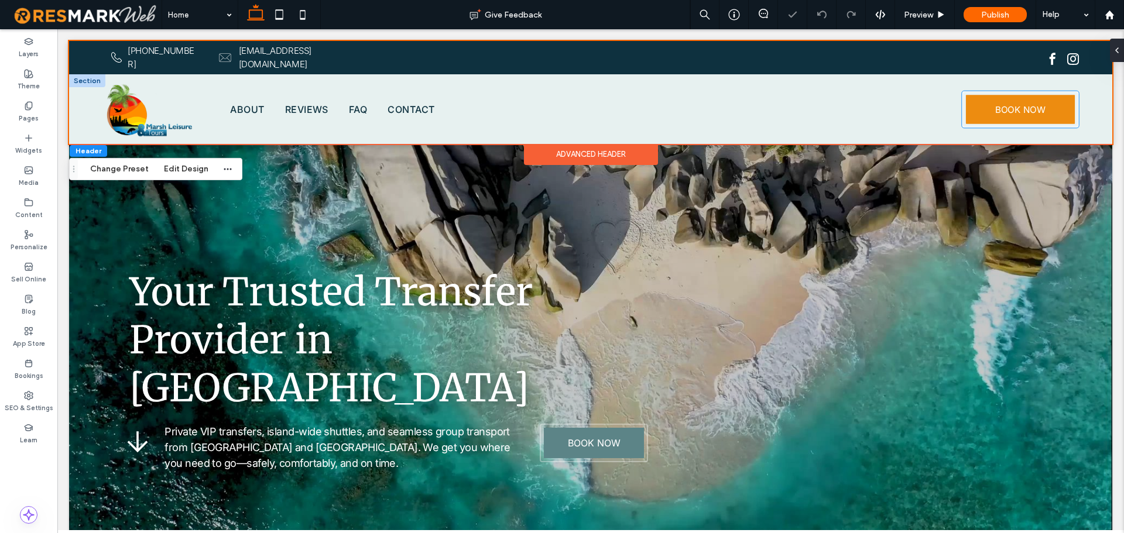
click at [1002, 104] on span "BOOK NOW" at bounding box center [1020, 109] width 50 height 11
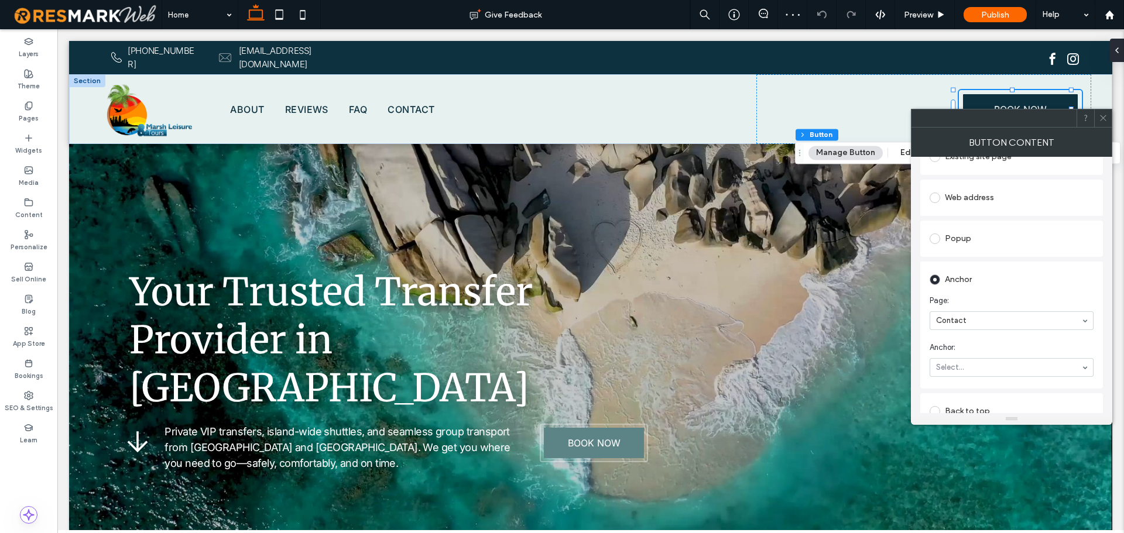
scroll to position [176, 0]
click at [1103, 117] on use at bounding box center [1103, 118] width 6 height 6
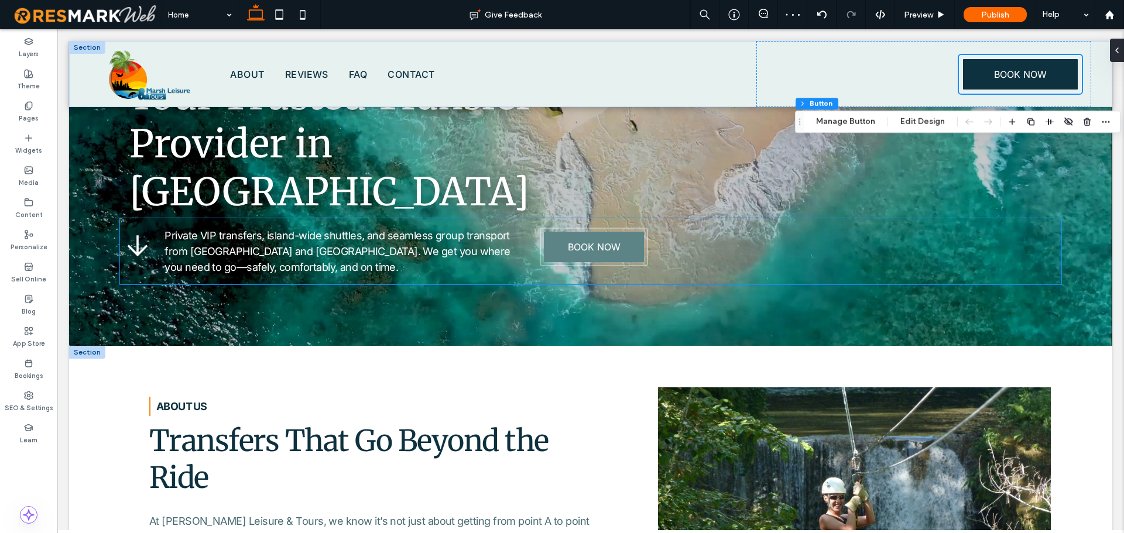
scroll to position [234, 0]
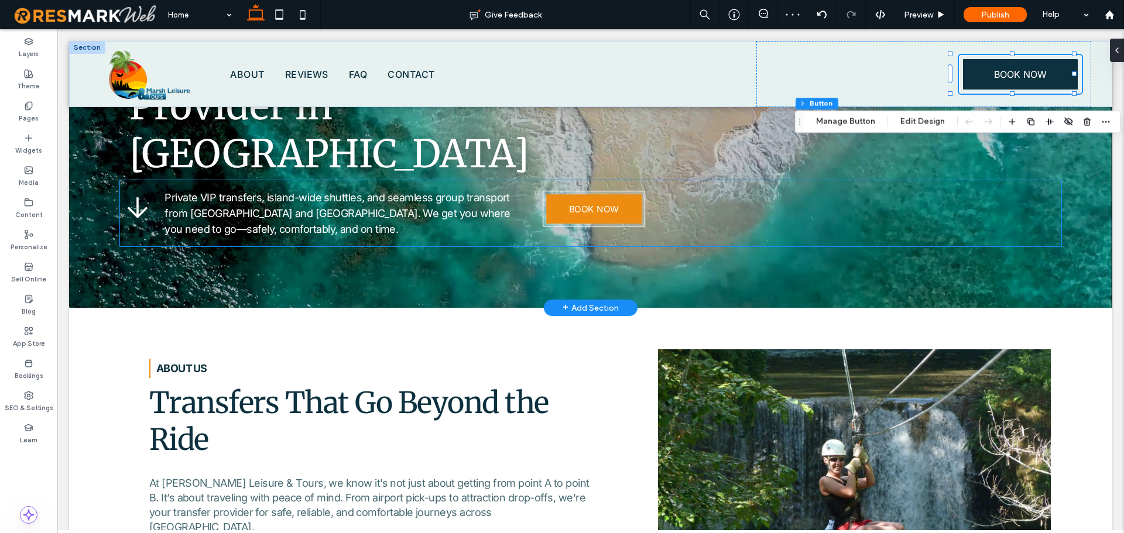
click at [609, 200] on link "BOOK NOW" at bounding box center [593, 208] width 95 height 29
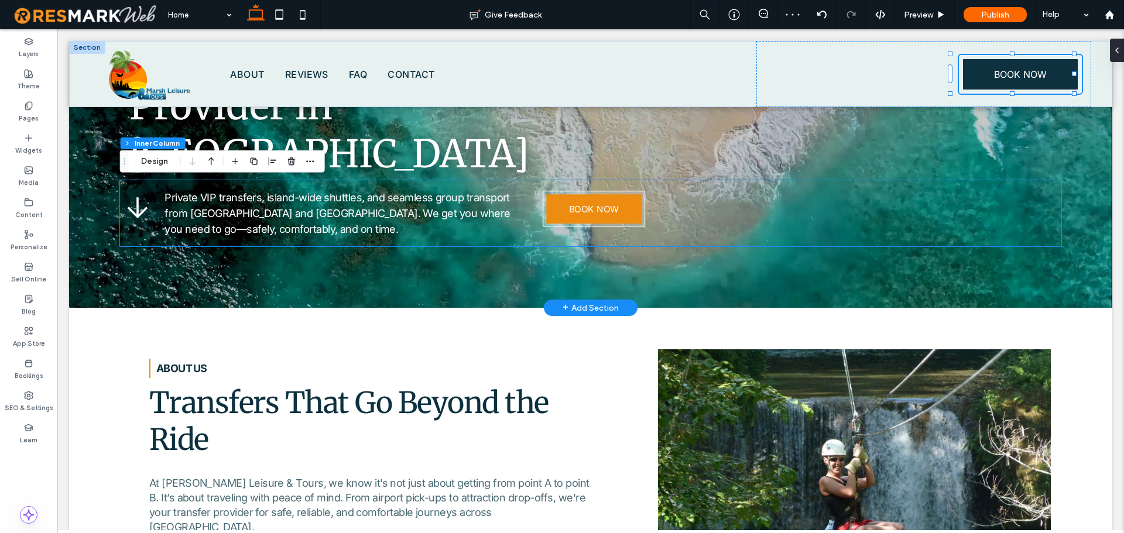
click at [609, 200] on link "BOOK NOW" at bounding box center [593, 208] width 95 height 29
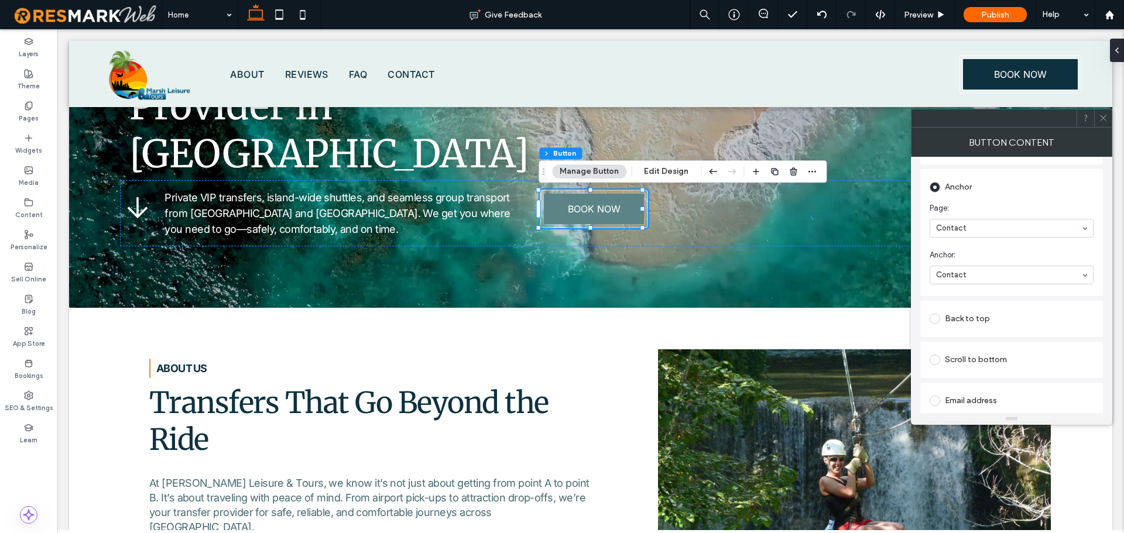
click at [1103, 123] on span at bounding box center [1103, 118] width 9 height 18
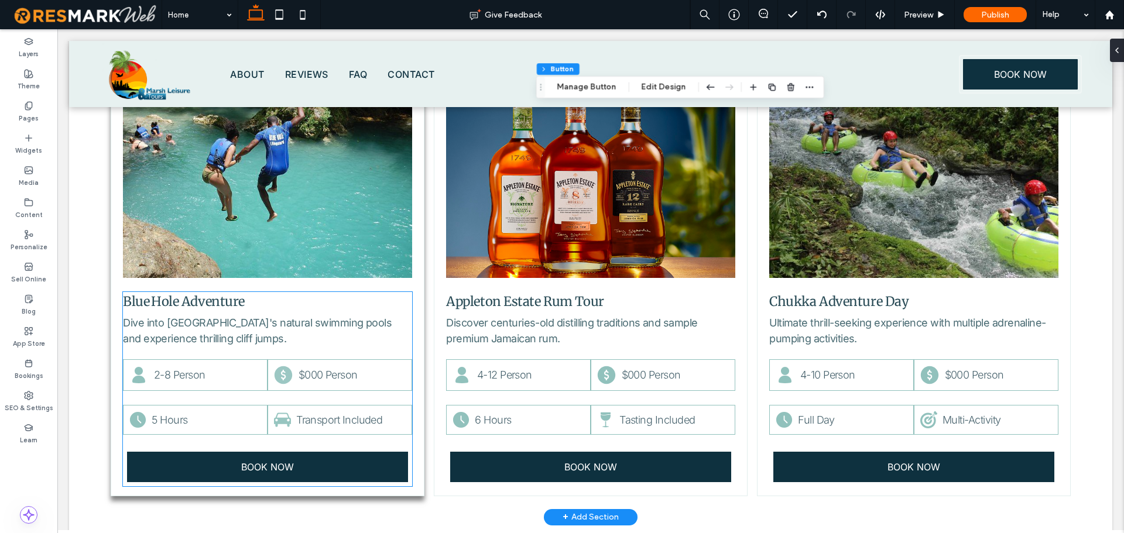
scroll to position [1932, 0]
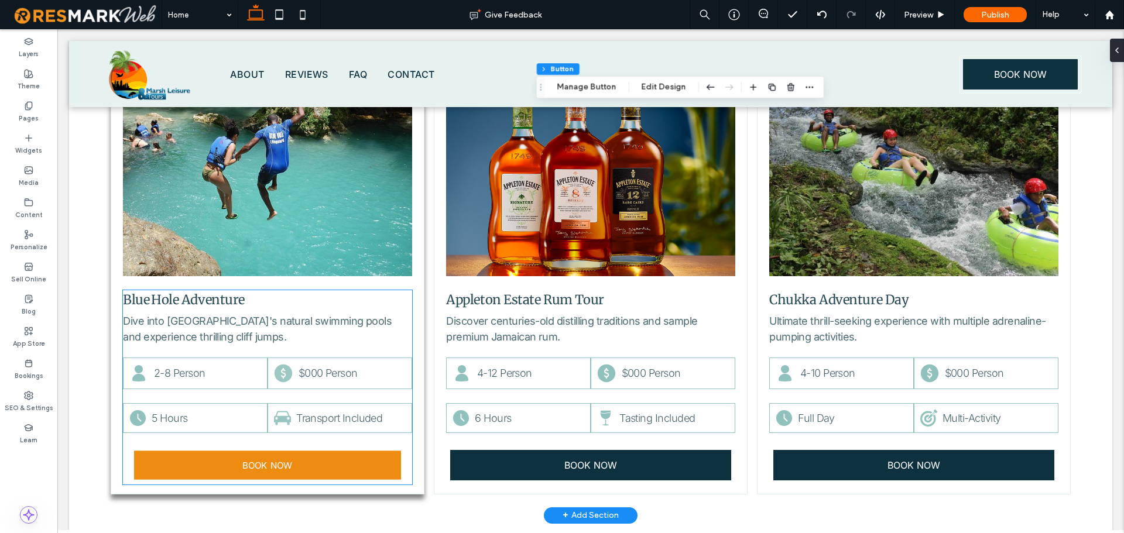
click at [300, 451] on link "BOOK NOW" at bounding box center [267, 465] width 267 height 29
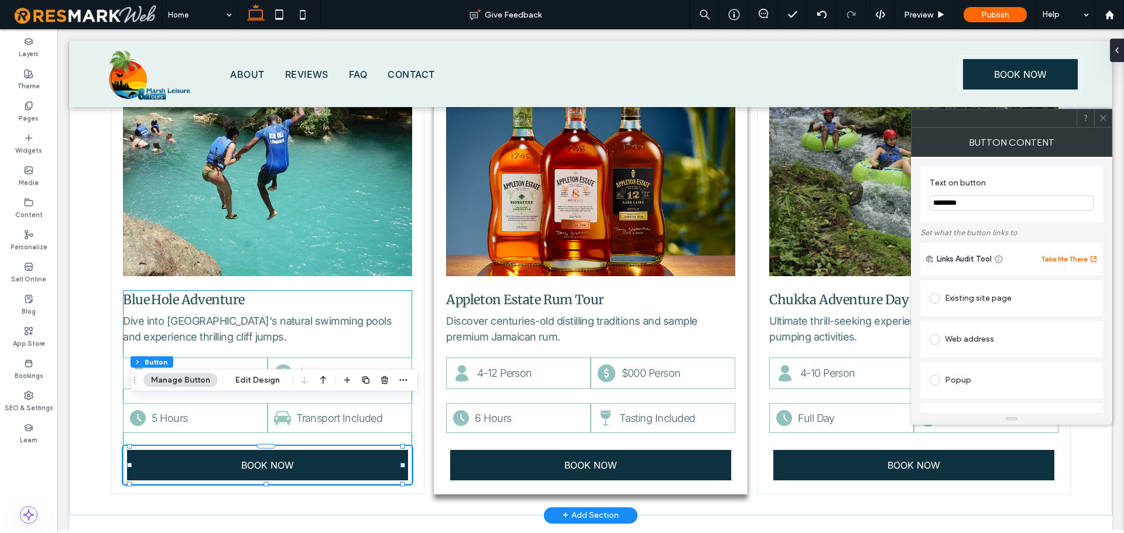
type input "**"
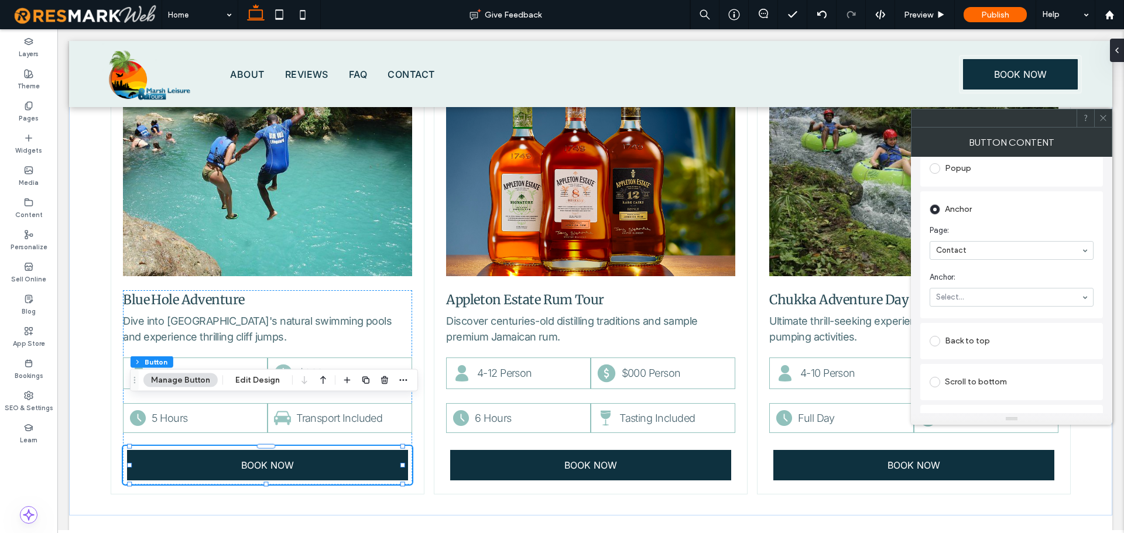
scroll to position [234, 0]
click at [1026, 265] on section "Anchor: Select..." at bounding box center [1012, 267] width 164 height 47
click at [1108, 115] on div at bounding box center [1103, 118] width 18 height 18
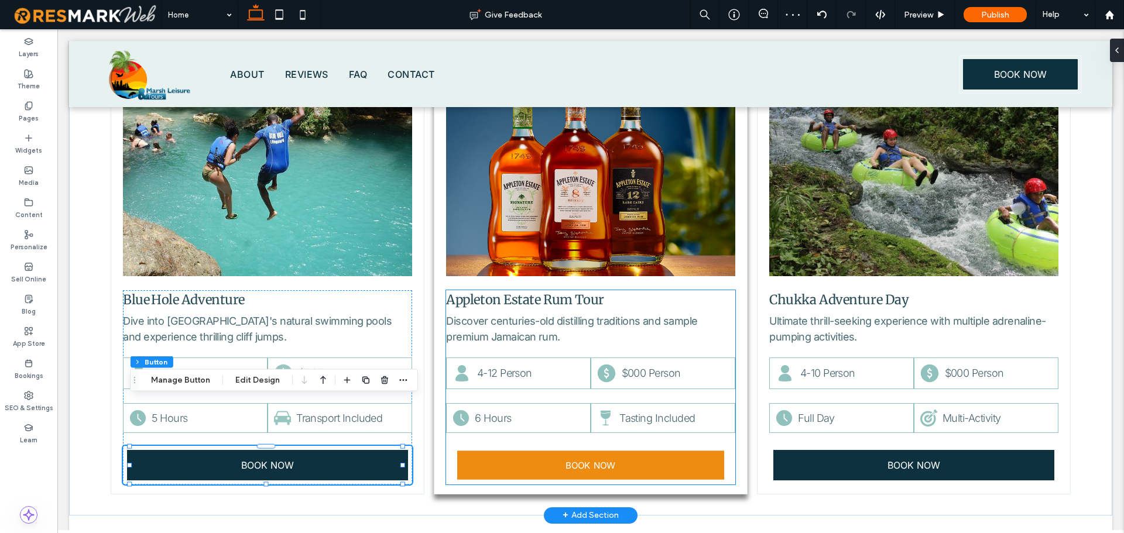
click at [602, 460] on span "BOOK NOW" at bounding box center [591, 465] width 50 height 11
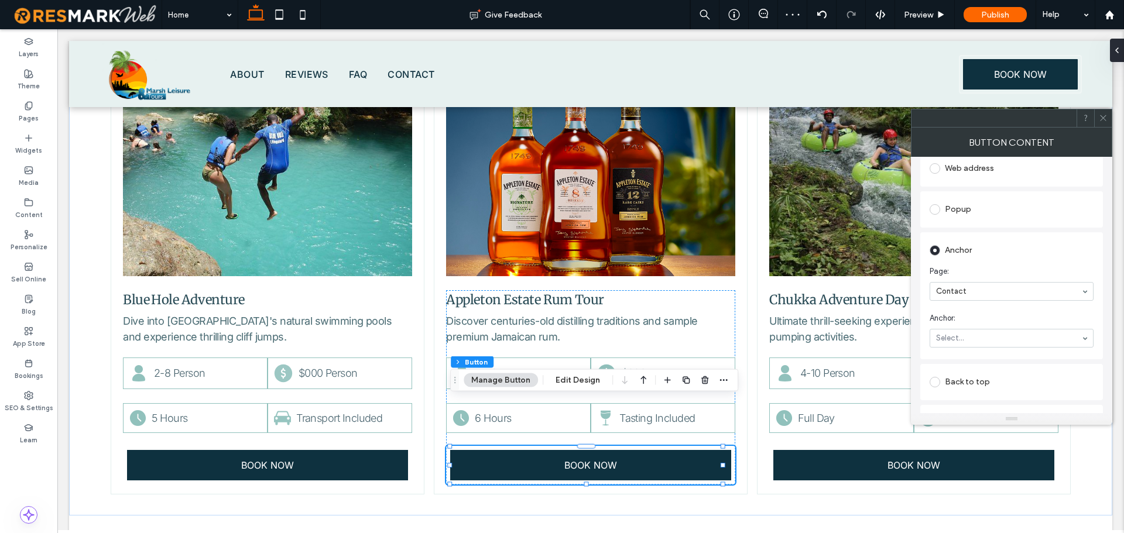
scroll to position [176, 0]
click at [1104, 120] on icon at bounding box center [1103, 118] width 9 height 9
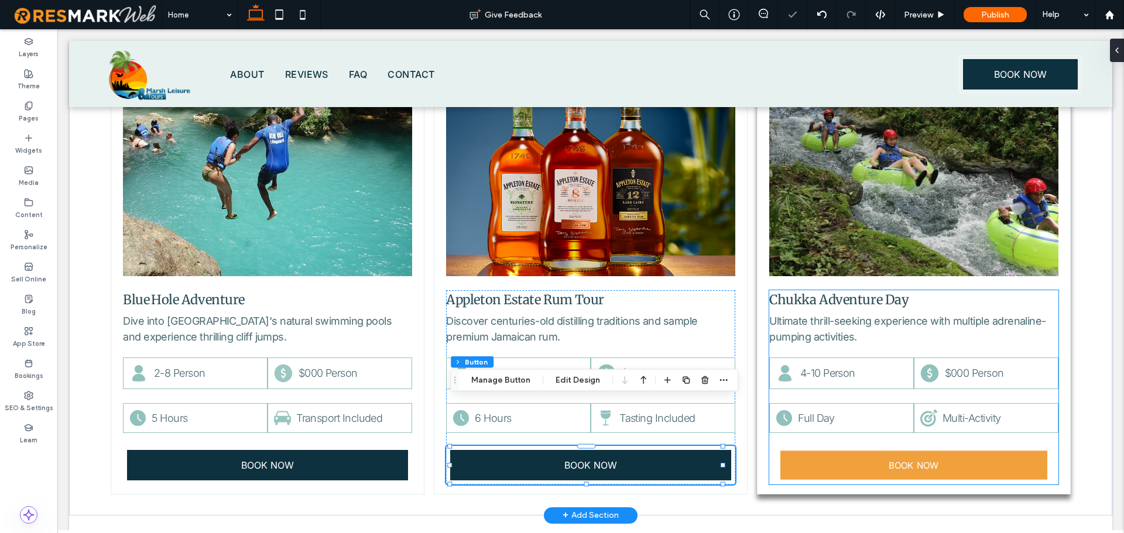
click at [899, 460] on span "BOOK NOW" at bounding box center [914, 465] width 50 height 11
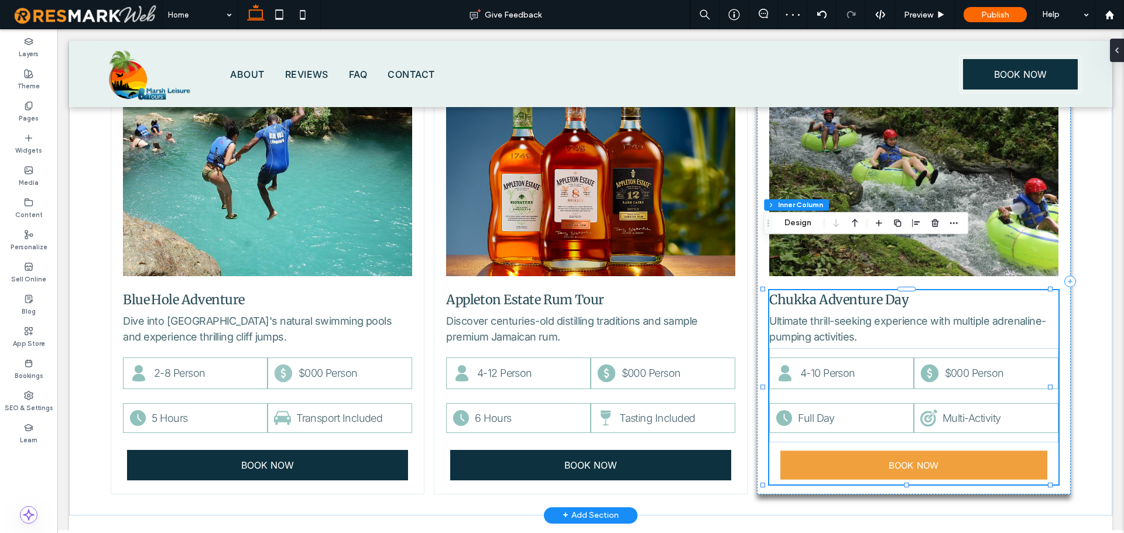
click at [899, 460] on span "BOOK NOW" at bounding box center [914, 465] width 50 height 11
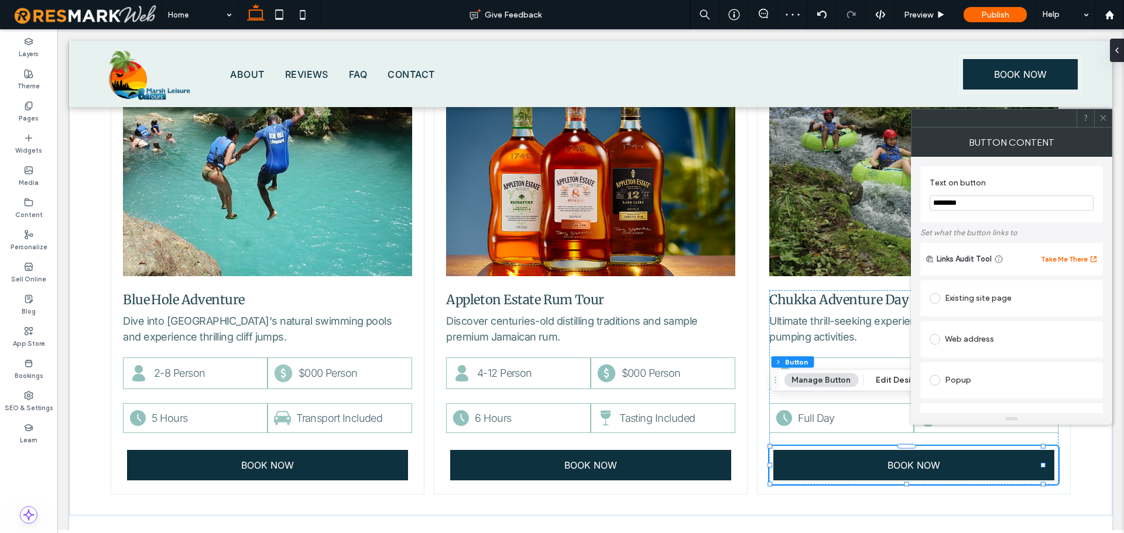
scroll to position [22, 0]
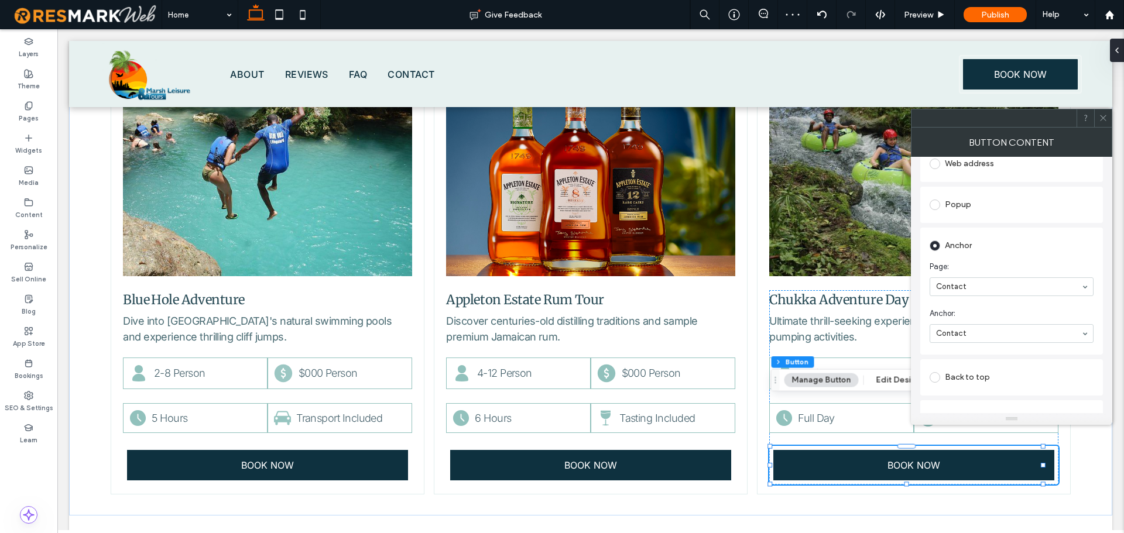
click at [1103, 121] on icon at bounding box center [1103, 118] width 9 height 9
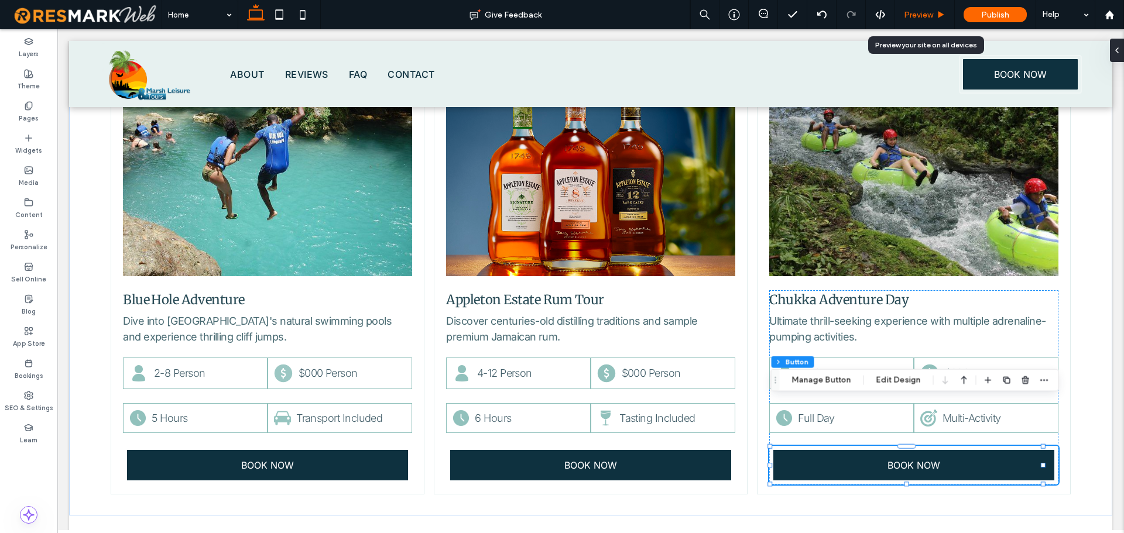
click at [924, 13] on span "Preview" at bounding box center [918, 15] width 29 height 10
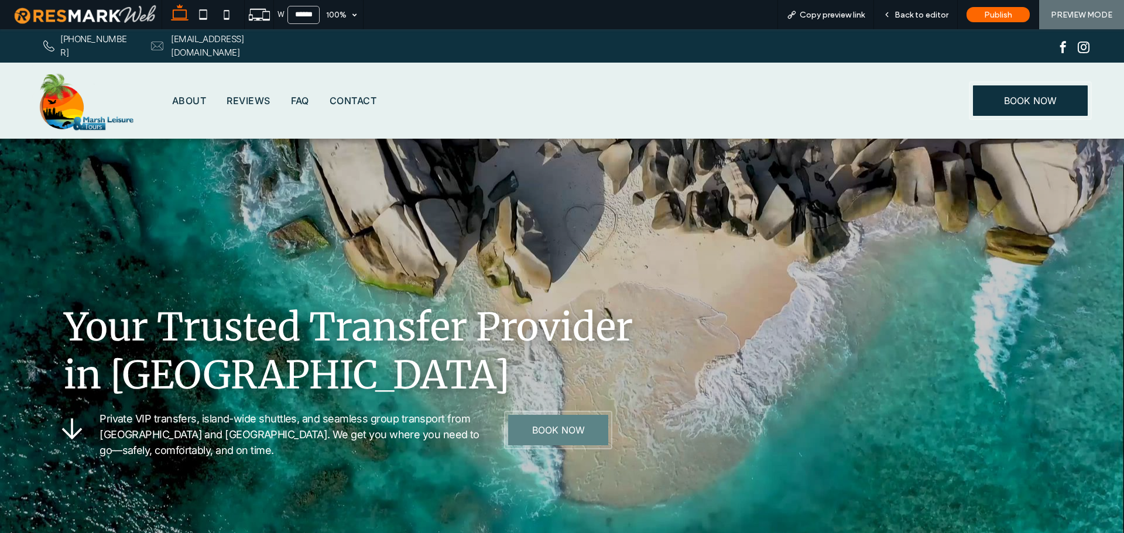
drag, startPoint x: 1123, startPoint y: 278, endPoint x: 1001, endPoint y: 50, distance: 259.1
click at [919, 12] on span "Back to editor" at bounding box center [922, 15] width 54 height 10
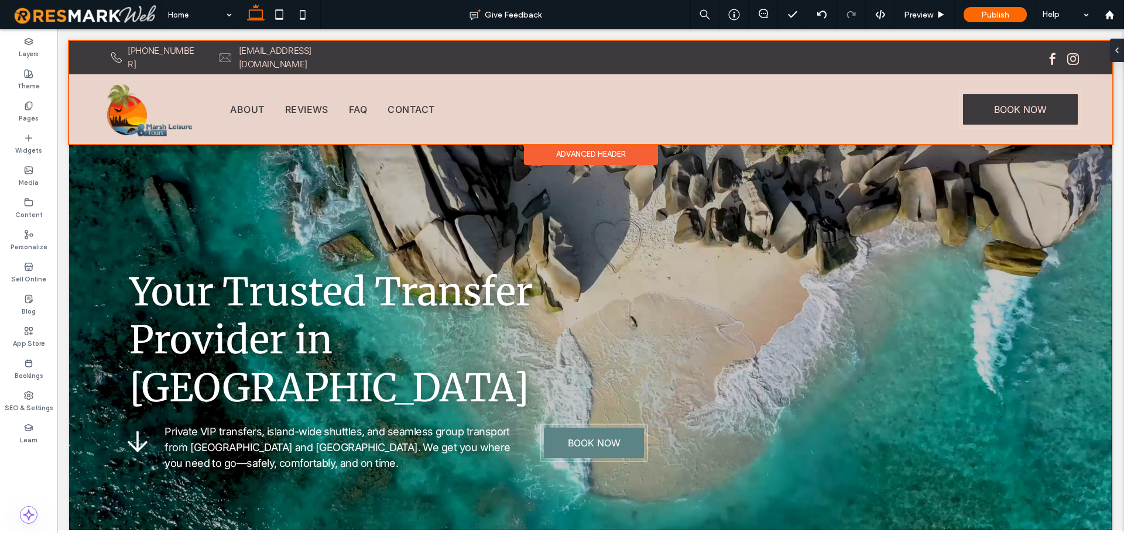
click at [406, 59] on div at bounding box center [590, 92] width 1043 height 103
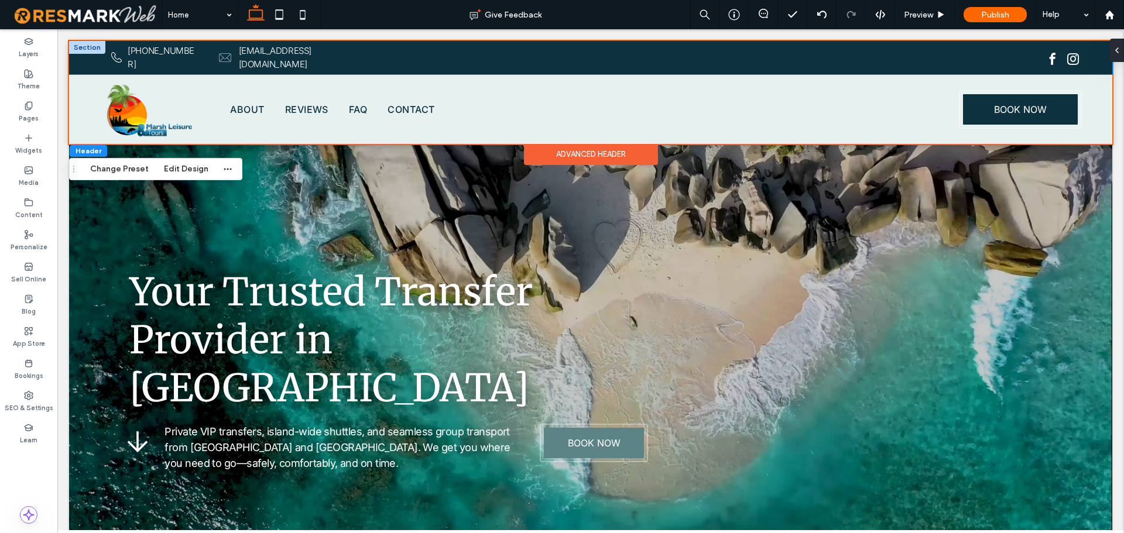
click at [80, 54] on div "A black and white drawing of a phone on a white background. 876-383-3497 A blac…" at bounding box center [590, 57] width 1043 height 33
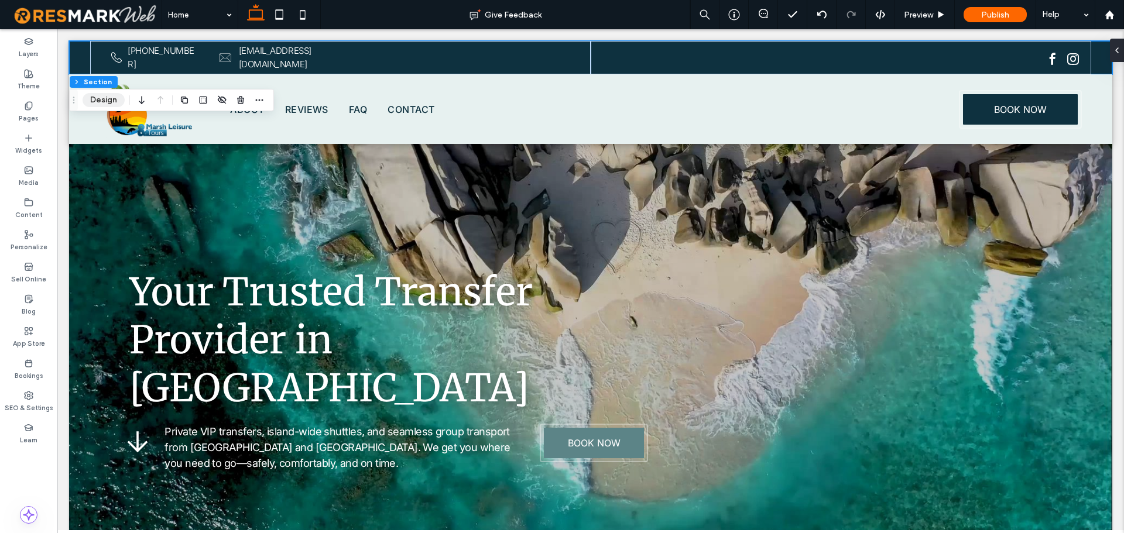
click at [107, 102] on button "Design" at bounding box center [104, 100] width 42 height 14
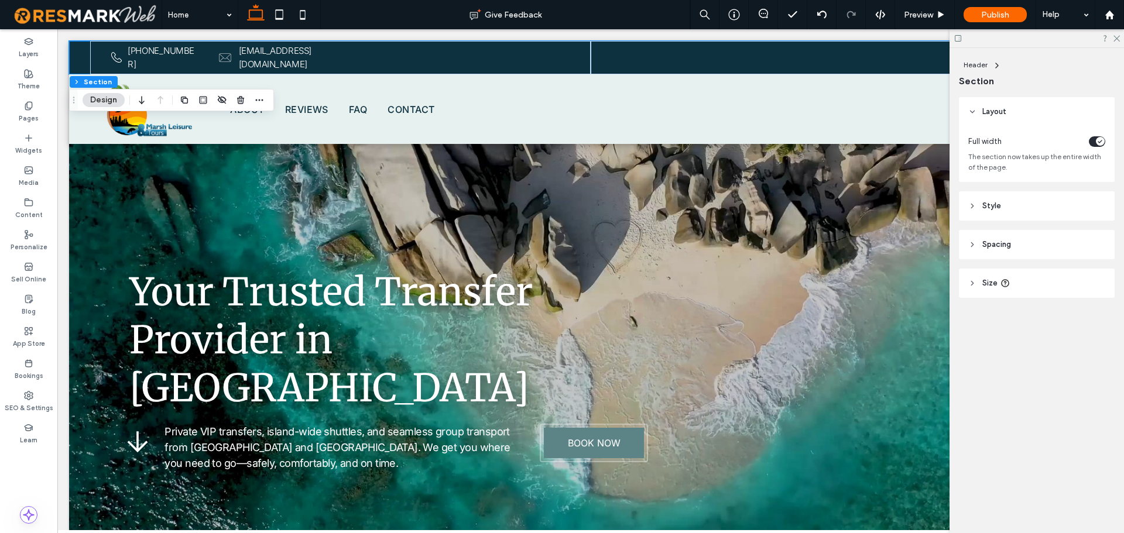
click at [1055, 215] on header "Style" at bounding box center [1037, 205] width 156 height 29
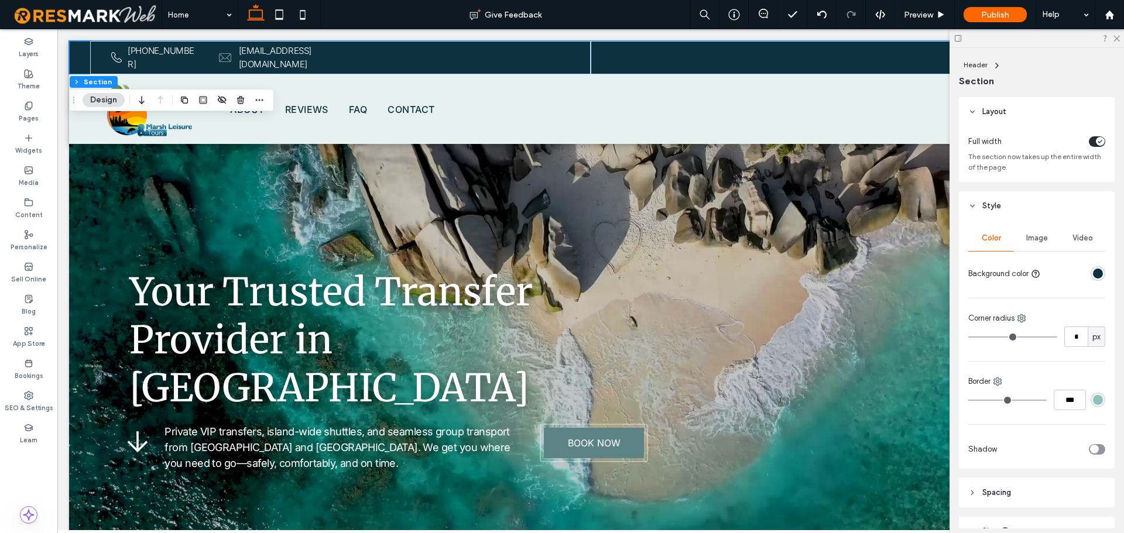
click at [1094, 276] on div "rgba(14, 49, 63, 1)" at bounding box center [1098, 274] width 10 height 10
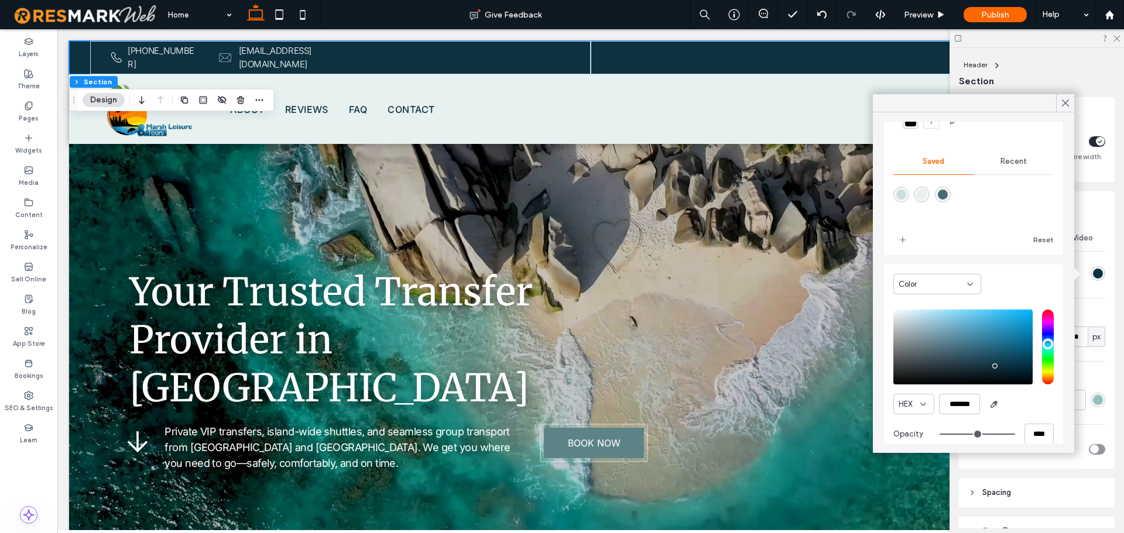
scroll to position [94, 0]
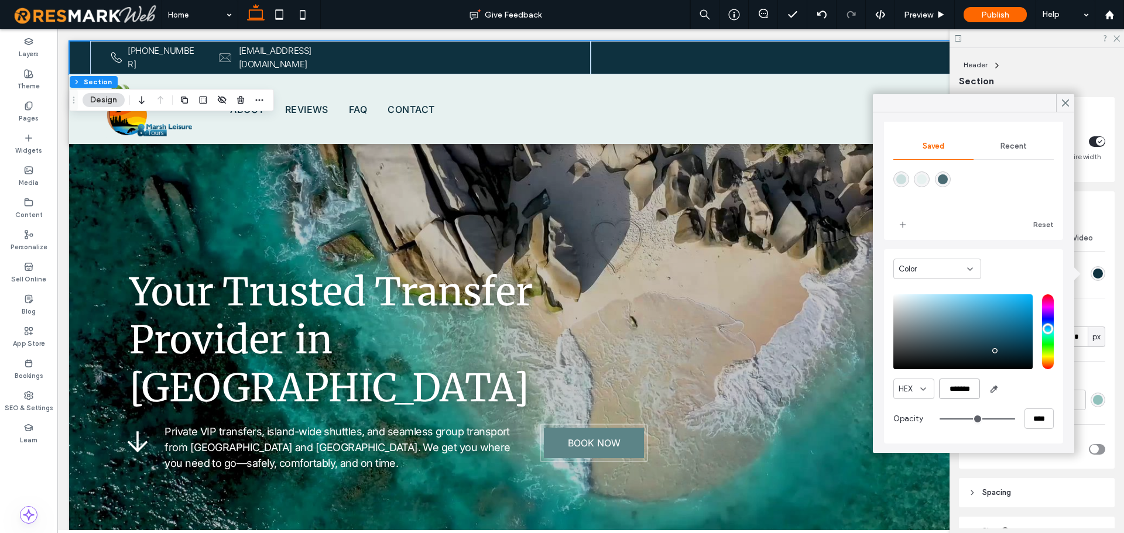
click at [964, 391] on input "*******" at bounding box center [959, 389] width 41 height 20
click at [28, 243] on label "Personalize" at bounding box center [29, 245] width 37 height 13
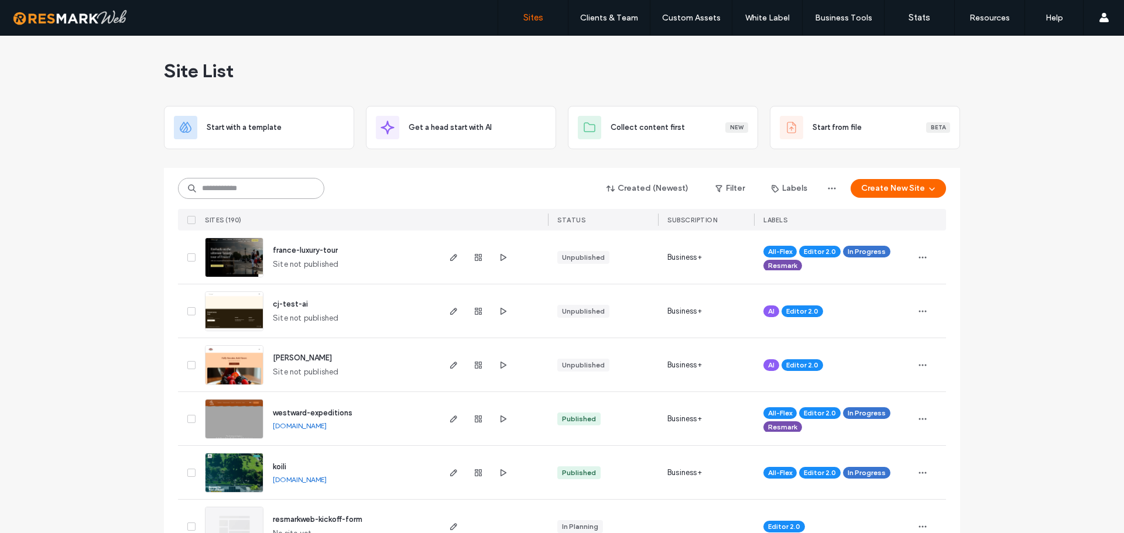
click at [234, 188] on input at bounding box center [251, 188] width 146 height 21
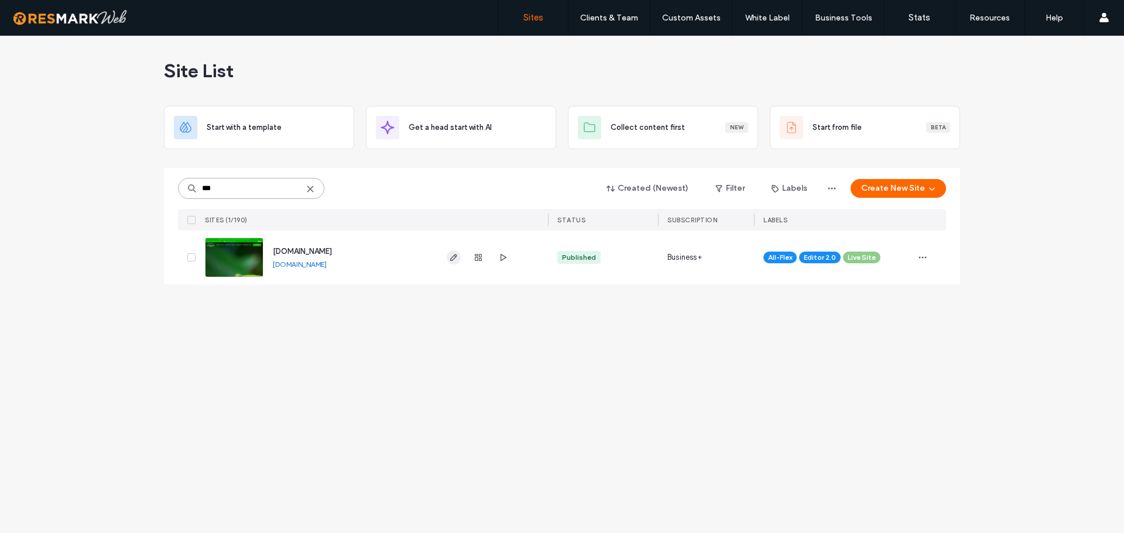
type input "***"
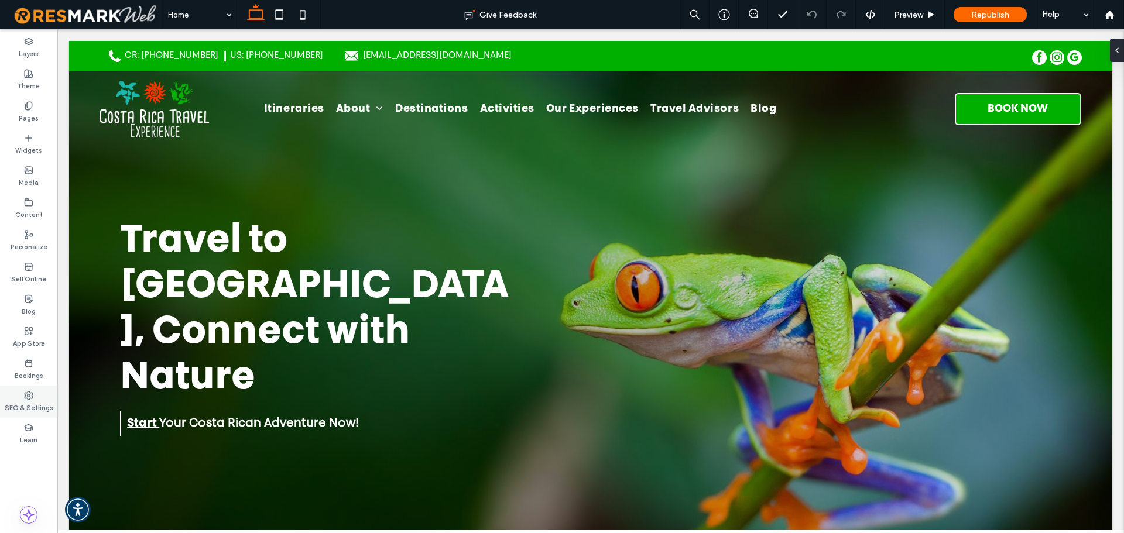
click at [34, 393] on div "SEO & Settings" at bounding box center [28, 402] width 57 height 32
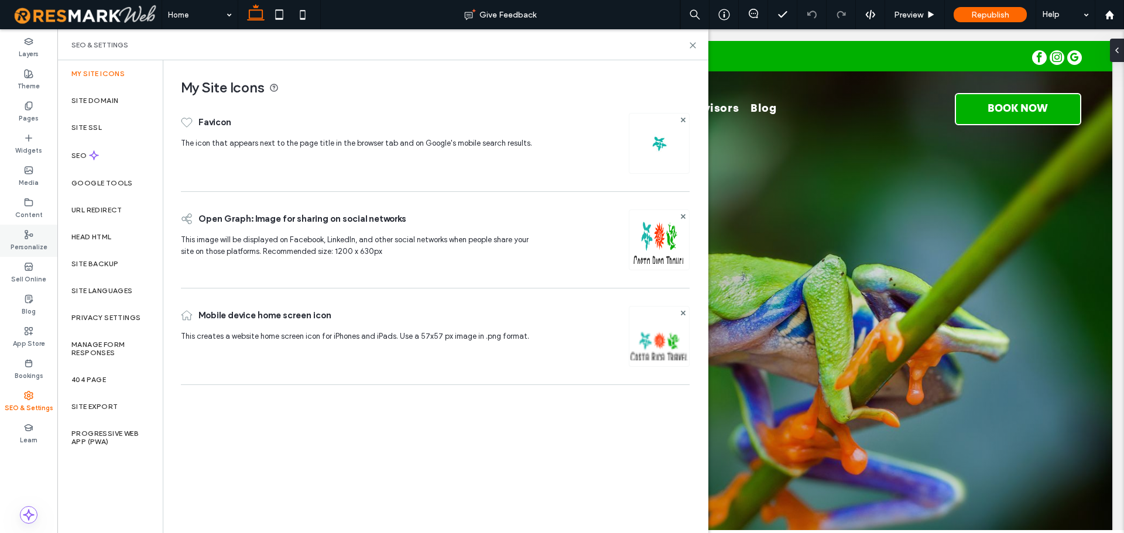
click at [28, 248] on label "Personalize" at bounding box center [29, 245] width 37 height 13
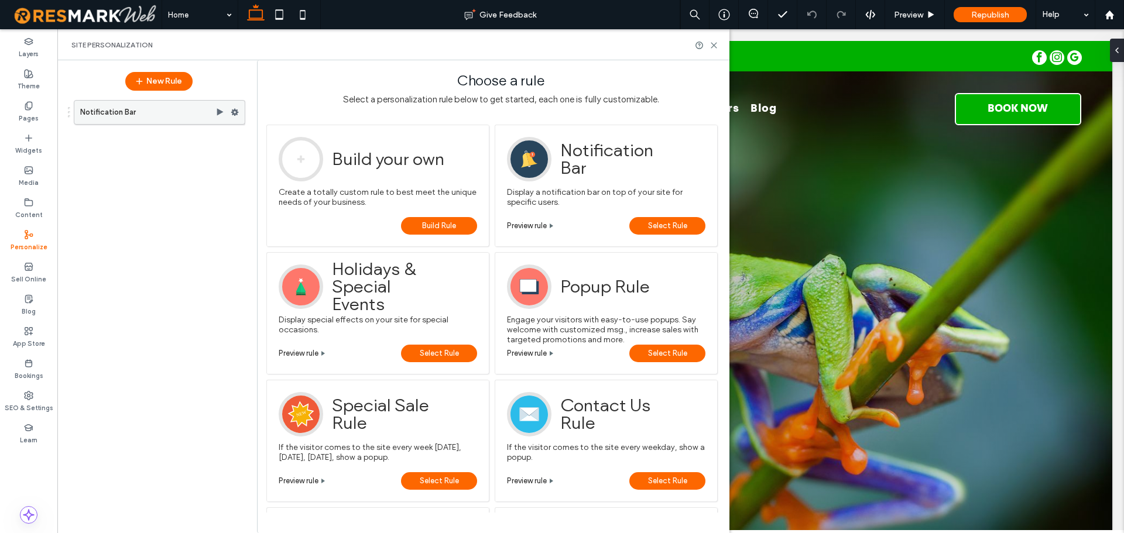
click at [220, 110] on icon at bounding box center [219, 112] width 9 height 9
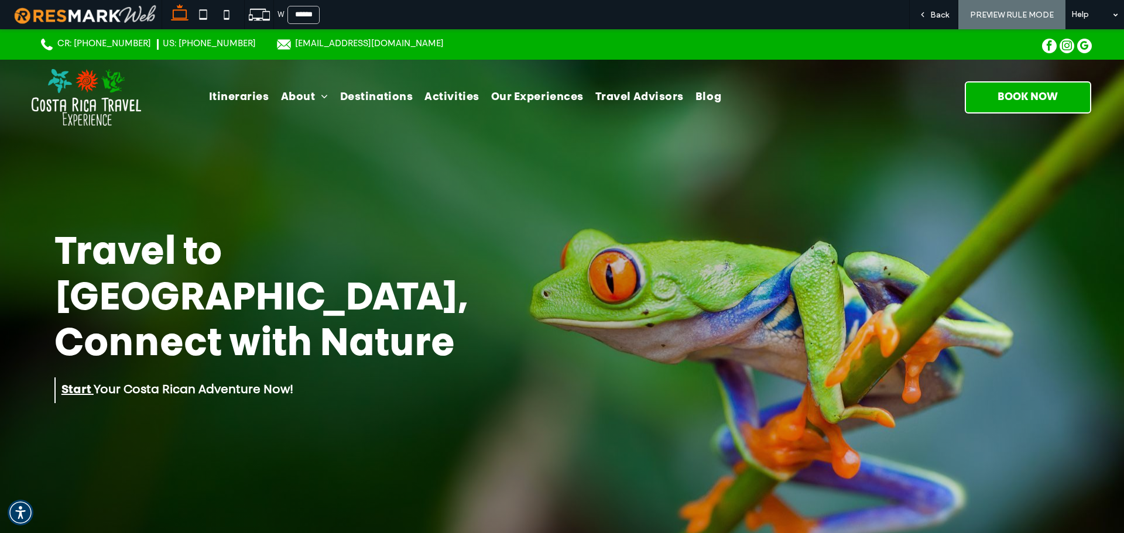
drag, startPoint x: 940, startPoint y: 18, endPoint x: 933, endPoint y: 19, distance: 7.1
click at [940, 18] on span "Back" at bounding box center [939, 15] width 19 height 10
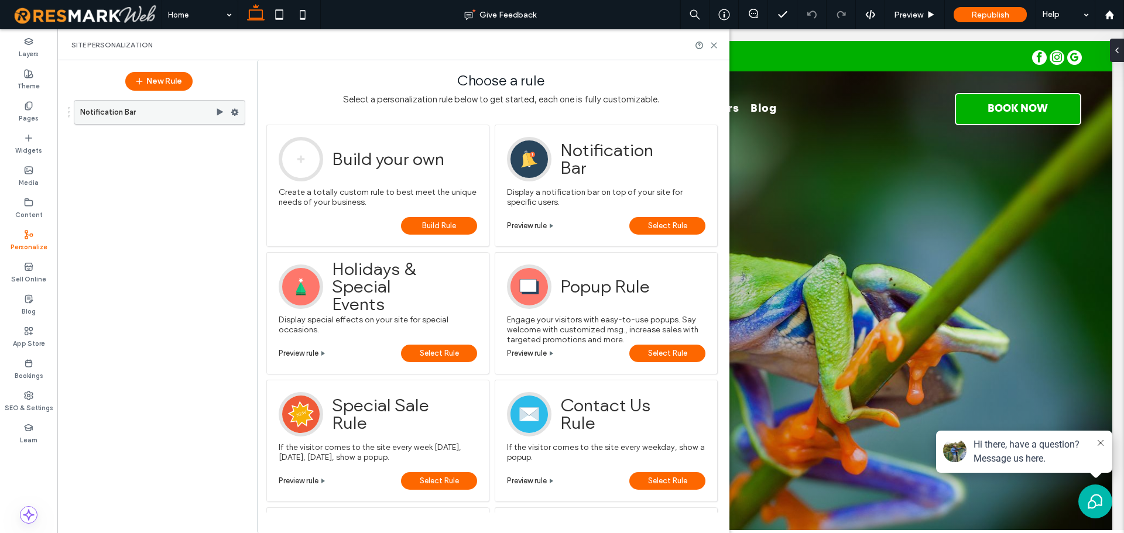
click at [236, 109] on icon at bounding box center [235, 112] width 8 height 8
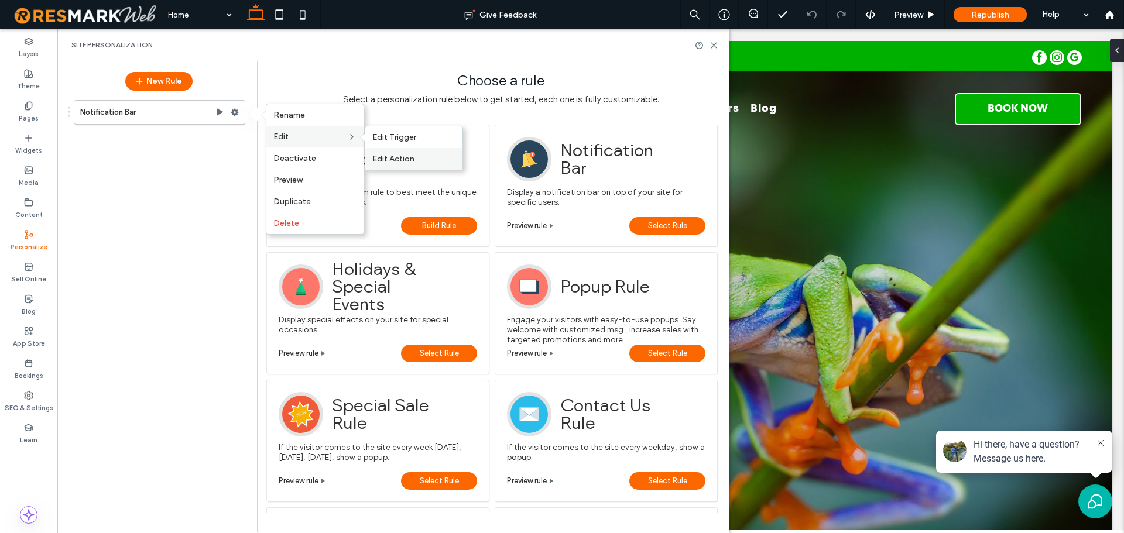
click at [394, 161] on span "Edit Action" at bounding box center [393, 159] width 42 height 10
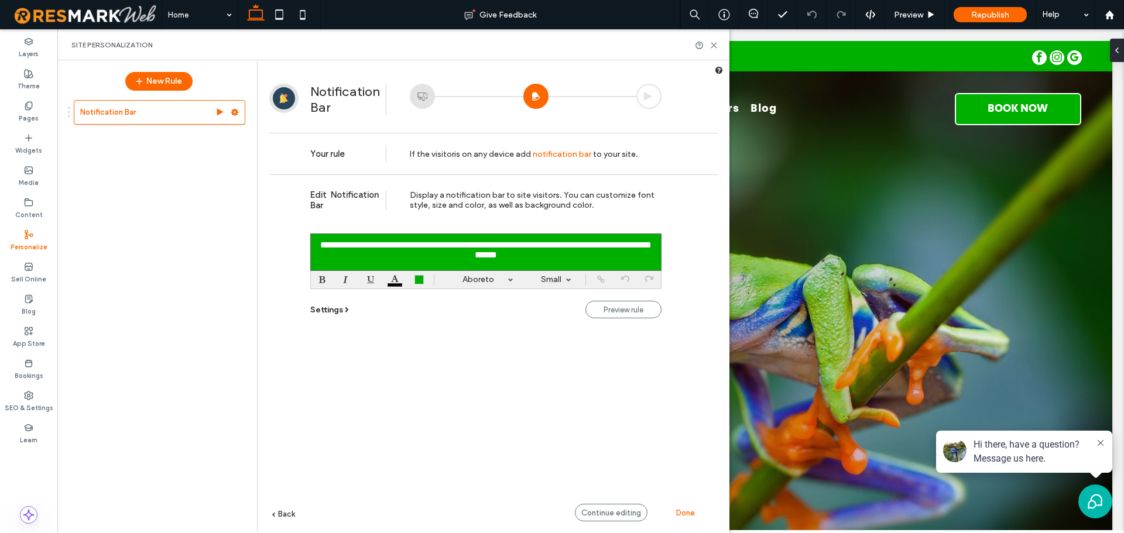
click at [421, 94] on div at bounding box center [422, 96] width 25 height 25
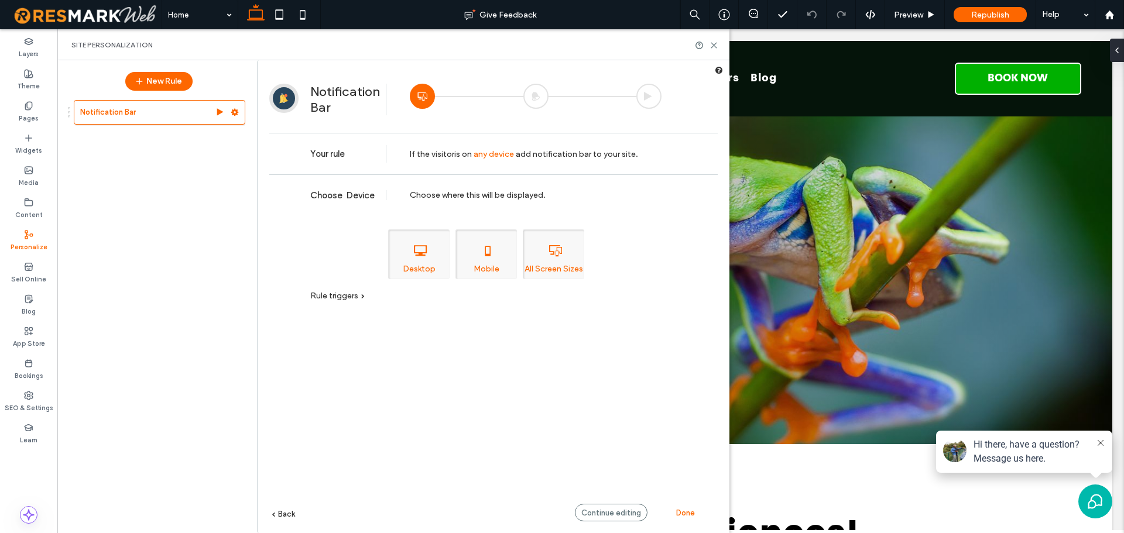
scroll to position [117, 0]
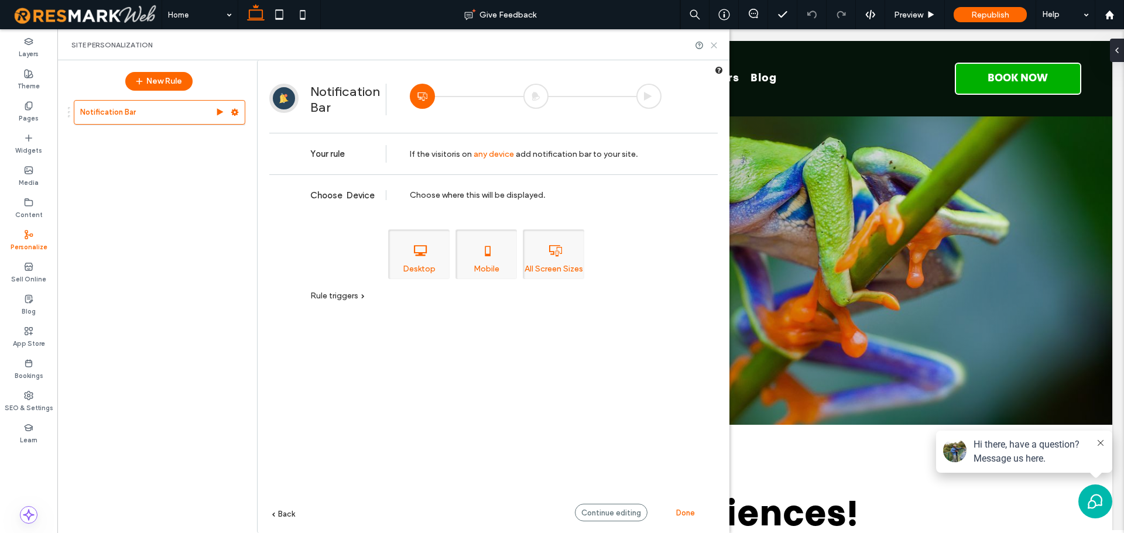
click at [716, 48] on icon at bounding box center [714, 45] width 9 height 9
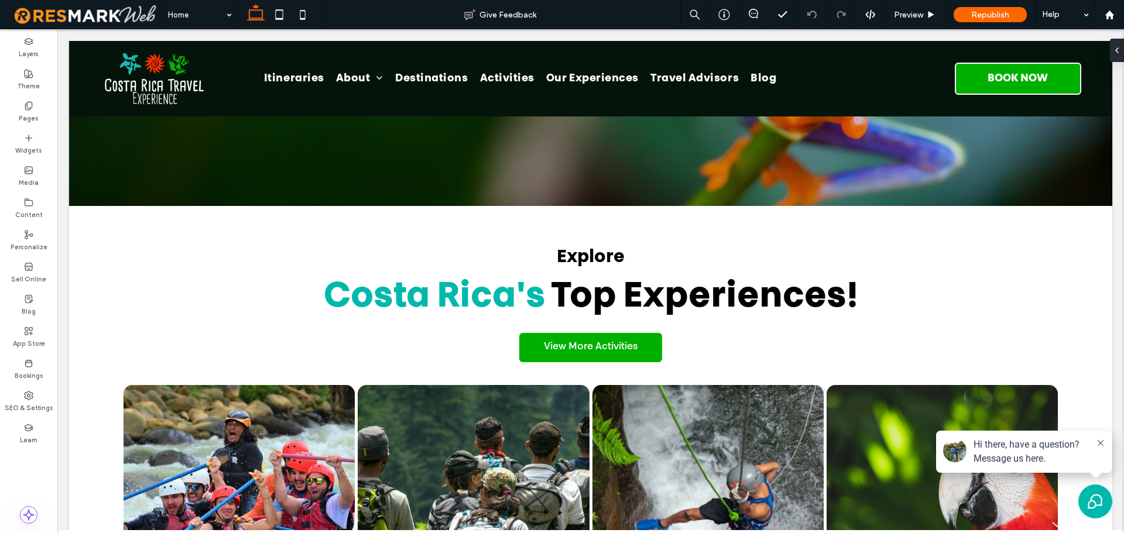
scroll to position [351, 0]
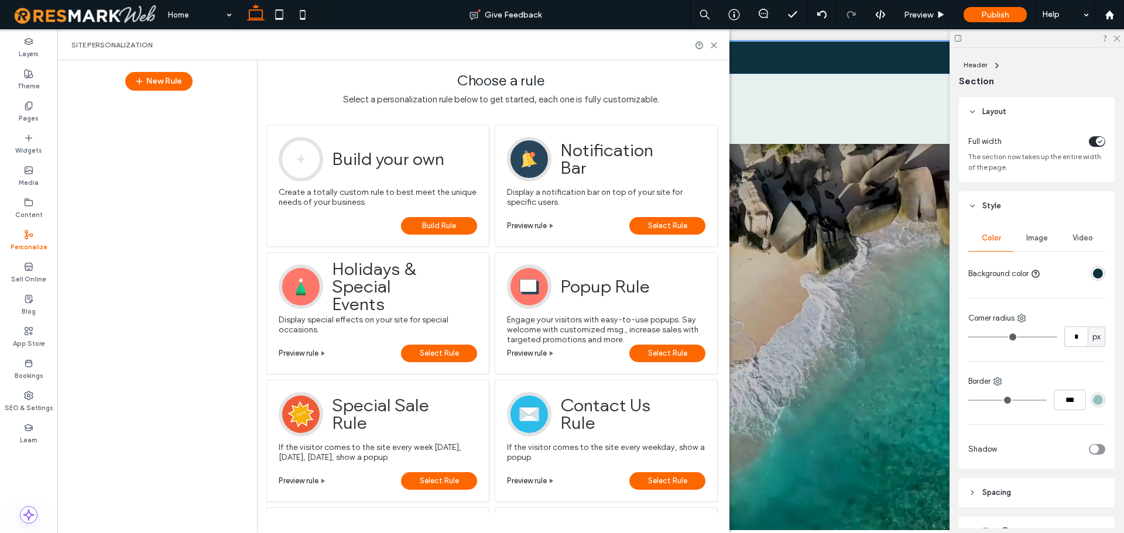
click at [576, 212] on div "Example If the visitor comes for the second time display a notification bar. No…" at bounding box center [606, 186] width 223 height 122
click at [652, 228] on span "Select Rule" at bounding box center [667, 226] width 39 height 18
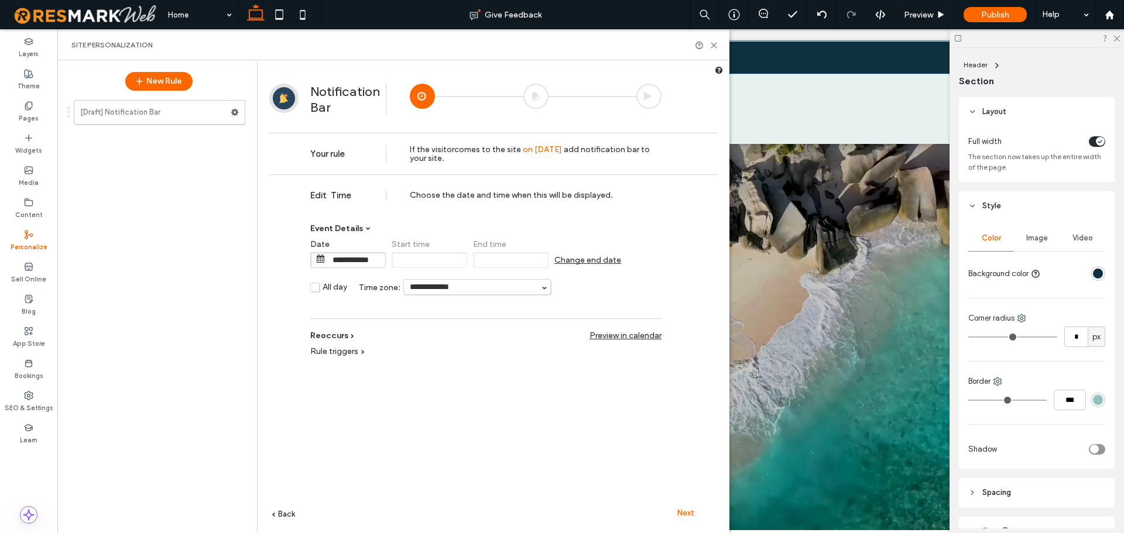
click at [686, 512] on span "Next" at bounding box center [685, 513] width 17 height 9
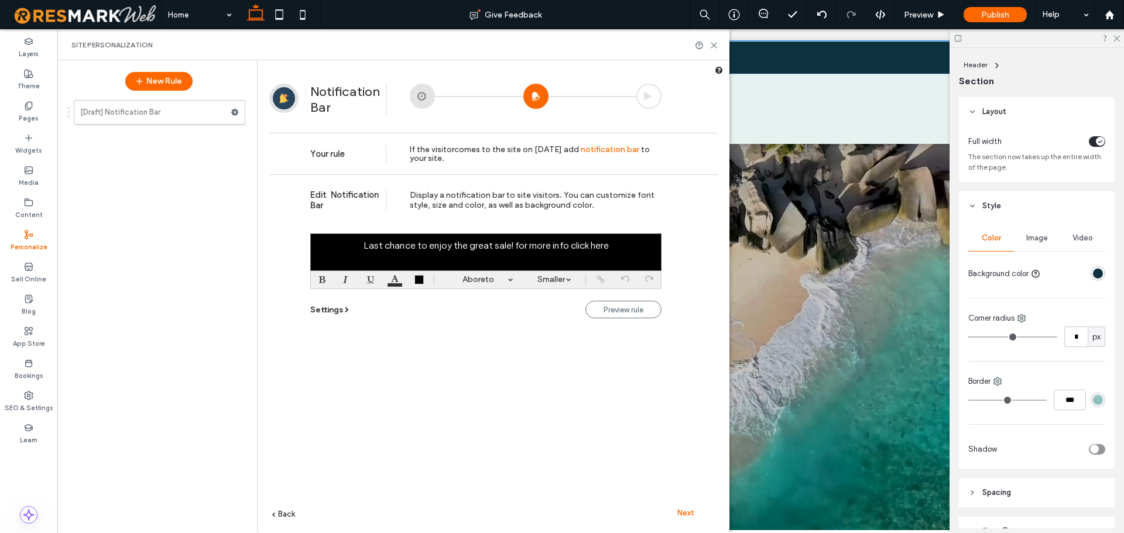
click at [689, 511] on span "Next" at bounding box center [685, 513] width 17 height 9
click at [485, 245] on div at bounding box center [485, 252] width 351 height 37
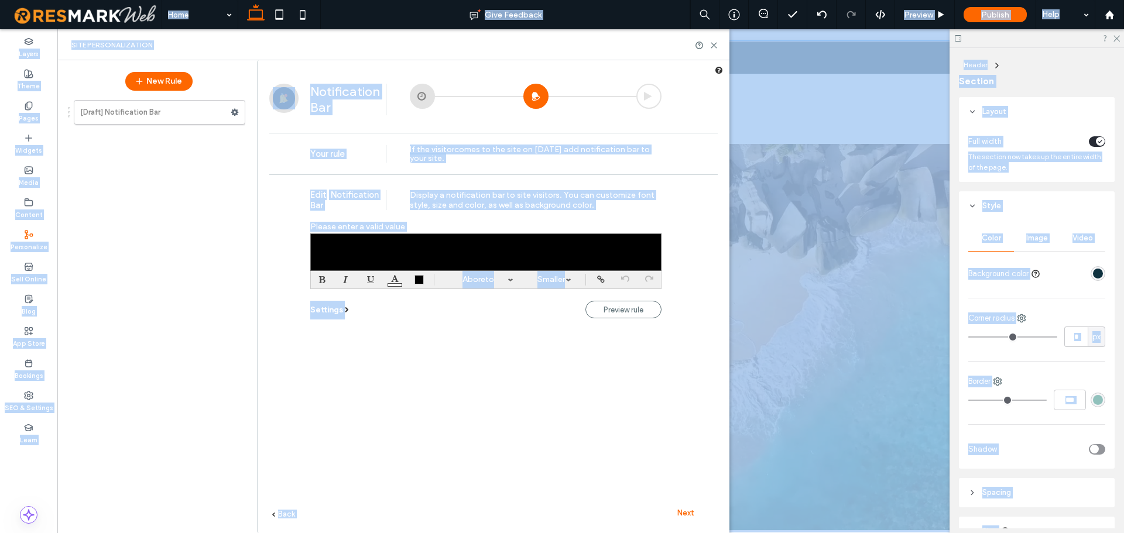
click at [488, 249] on div at bounding box center [485, 252] width 351 height 37
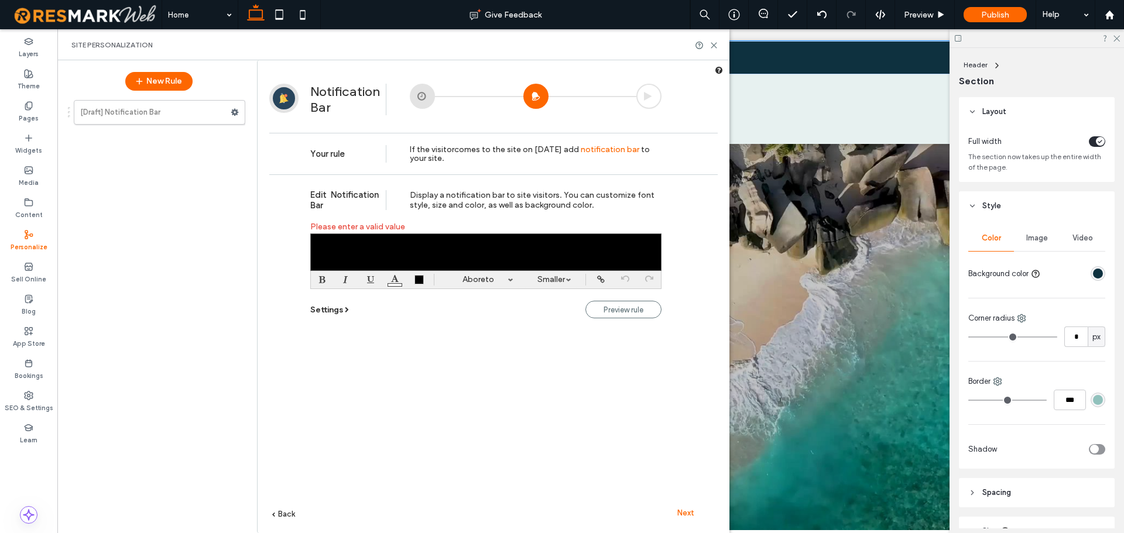
click at [572, 244] on div at bounding box center [485, 252] width 351 height 37
paste div
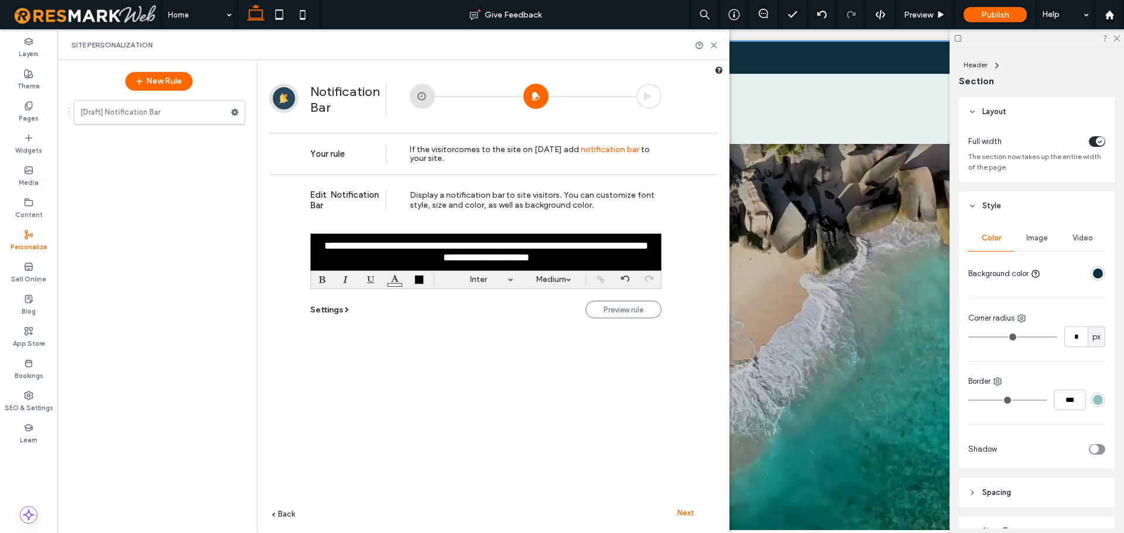
click at [481, 256] on font "**********" at bounding box center [486, 252] width 324 height 22
click at [565, 283] on link "Medium" at bounding box center [551, 280] width 53 height 18
click at [555, 316] on label "Small" at bounding box center [551, 314] width 19 height 9
click at [556, 282] on link "Small" at bounding box center [551, 280] width 53 height 18
click at [577, 262] on div "**********" at bounding box center [485, 252] width 351 height 37
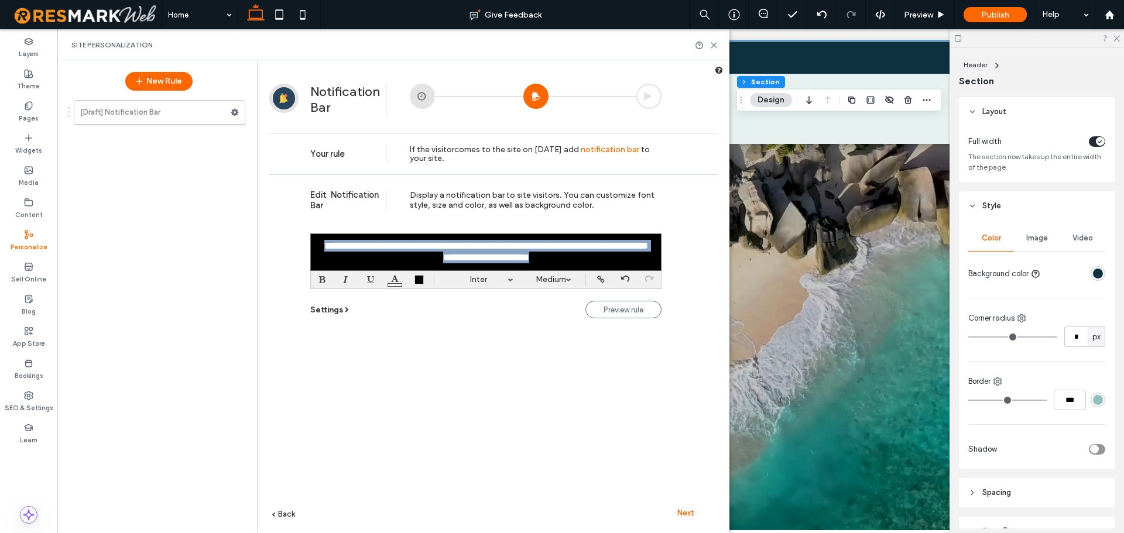
click at [559, 278] on link "Medium" at bounding box center [551, 280] width 53 height 18
click at [561, 320] on link "Small" at bounding box center [551, 315] width 53 height 18
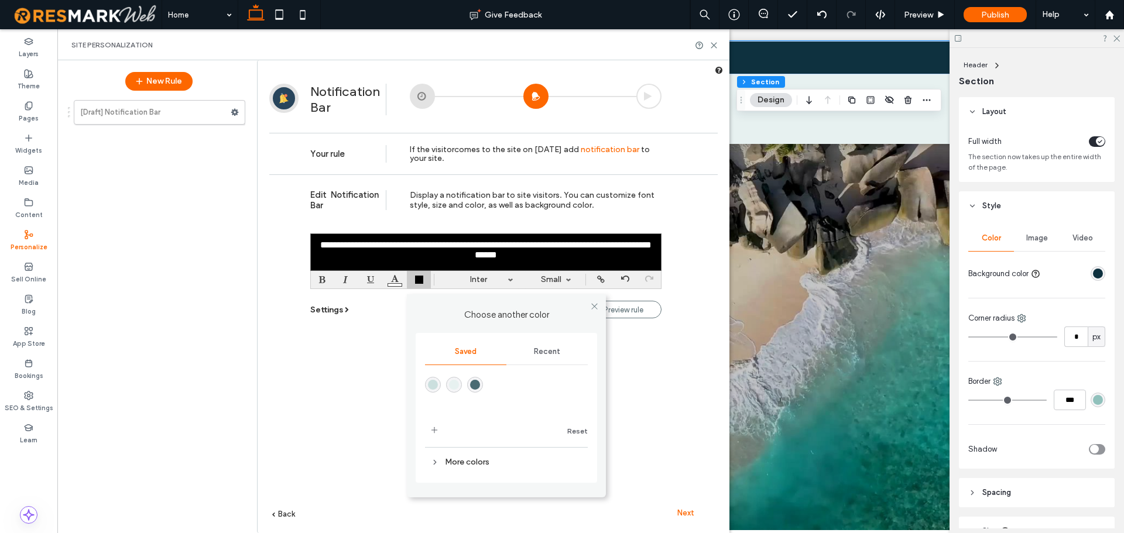
click at [422, 276] on div at bounding box center [419, 279] width 9 height 9
click at [539, 345] on div "Recent" at bounding box center [546, 352] width 81 height 26
click at [475, 382] on div "rgba(0, 0, 0, 1)" at bounding box center [475, 385] width 10 height 10
click at [392, 324] on div "Preview rule Settings Display On : Homepage All pages Show notification : Immed…" at bounding box center [485, 313] width 351 height 25
click at [426, 279] on div "Choose another color Saved Recent Reset More colors" at bounding box center [419, 280] width 24 height 18
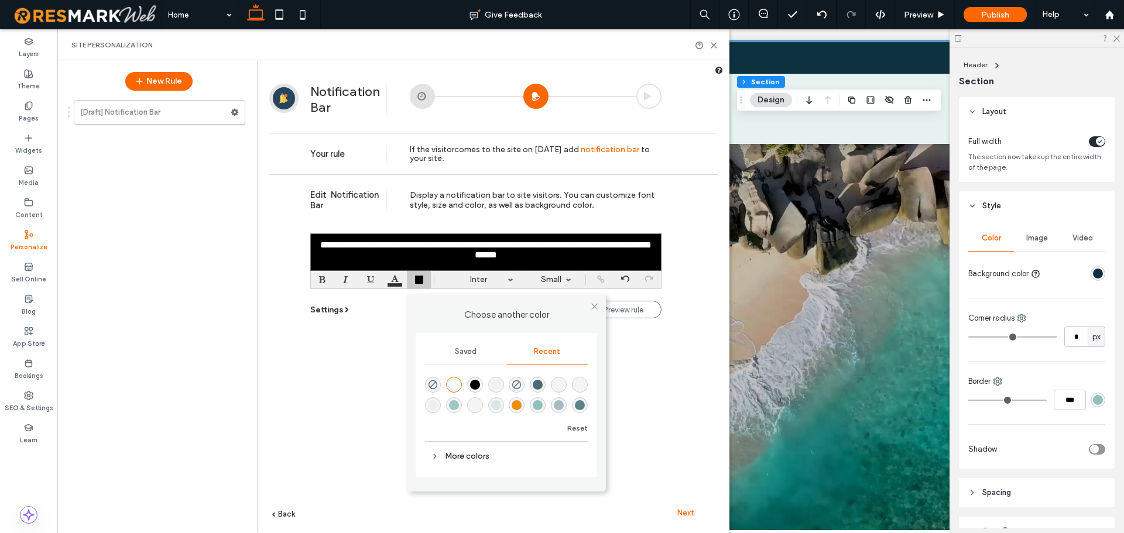
click at [473, 385] on div "rgba(0, 0, 0, 1)" at bounding box center [475, 385] width 10 height 10
click at [415, 282] on div at bounding box center [419, 279] width 9 height 9
click at [394, 276] on div at bounding box center [395, 280] width 24 height 18
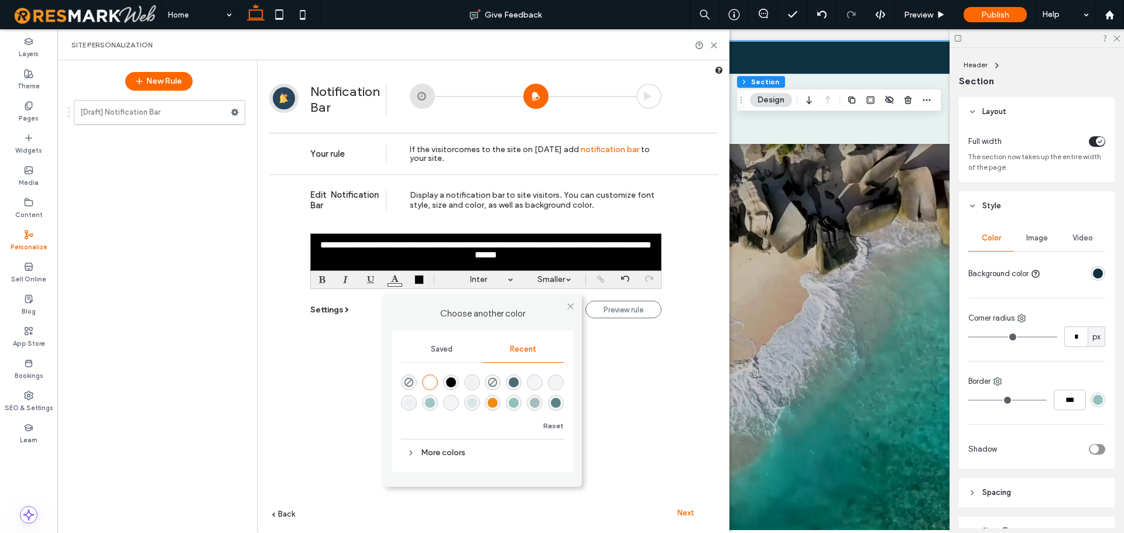
click at [355, 331] on div "**********" at bounding box center [493, 371] width 449 height 394
click at [590, 265] on div "**********" at bounding box center [485, 252] width 351 height 37
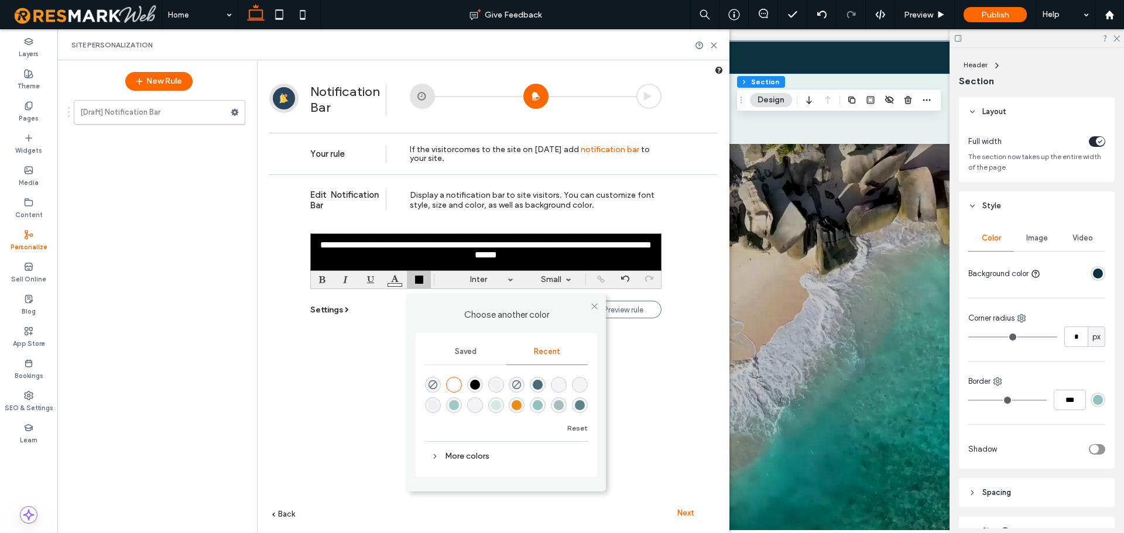
click at [425, 272] on div "Choose another color Saved Recent Reset More colors" at bounding box center [419, 280] width 24 height 18
click at [478, 378] on div "rgba(0, 0, 0, 1)" at bounding box center [475, 385] width 16 height 16
click at [565, 403] on div "rgba(92, 132, 135, 0.5)" at bounding box center [559, 406] width 16 height 16
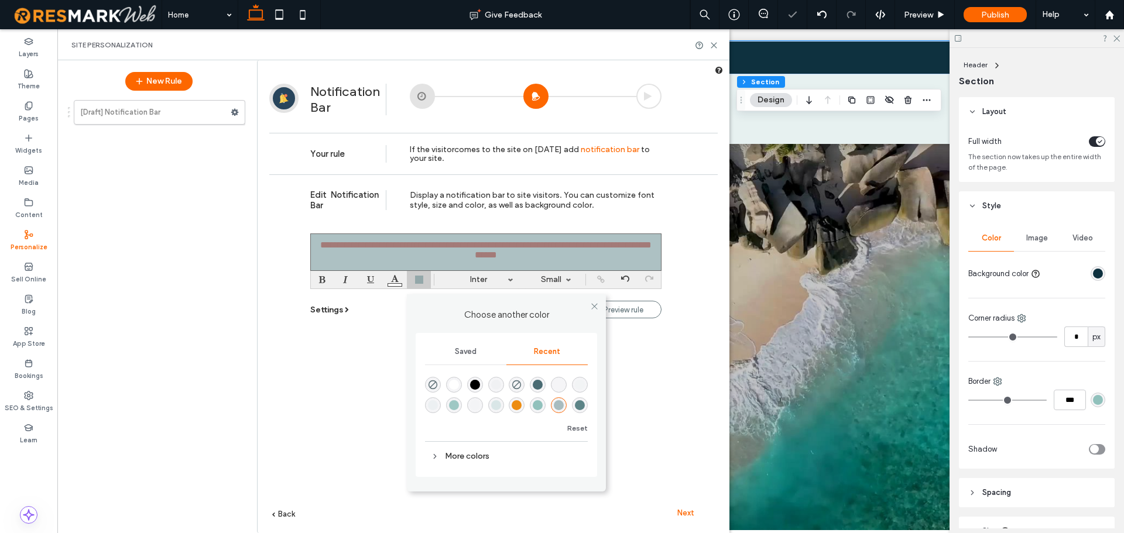
click at [583, 408] on div "rgba(92, 132, 135, 1)" at bounding box center [580, 406] width 10 height 10
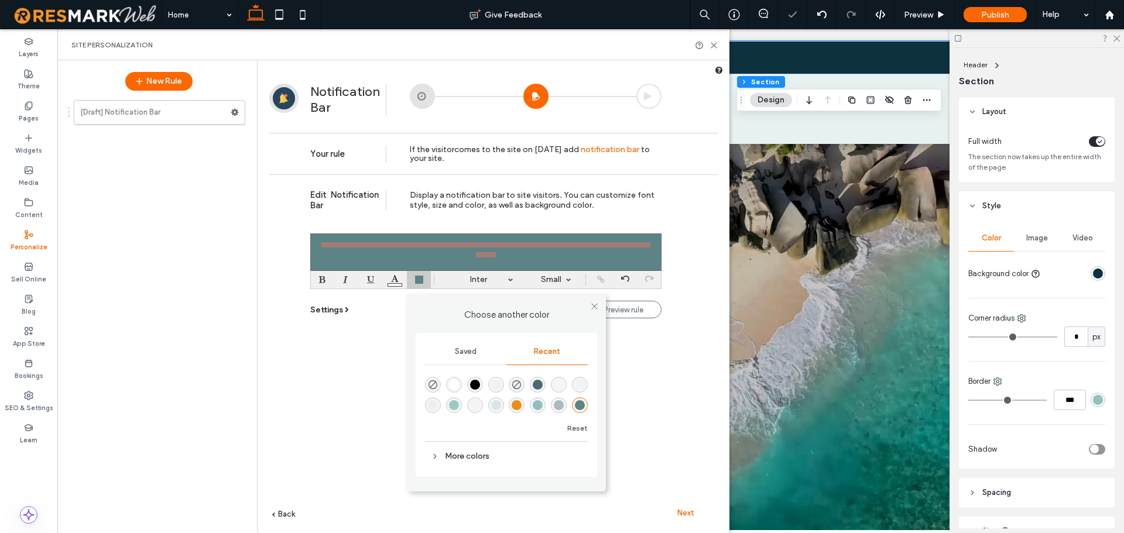
click at [538, 381] on div "rgba(74, 107, 115, 1)" at bounding box center [538, 385] width 10 height 10
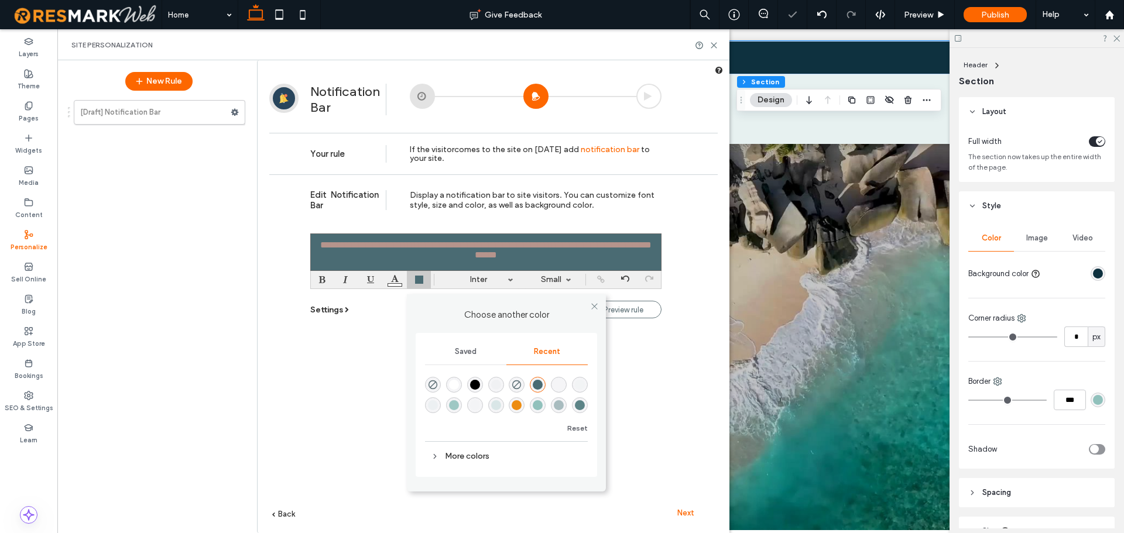
click at [478, 381] on div "rgba(0, 0, 0, 1)" at bounding box center [475, 385] width 10 height 10
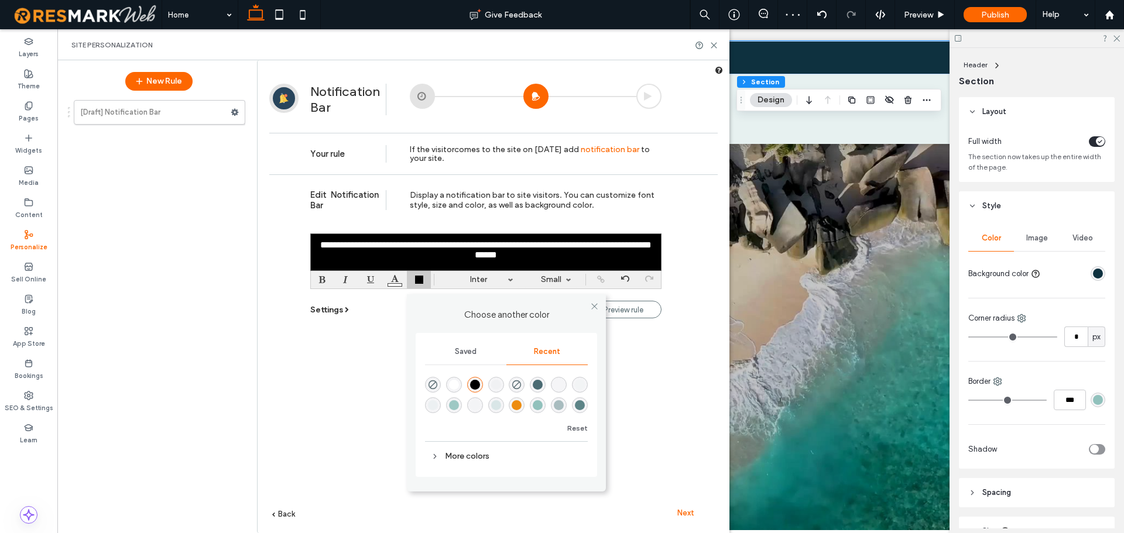
click at [478, 353] on div "Saved" at bounding box center [465, 352] width 81 height 26
click at [526, 352] on div "Recent" at bounding box center [546, 352] width 81 height 26
click at [357, 377] on div "**********" at bounding box center [493, 371] width 449 height 394
click at [33, 81] on label "Theme" at bounding box center [29, 84] width 22 height 13
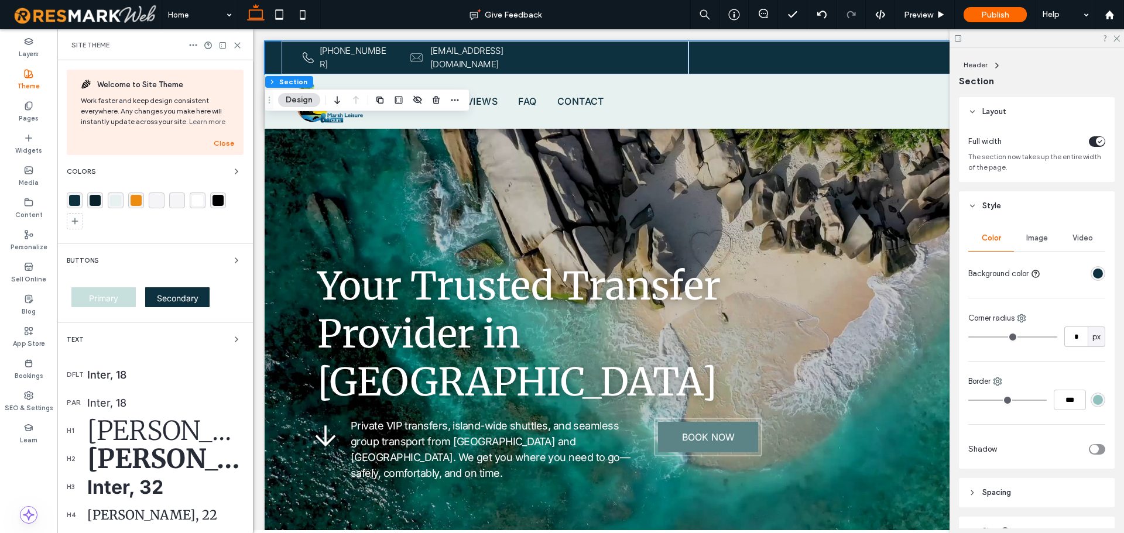
click at [1094, 271] on div "rgba(14, 49, 63, 1)" at bounding box center [1098, 274] width 10 height 10
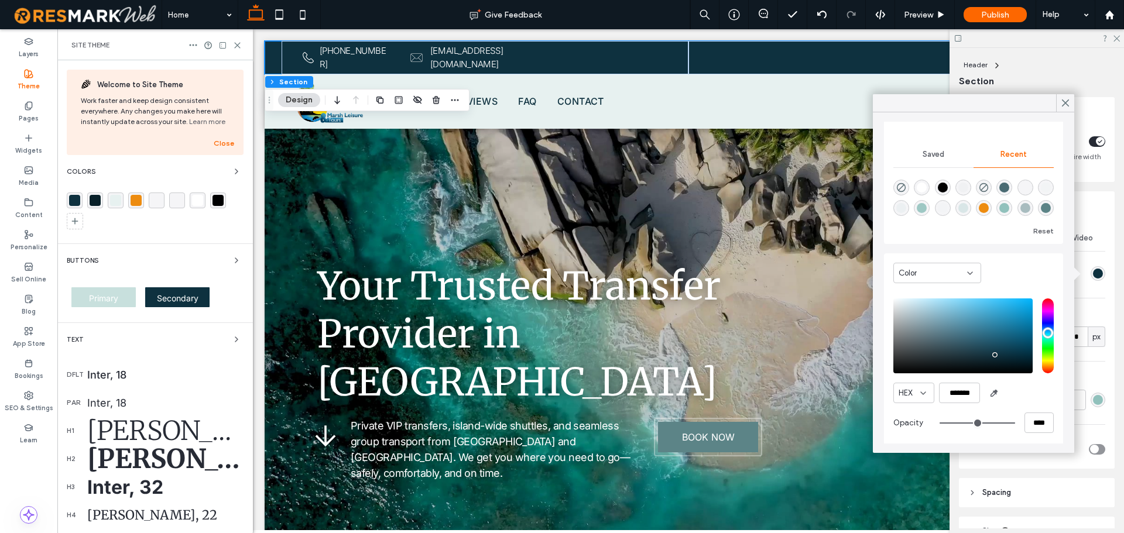
scroll to position [90, 0]
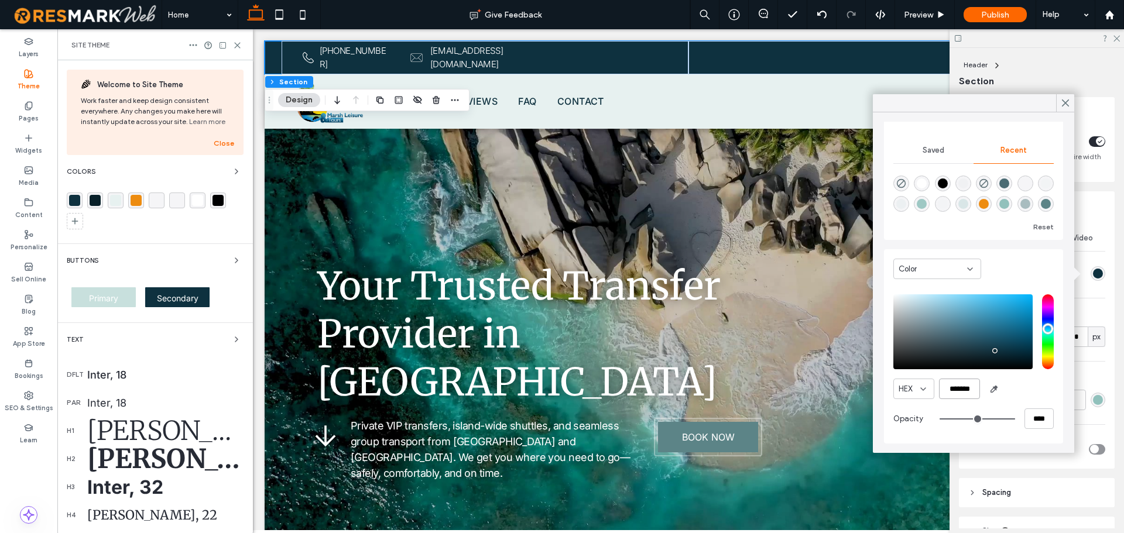
click at [971, 386] on input "*******" at bounding box center [959, 389] width 41 height 20
click at [34, 238] on div "Personalize" at bounding box center [28, 241] width 57 height 32
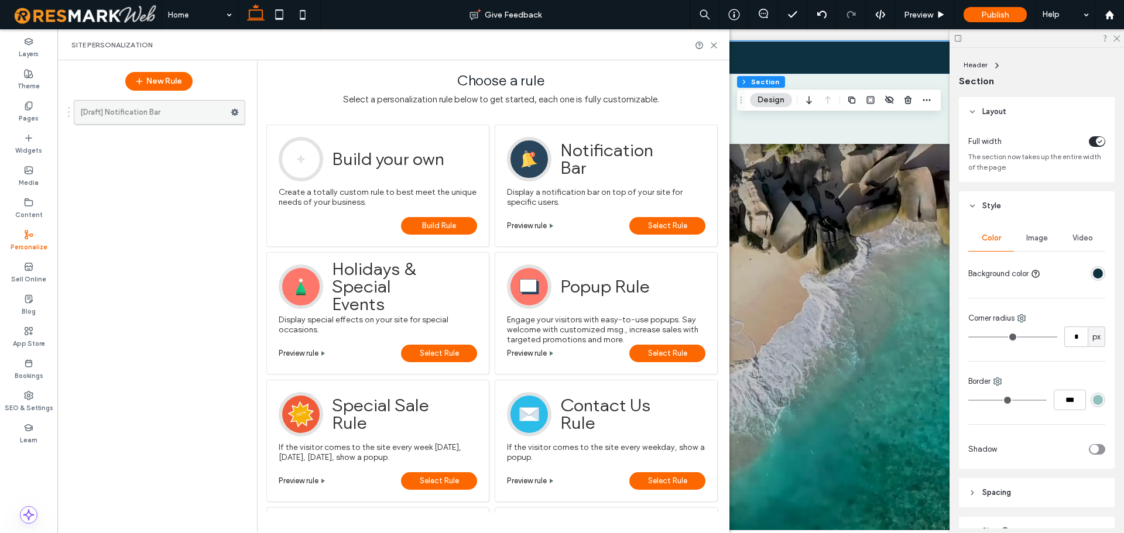
click at [238, 115] on icon at bounding box center [235, 112] width 8 height 8
click at [416, 156] on label "Edit Action" at bounding box center [413, 159] width 83 height 10
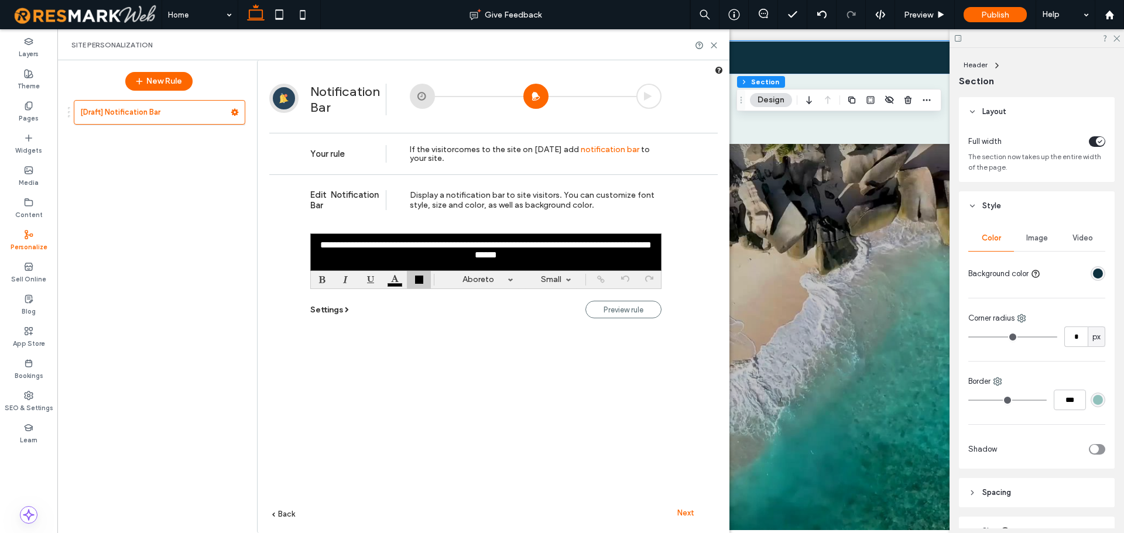
click at [415, 279] on div at bounding box center [419, 279] width 9 height 9
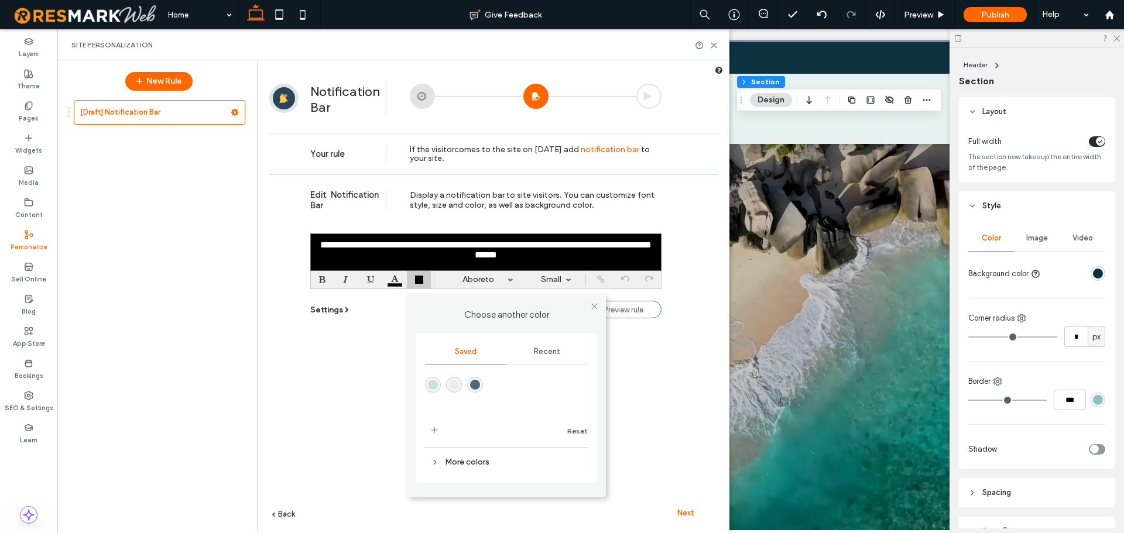
click at [478, 471] on div "More colors" at bounding box center [506, 462] width 163 height 23
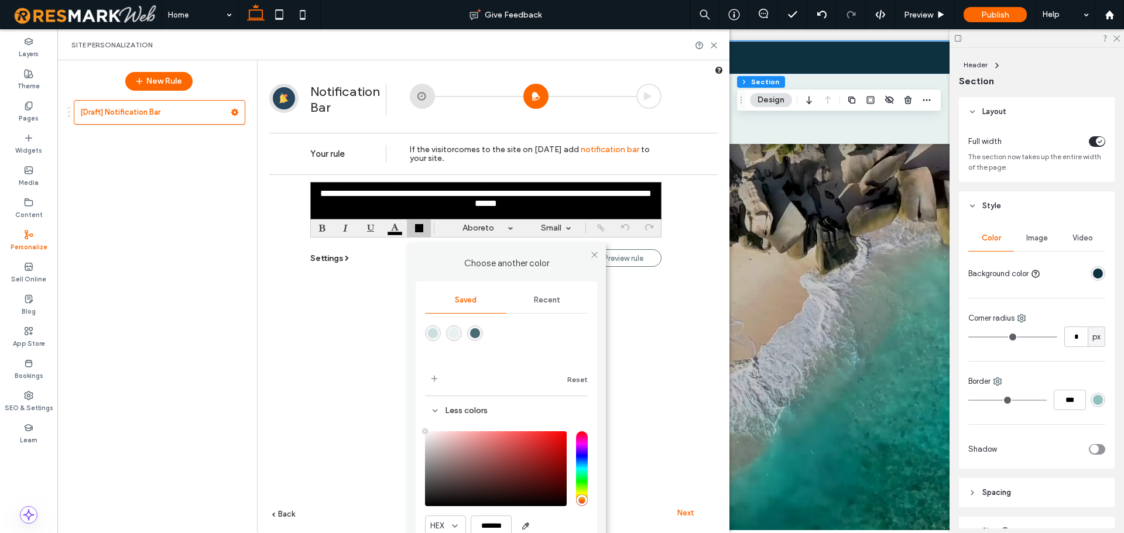
scroll to position [81, 0]
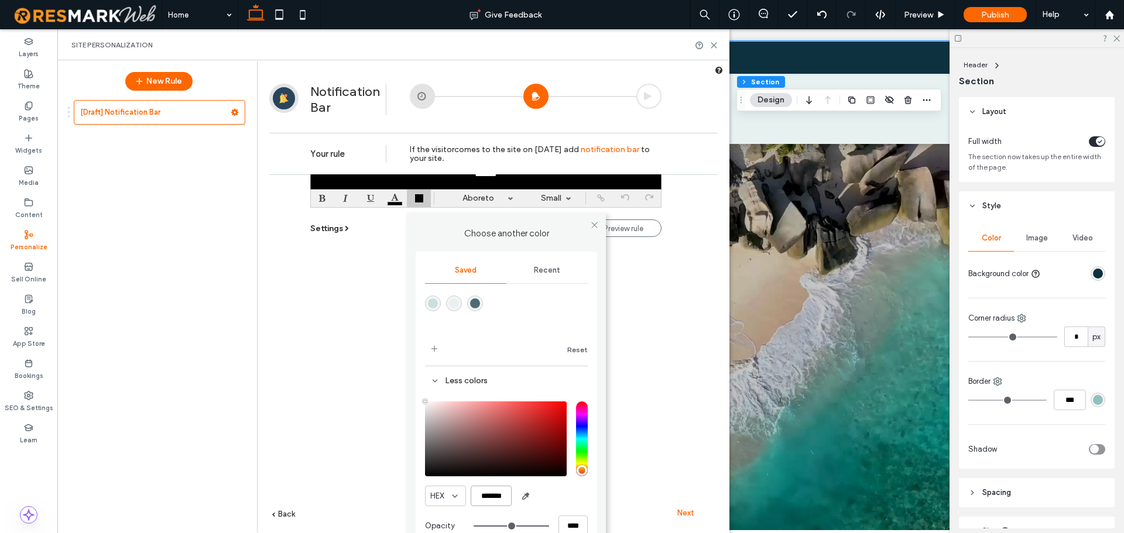
click at [495, 494] on input "*******" at bounding box center [491, 496] width 41 height 20
paste input "color picker textbox"
type input "*******"
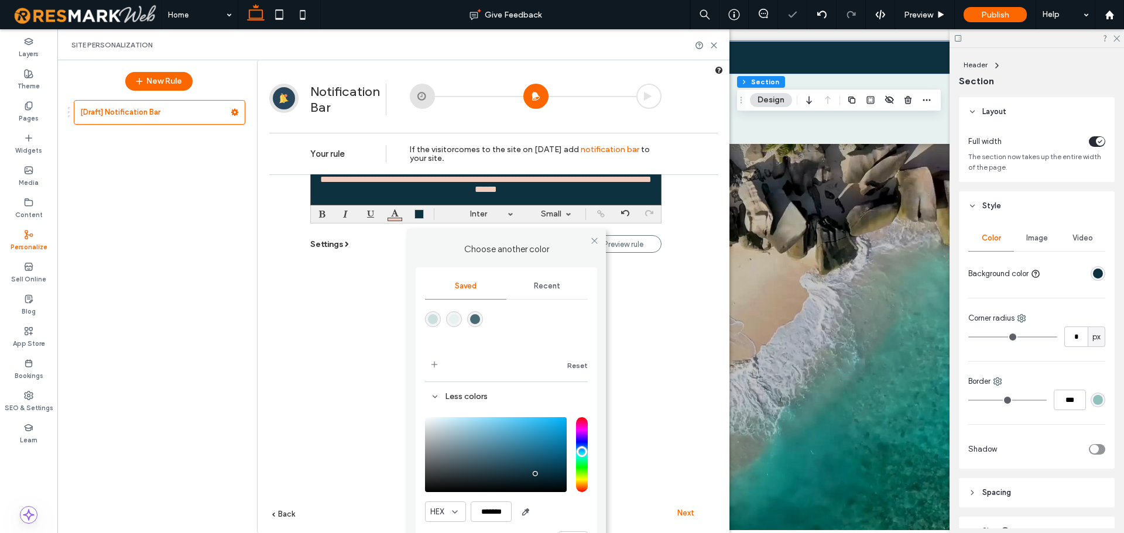
click at [642, 385] on div "**********" at bounding box center [493, 306] width 449 height 394
click at [395, 214] on div "**********" at bounding box center [493, 306] width 449 height 394
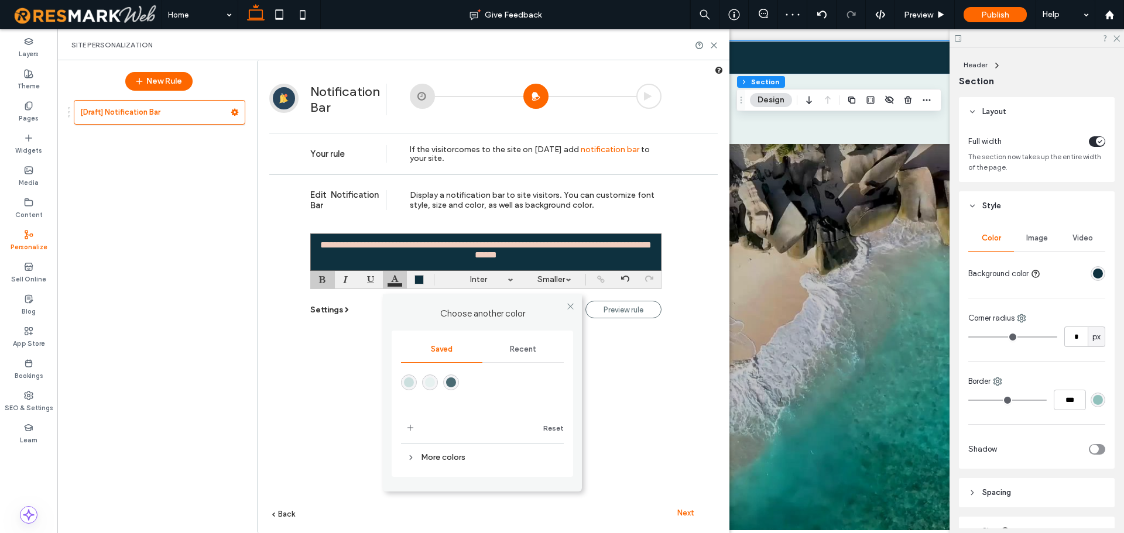
scroll to position [0, 0]
click at [416, 279] on div at bounding box center [419, 279] width 9 height 9
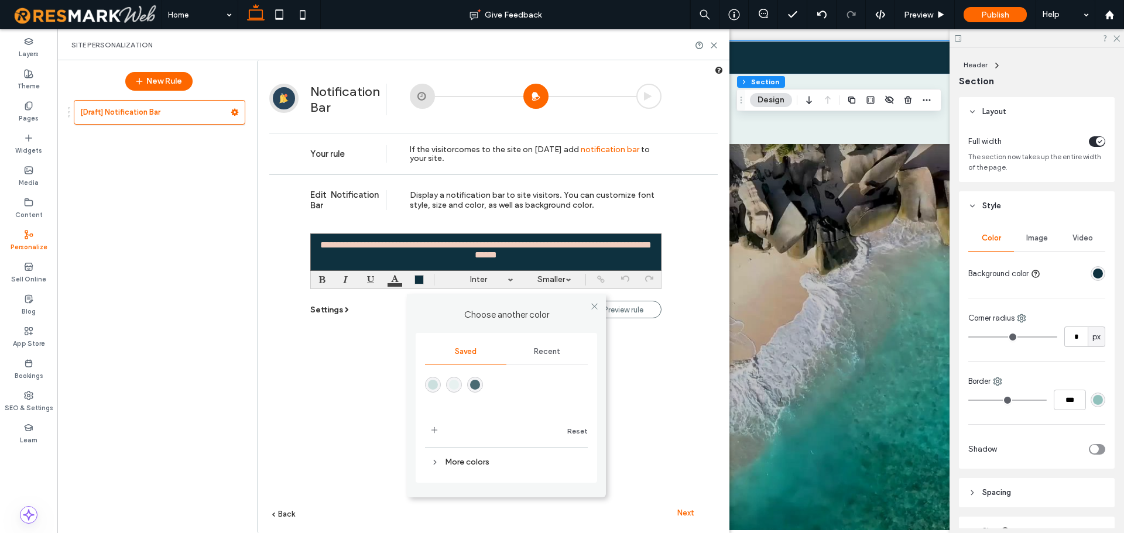
click at [413, 249] on font "**********" at bounding box center [485, 250] width 331 height 19
drag, startPoint x: 515, startPoint y: 254, endPoint x: 311, endPoint y: 239, distance: 204.9
click at [311, 239] on div "**********" at bounding box center [485, 252] width 351 height 37
click at [398, 284] on div at bounding box center [395, 285] width 15 height 4
click at [417, 283] on div at bounding box center [419, 279] width 9 height 9
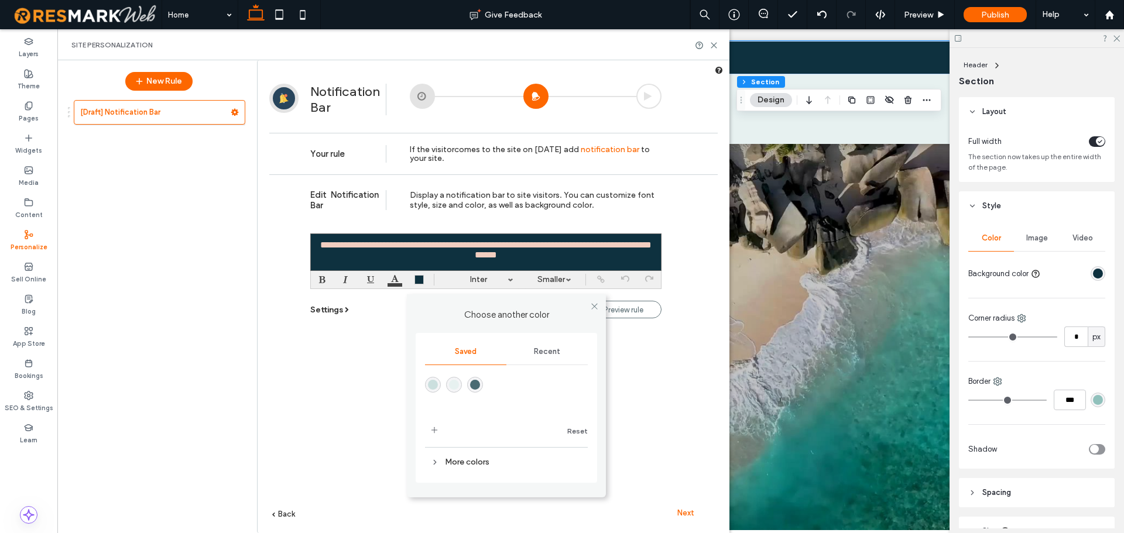
click at [403, 255] on div "**********" at bounding box center [485, 252] width 351 height 37
click at [397, 277] on div at bounding box center [395, 280] width 24 height 18
click at [409, 281] on div at bounding box center [419, 280] width 24 height 18
click at [404, 276] on div at bounding box center [395, 280] width 24 height 18
click at [528, 340] on div "Recent" at bounding box center [522, 350] width 81 height 26
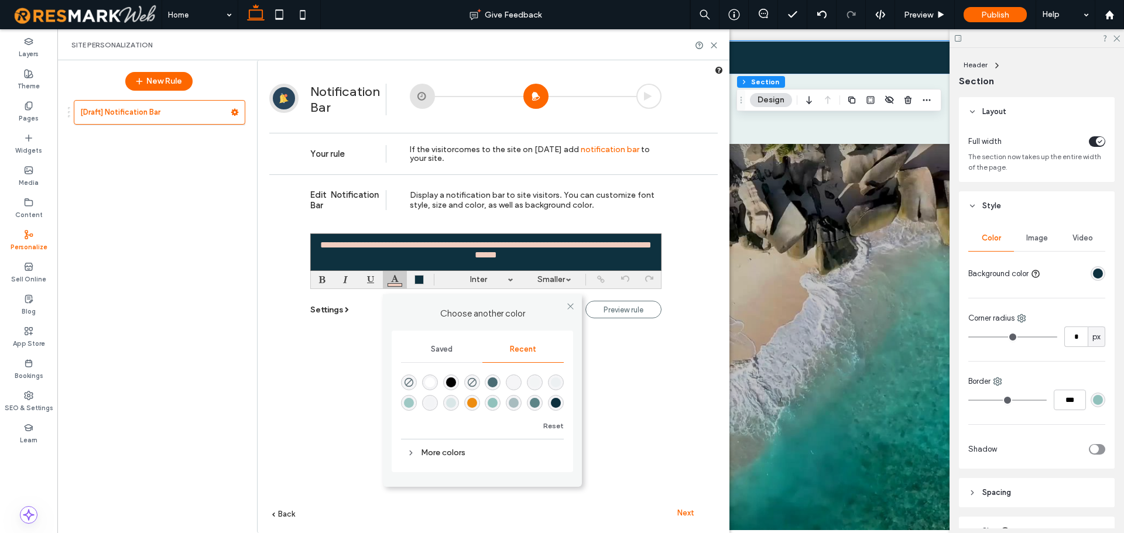
click at [432, 381] on div "rgba(255, 255, 255, 1)" at bounding box center [430, 383] width 10 height 10
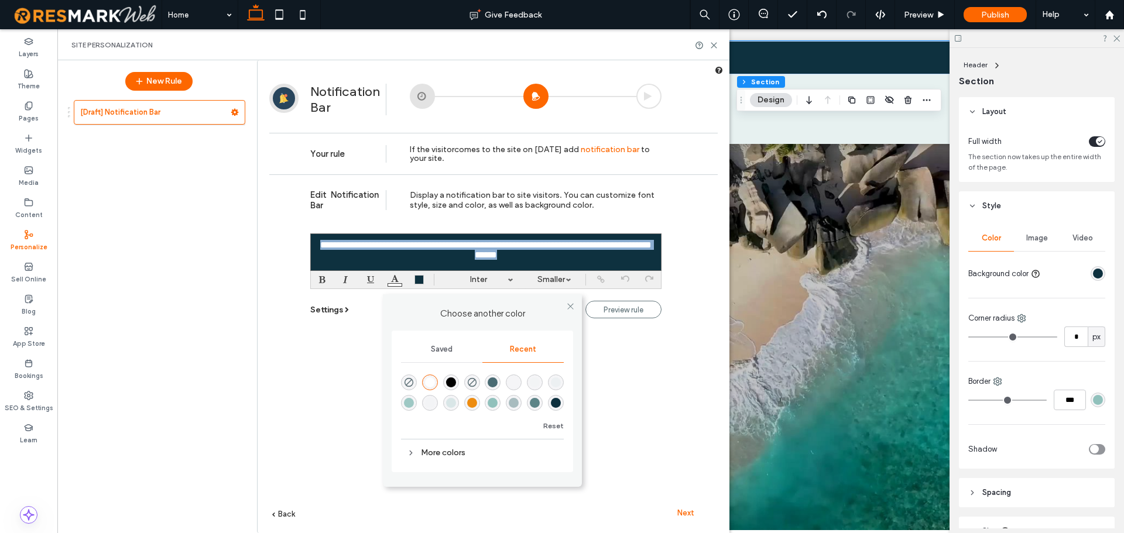
drag, startPoint x: 569, startPoint y: 255, endPoint x: 303, endPoint y: 240, distance: 266.3
click at [303, 240] on div "**********" at bounding box center [493, 371] width 449 height 394
click at [433, 384] on div "rgba(255, 255, 255, 1)" at bounding box center [430, 383] width 10 height 10
click at [425, 382] on div "rgba(255, 255, 255, 1)" at bounding box center [430, 383] width 10 height 10
click at [343, 357] on div "**********" at bounding box center [493, 371] width 449 height 394
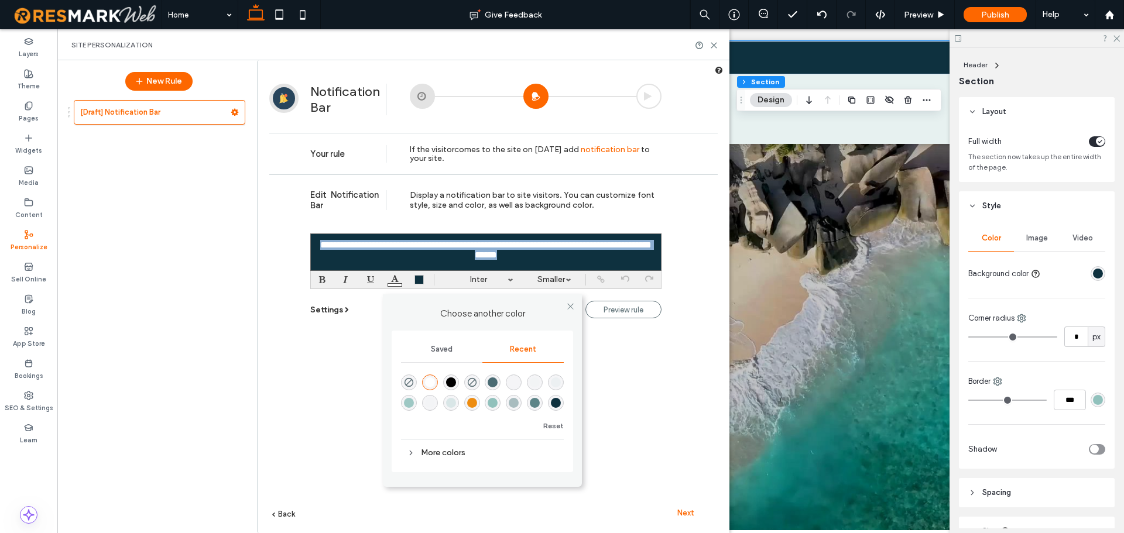
drag, startPoint x: 321, startPoint y: 242, endPoint x: 574, endPoint y: 271, distance: 254.6
click at [574, 271] on div "**********" at bounding box center [485, 255] width 351 height 66
click at [434, 385] on div "rgba(255, 255, 255, 1)" at bounding box center [430, 383] width 16 height 16
click at [432, 383] on div "rgba(255, 255, 255, 1)" at bounding box center [430, 383] width 10 height 10
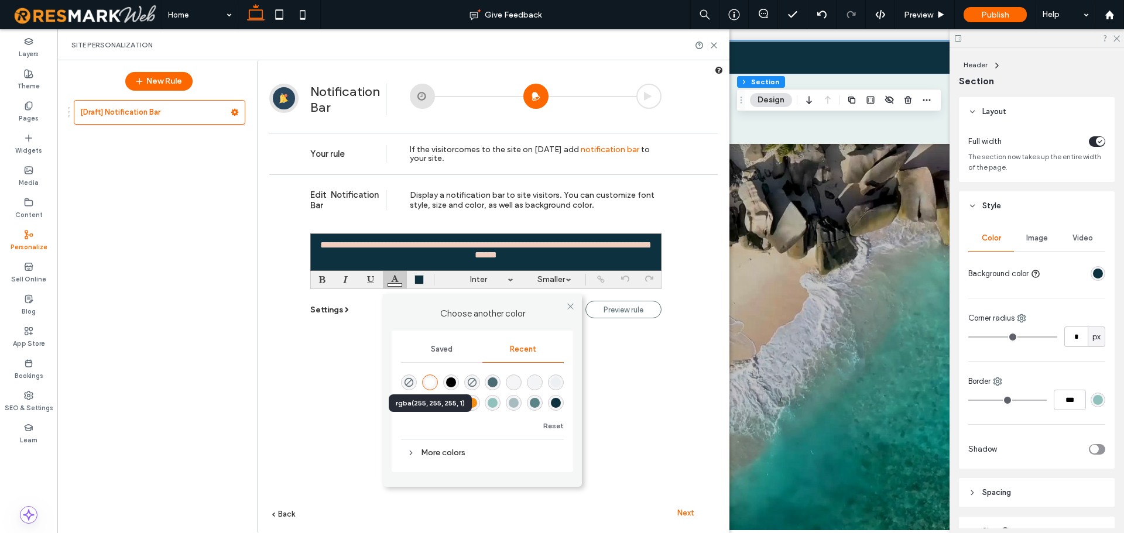
click at [432, 383] on div "rgba(255, 255, 255, 1)" at bounding box center [430, 383] width 10 height 10
click at [446, 462] on div "More colors" at bounding box center [482, 453] width 163 height 21
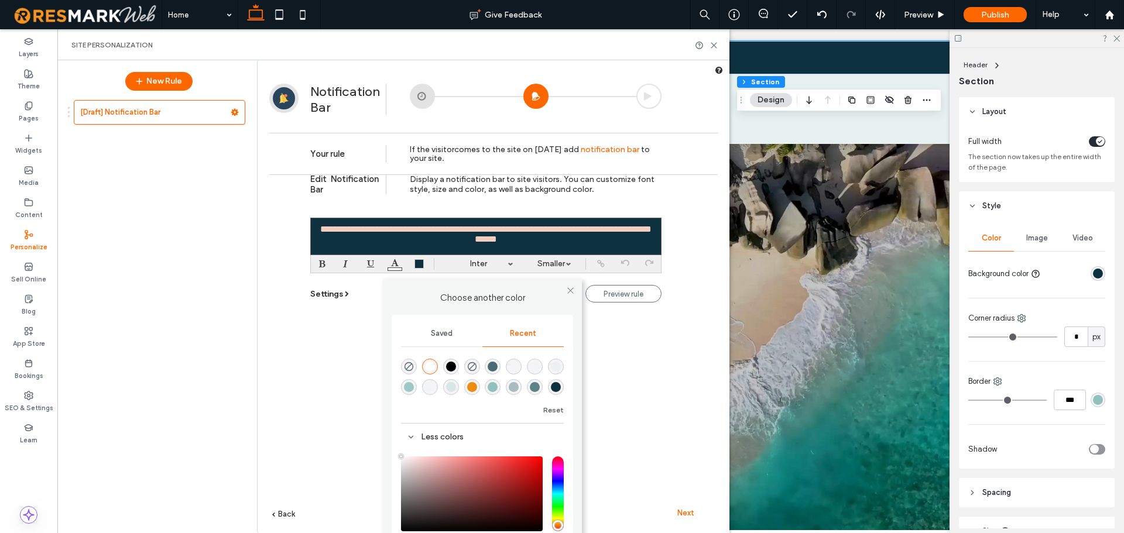
click at [351, 429] on div "**********" at bounding box center [493, 356] width 449 height 394
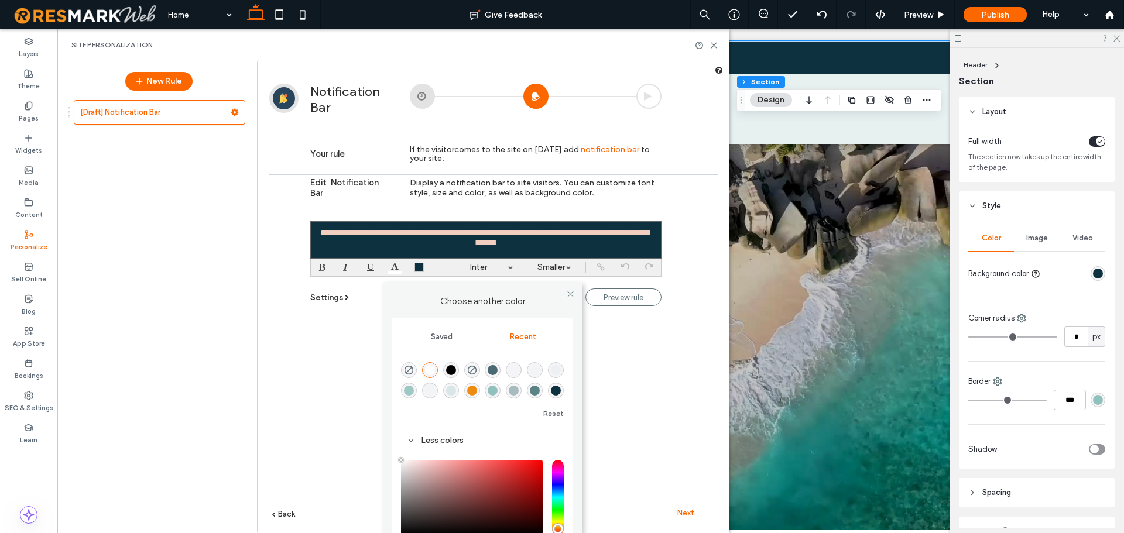
click at [330, 379] on div "**********" at bounding box center [493, 359] width 449 height 394
click at [621, 344] on div "**********" at bounding box center [493, 359] width 449 height 394
click at [685, 509] on span "Next" at bounding box center [685, 513] width 17 height 9
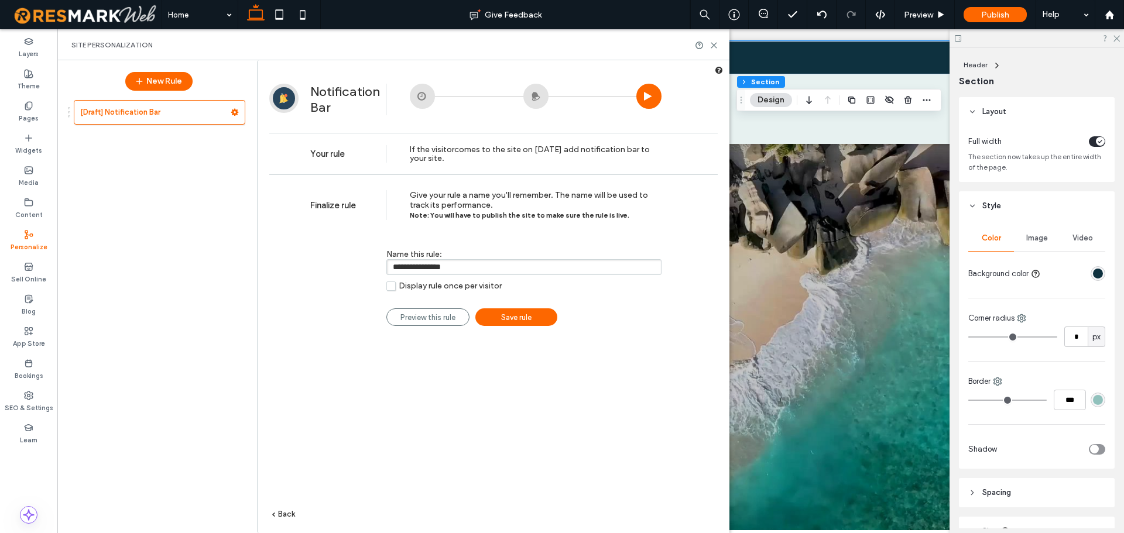
click at [511, 321] on span "Save rule" at bounding box center [516, 317] width 30 height 9
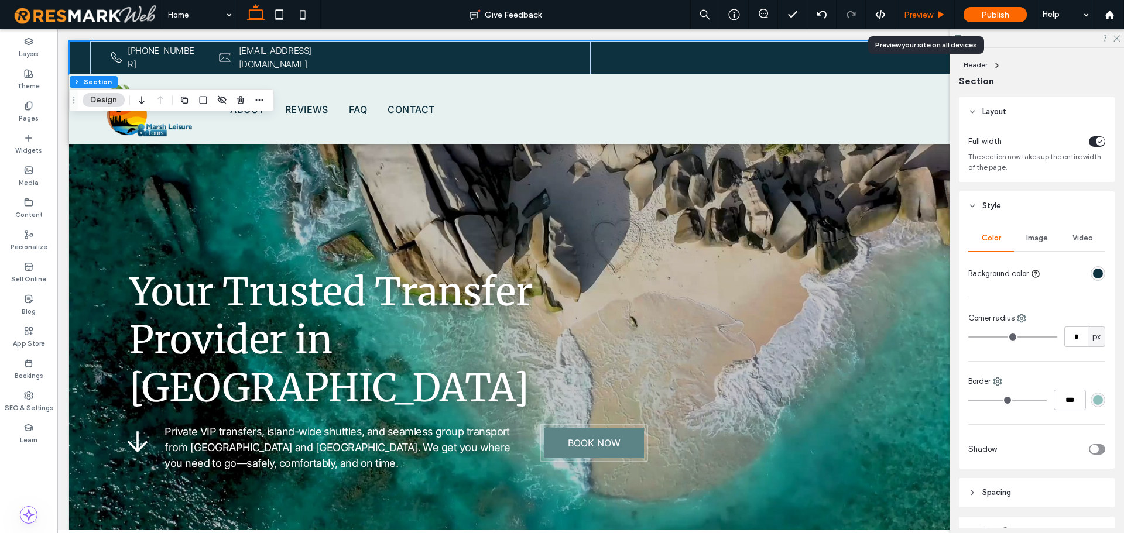
click at [929, 19] on span "Preview" at bounding box center [918, 15] width 29 height 10
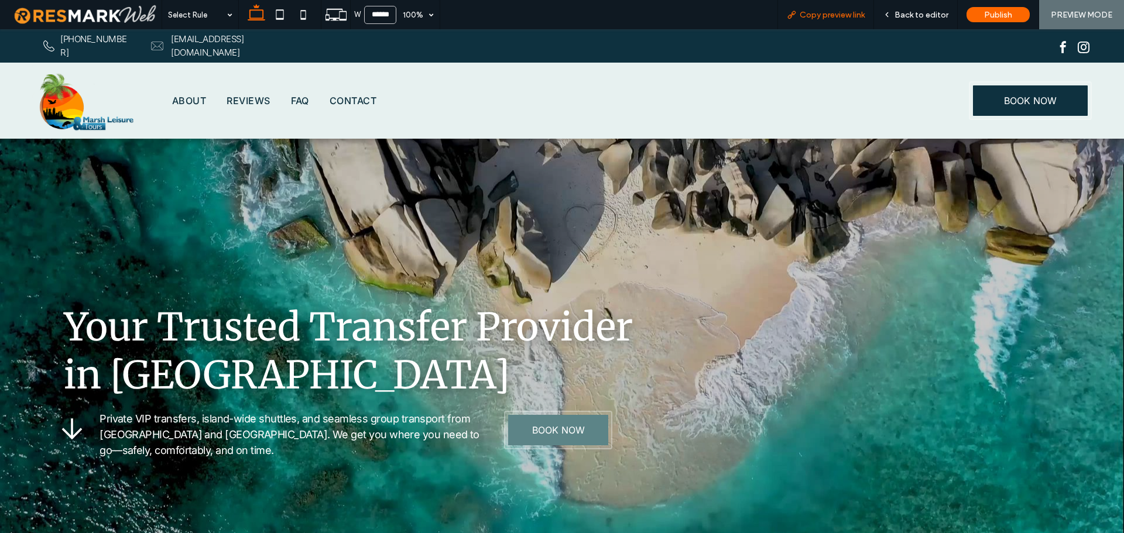
click at [857, 16] on span "Copy preview link" at bounding box center [832, 15] width 65 height 10
click at [896, 15] on div "Back to editor" at bounding box center [915, 15] width 83 height 10
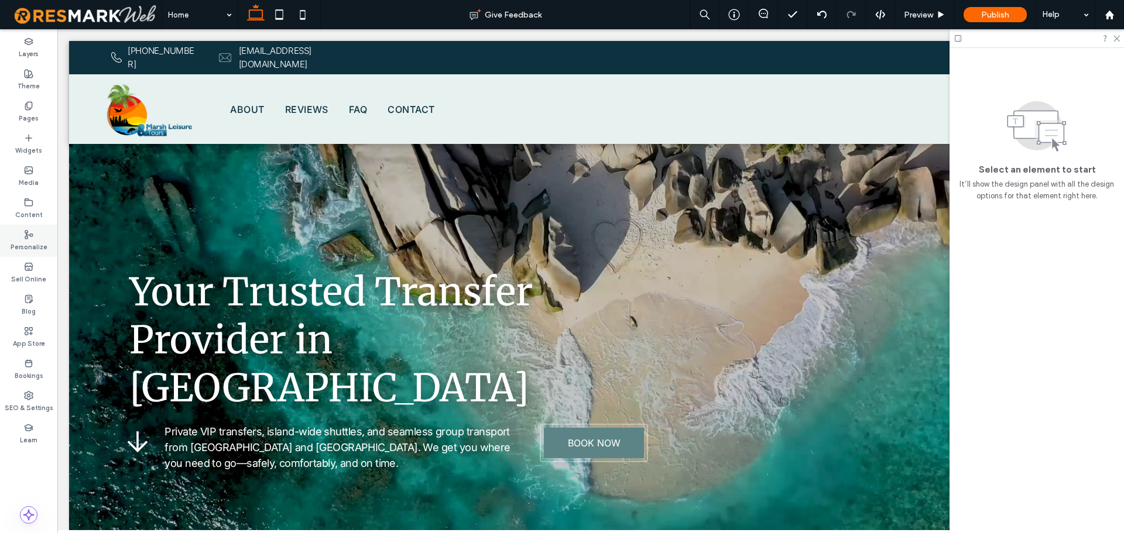
click at [36, 248] on label "Personalize" at bounding box center [29, 245] width 37 height 13
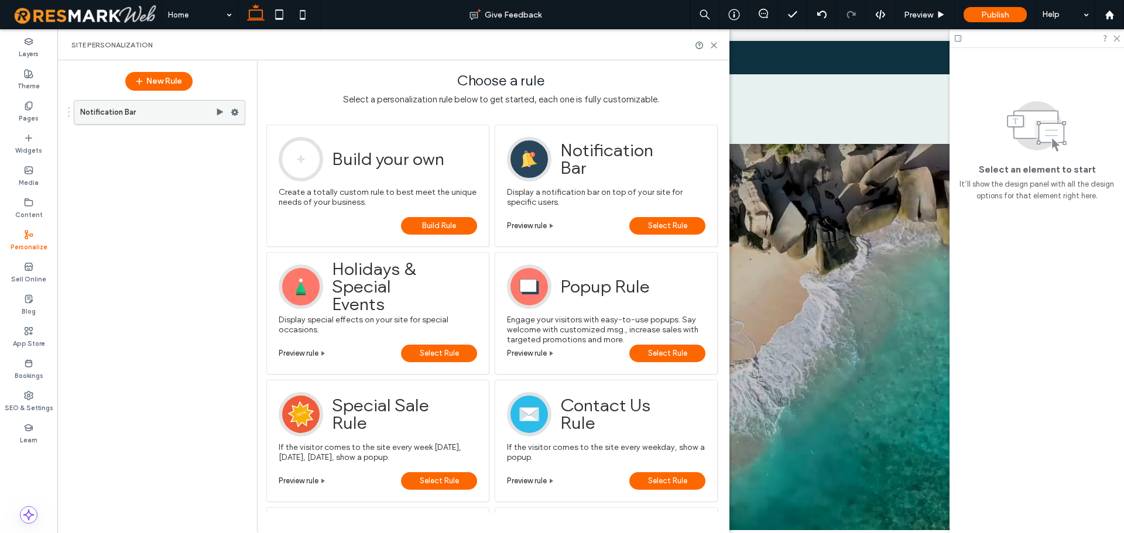
click at [234, 112] on icon at bounding box center [235, 112] width 8 height 8
click at [281, 181] on span "Preview" at bounding box center [287, 180] width 29 height 10
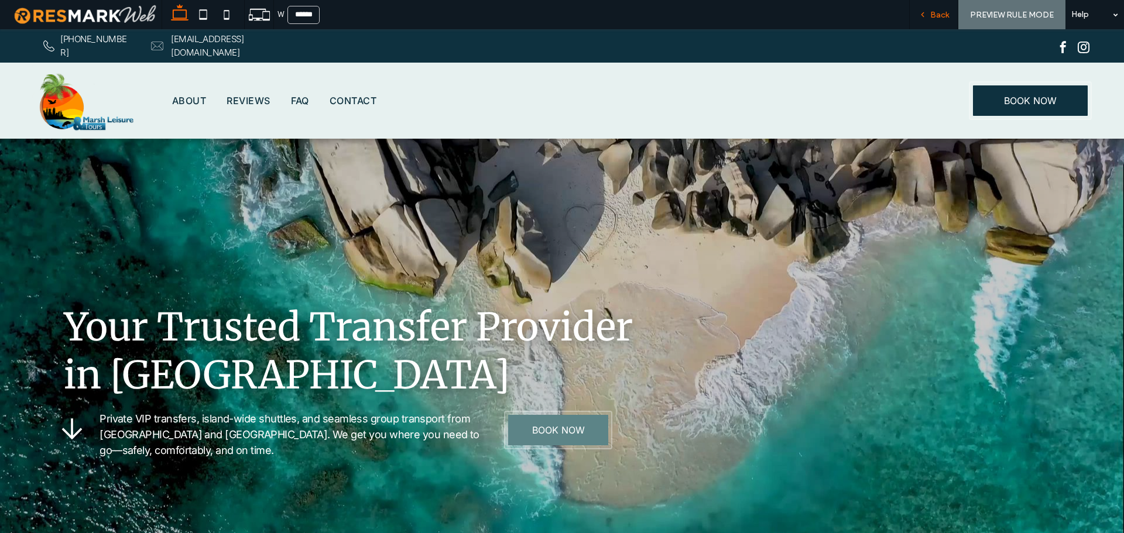
click at [942, 16] on span "Back" at bounding box center [939, 15] width 19 height 10
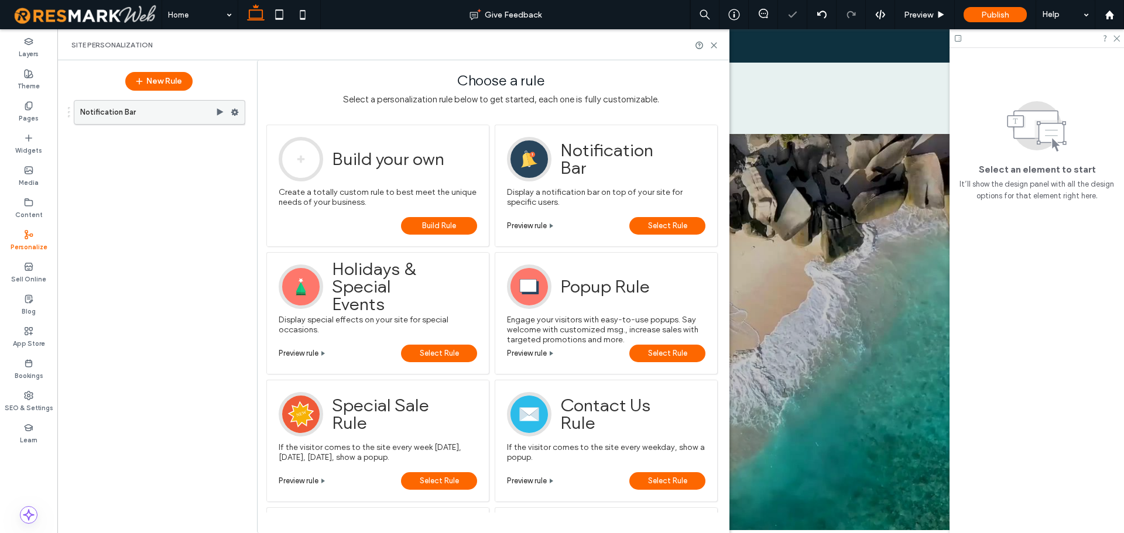
click at [233, 108] on icon at bounding box center [235, 112] width 8 height 8
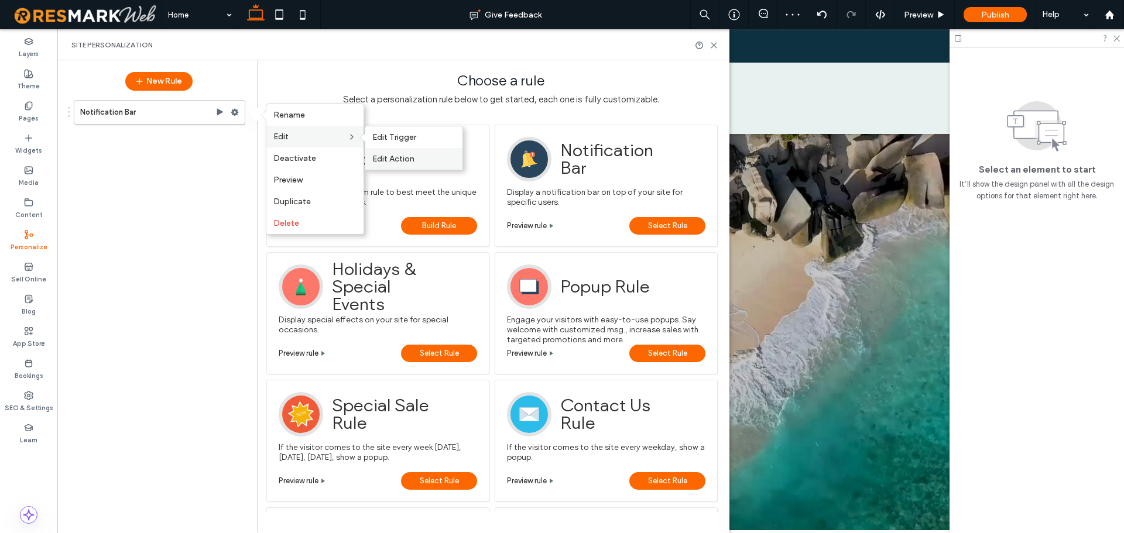
click at [436, 162] on label "Edit Action" at bounding box center [413, 159] width 83 height 10
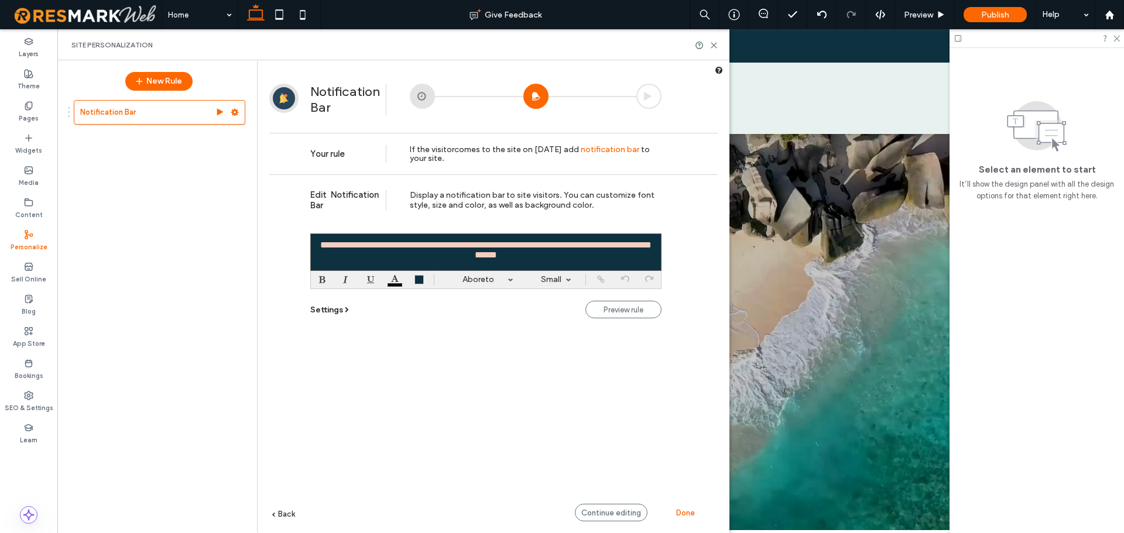
click at [555, 279] on link "Small" at bounding box center [551, 280] width 53 height 18
click at [558, 300] on label "Smaller" at bounding box center [551, 297] width 25 height 8
drag, startPoint x: 560, startPoint y: 254, endPoint x: 309, endPoint y: 231, distance: 252.3
click at [309, 231] on div "**********" at bounding box center [493, 371] width 449 height 394
click at [559, 277] on link "Smaller" at bounding box center [551, 280] width 53 height 18
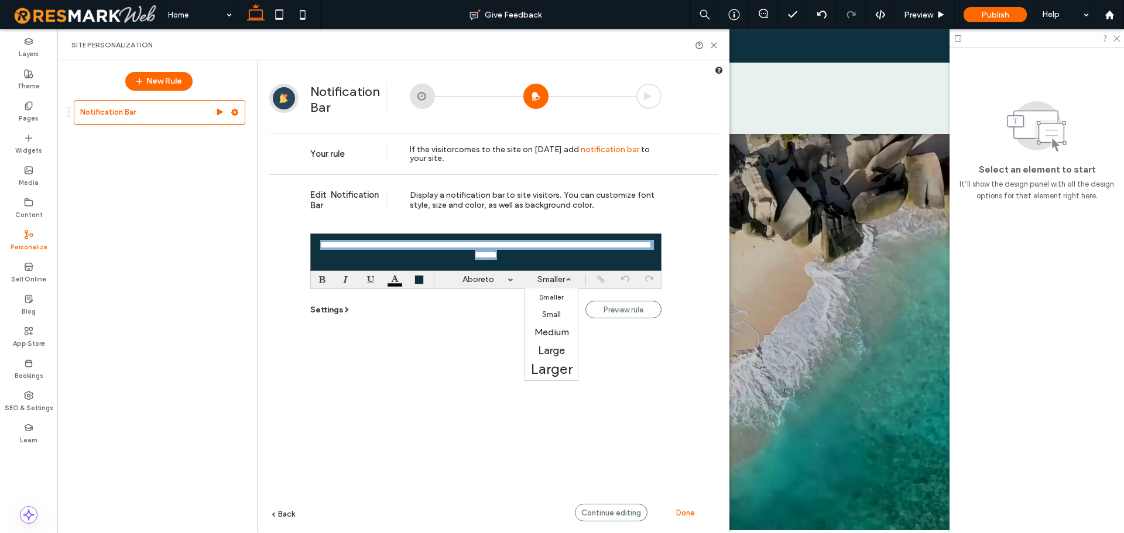
click at [561, 295] on label "Smaller" at bounding box center [551, 297] width 25 height 8
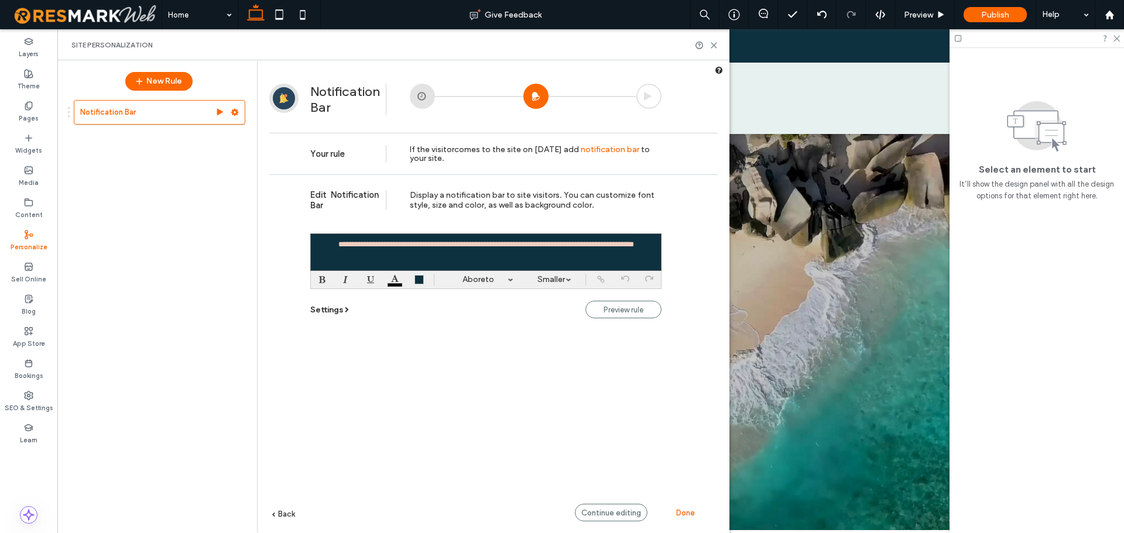
click at [693, 514] on span "Done" at bounding box center [685, 513] width 19 height 9
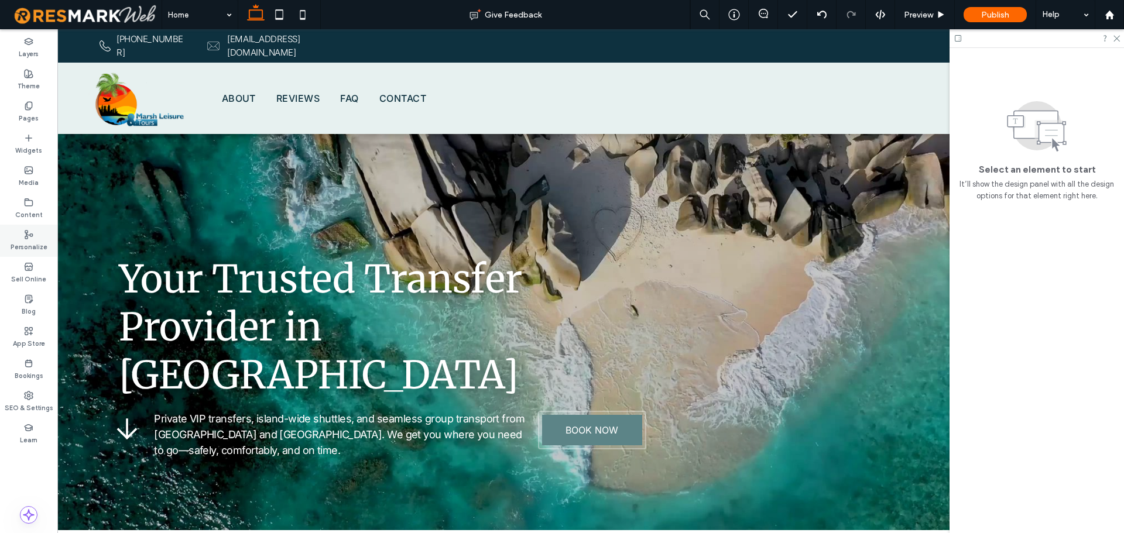
click at [32, 241] on label "Personalize" at bounding box center [29, 245] width 37 height 13
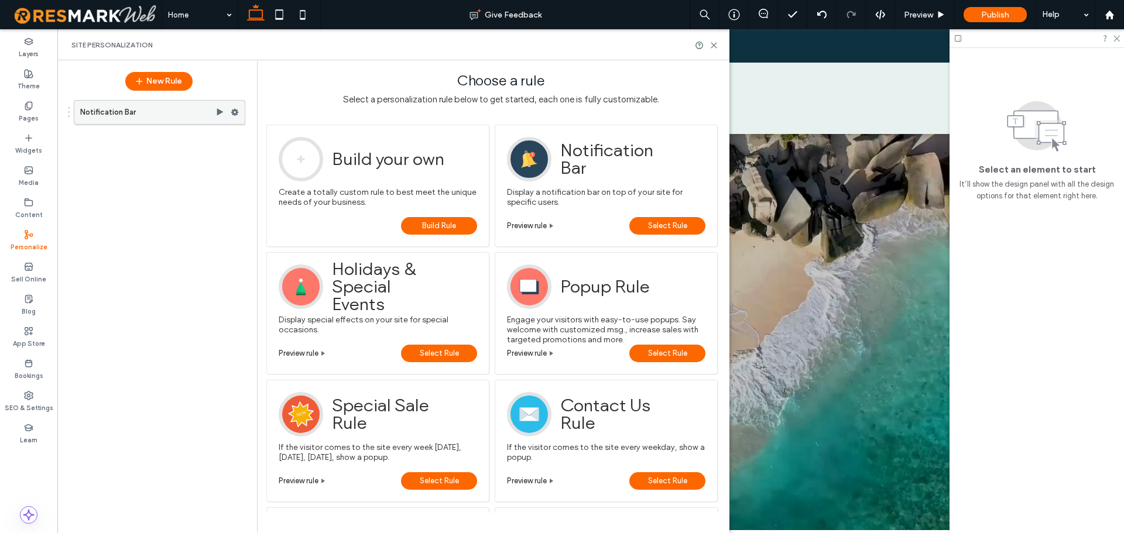
click at [220, 111] on use at bounding box center [220, 111] width 6 height 7
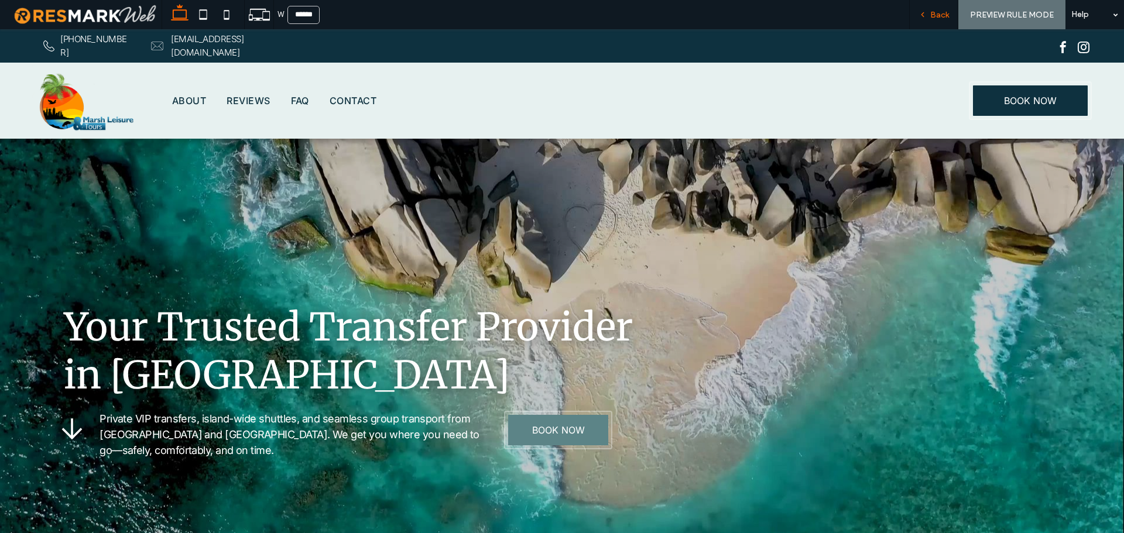
click at [934, 12] on span "Back" at bounding box center [939, 15] width 19 height 10
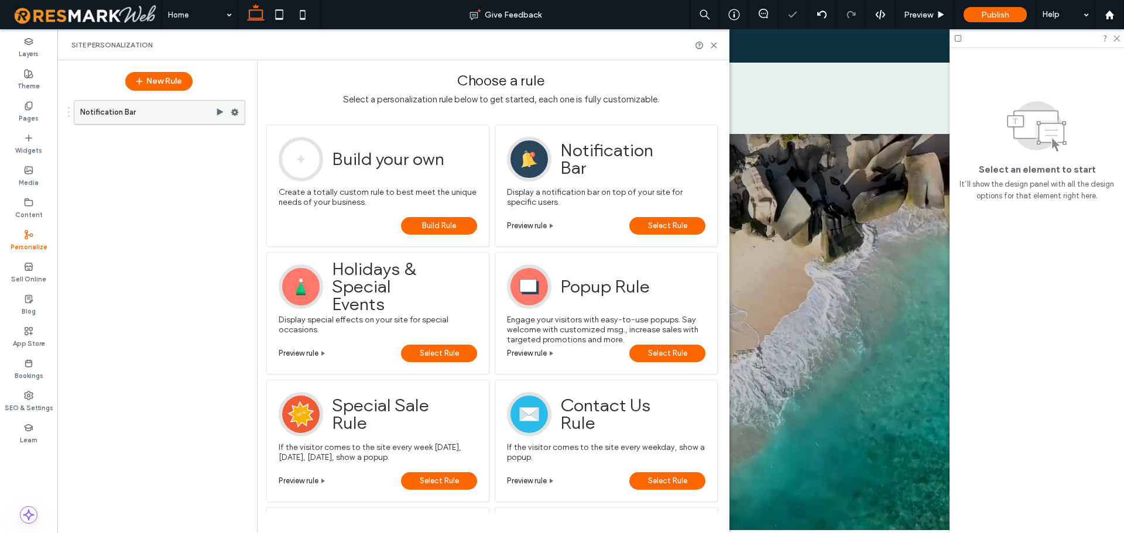
click at [235, 111] on use at bounding box center [235, 112] width 8 height 7
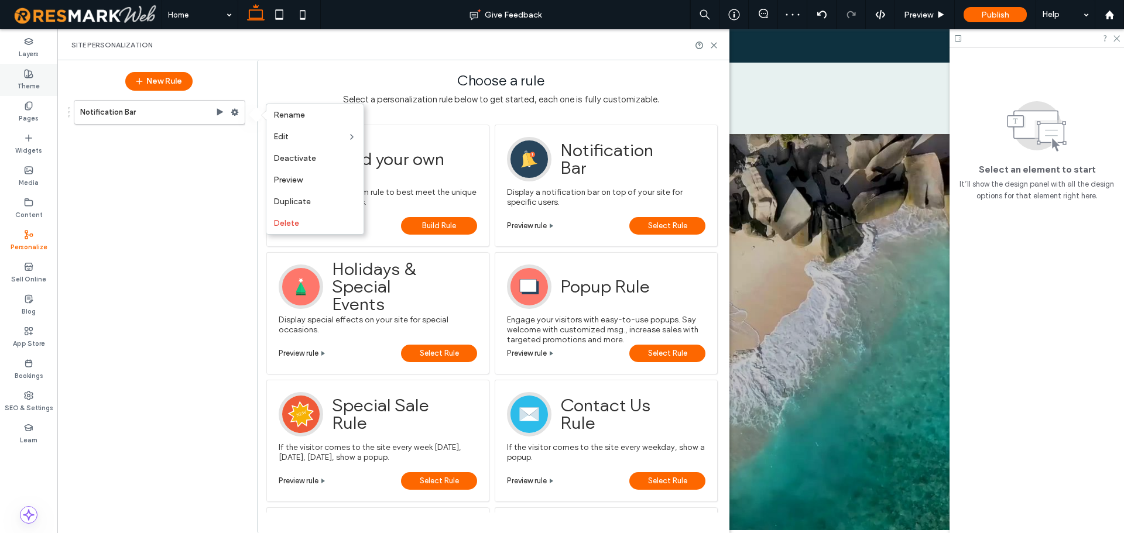
click at [30, 87] on label "Theme" at bounding box center [29, 84] width 22 height 13
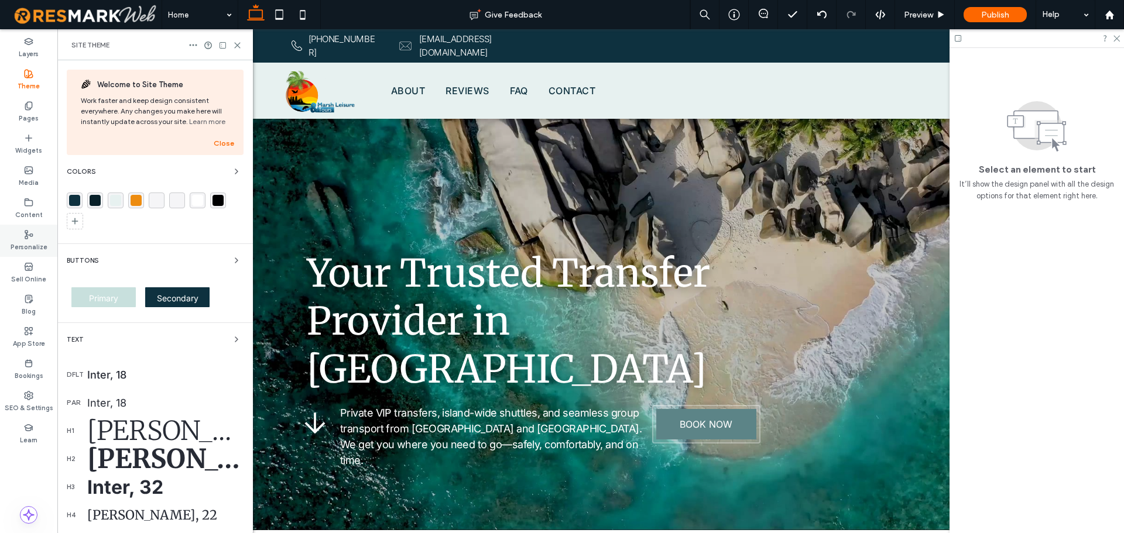
click at [33, 242] on label "Personalize" at bounding box center [29, 245] width 37 height 13
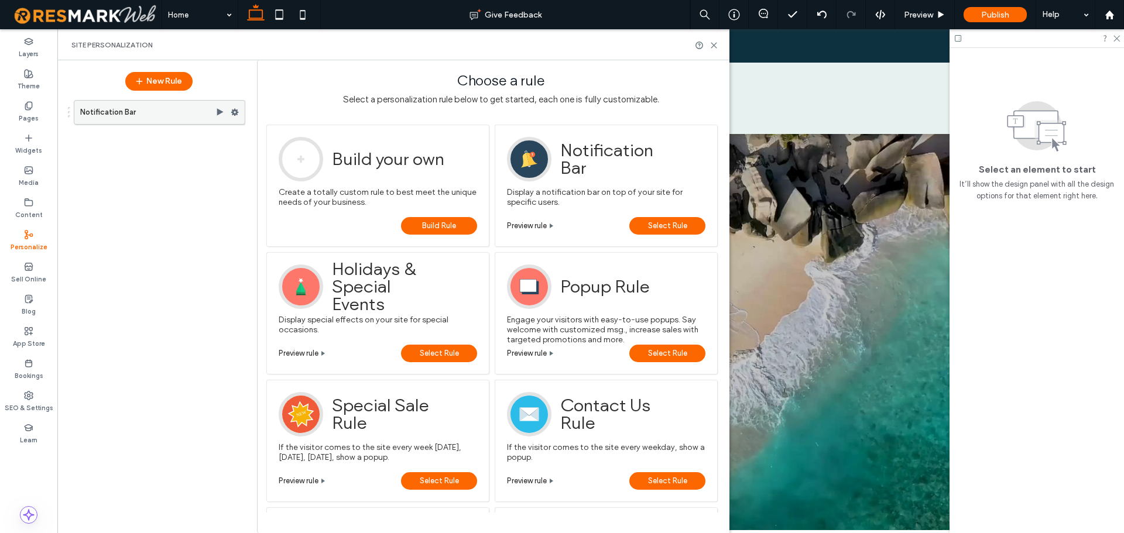
click at [234, 108] on icon at bounding box center [235, 112] width 8 height 8
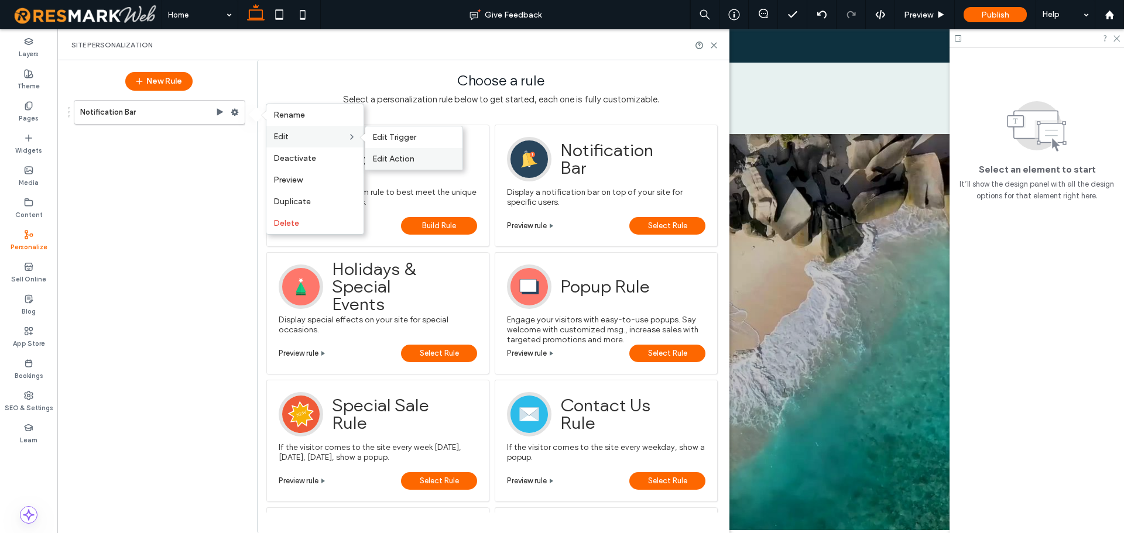
click at [404, 155] on span "Edit Action" at bounding box center [393, 159] width 42 height 10
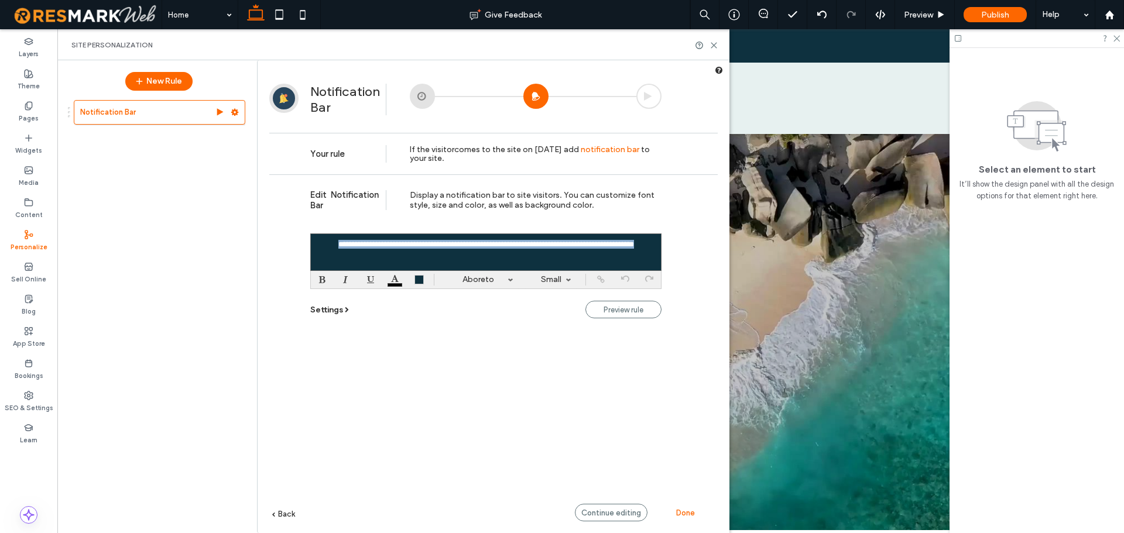
drag, startPoint x: 541, startPoint y: 266, endPoint x: 310, endPoint y: 244, distance: 231.8
click at [310, 244] on div "**********" at bounding box center [485, 252] width 351 height 37
click at [562, 283] on link "Smaller" at bounding box center [551, 280] width 53 height 18
click at [559, 314] on label "Small" at bounding box center [551, 314] width 19 height 9
click at [682, 515] on span "Done" at bounding box center [685, 513] width 19 height 9
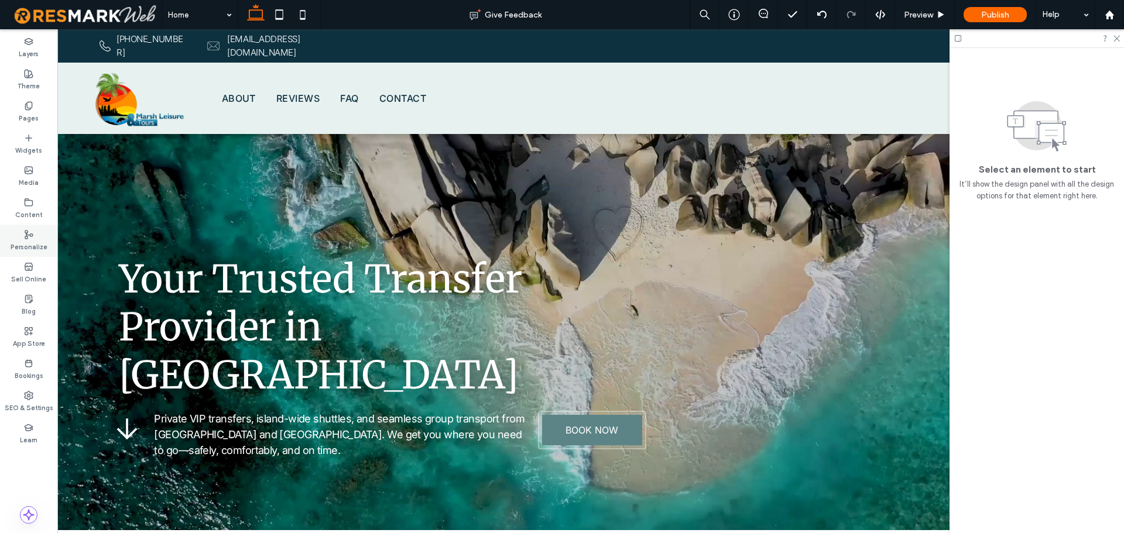
click at [22, 247] on label "Personalize" at bounding box center [29, 245] width 37 height 13
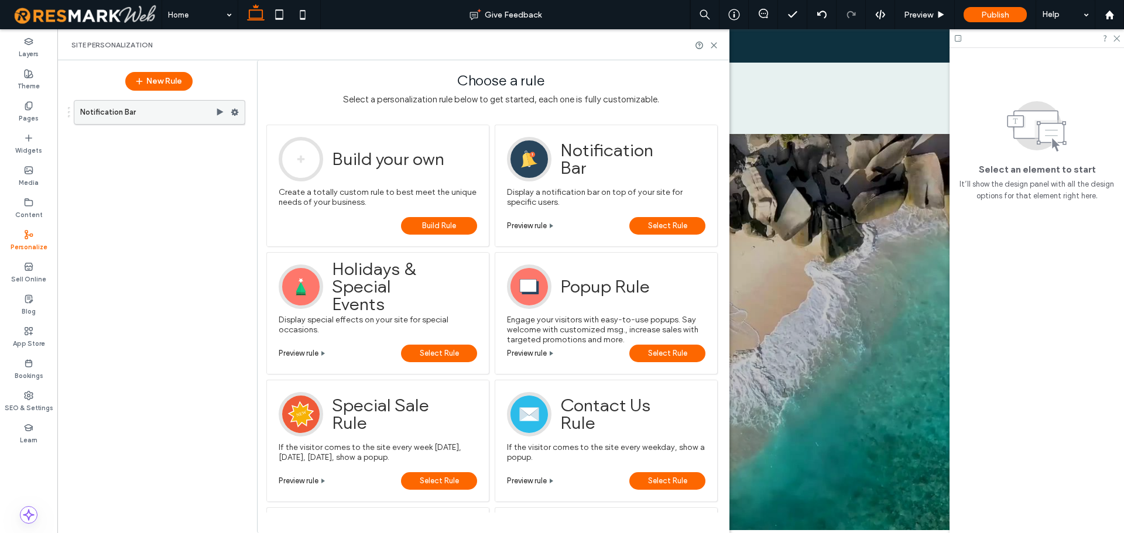
click at [218, 114] on use at bounding box center [220, 111] width 6 height 7
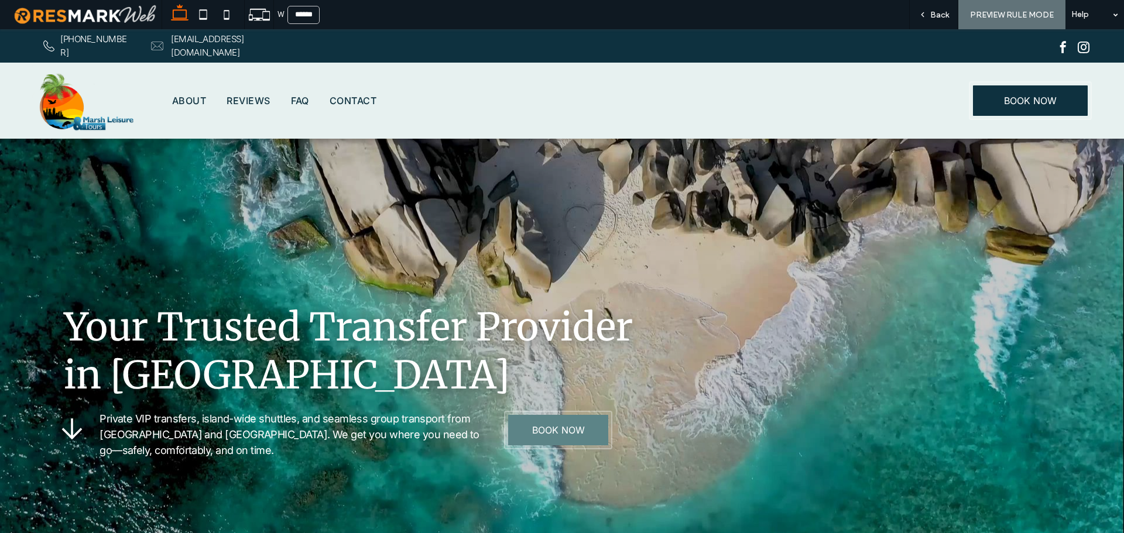
drag, startPoint x: 932, startPoint y: 16, endPoint x: 901, endPoint y: 25, distance: 32.3
click at [932, 16] on span "Back" at bounding box center [939, 15] width 19 height 10
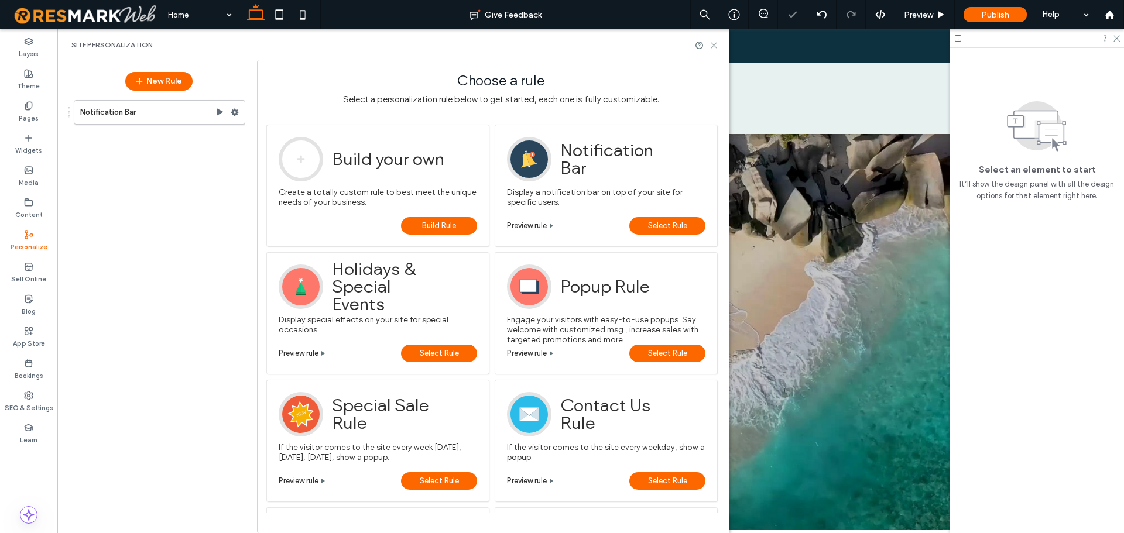
click at [713, 46] on use at bounding box center [713, 45] width 5 height 5
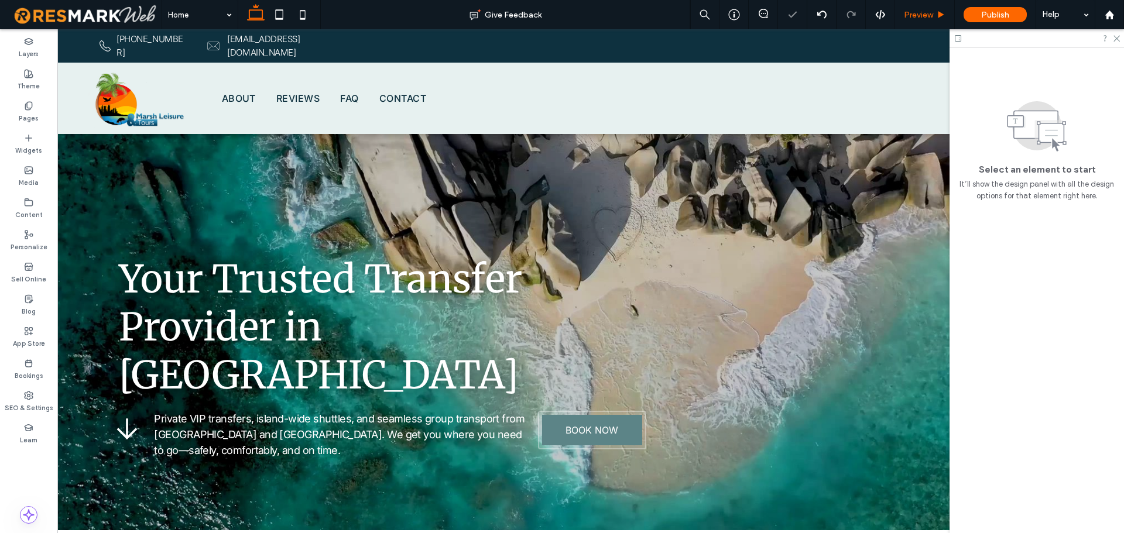
click at [909, 15] on span "Preview" at bounding box center [918, 15] width 29 height 10
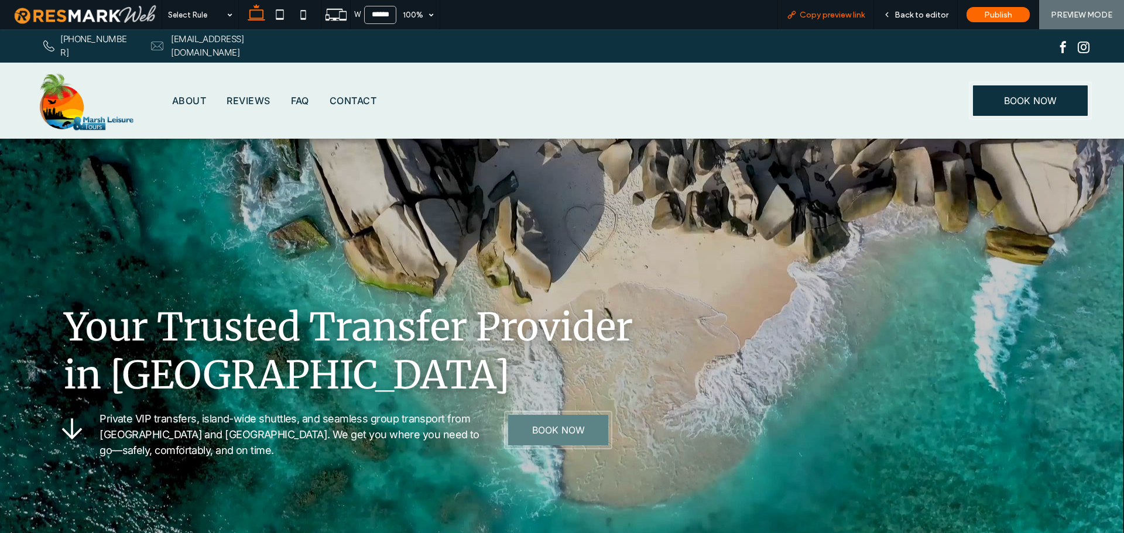
click at [842, 15] on span "Copy preview link" at bounding box center [832, 15] width 65 height 10
click at [927, 16] on span "Back to editor" at bounding box center [922, 15] width 54 height 10
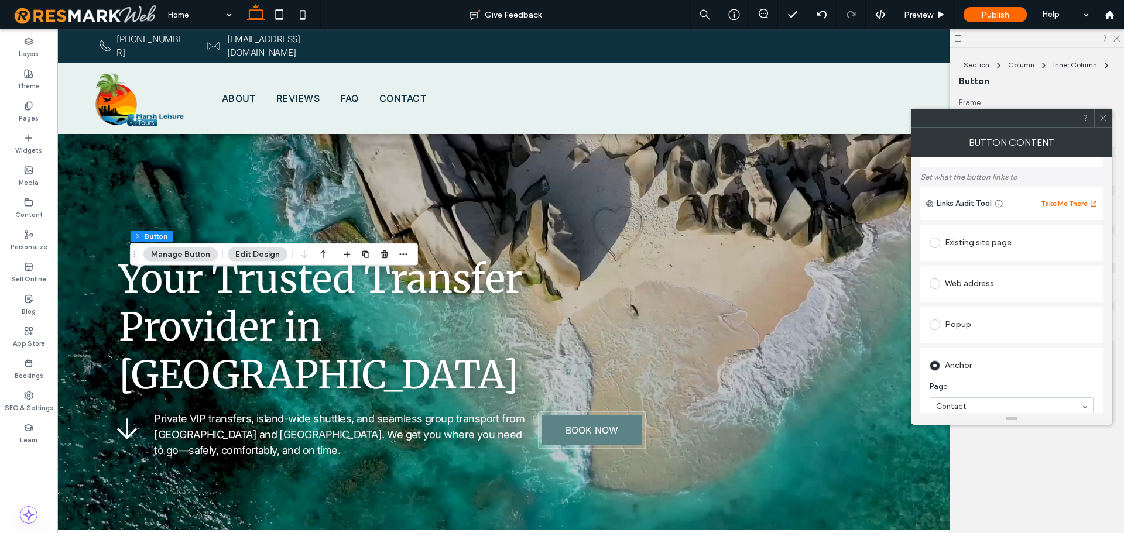
scroll to position [176, 0]
click at [1104, 122] on span at bounding box center [1103, 118] width 9 height 18
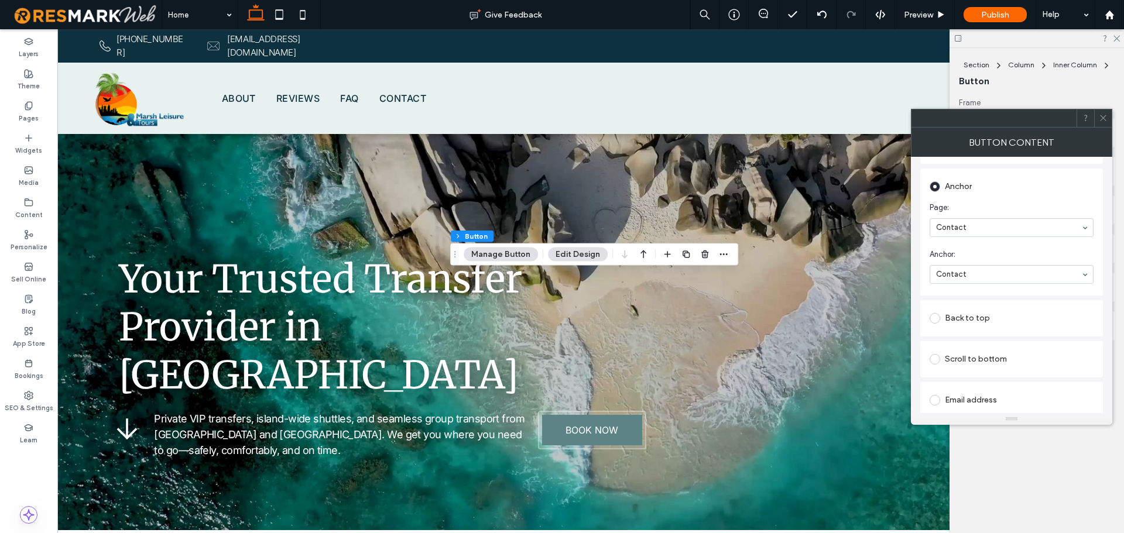
scroll to position [234, 0]
click at [34, 399] on div "SEO & Settings" at bounding box center [28, 402] width 57 height 32
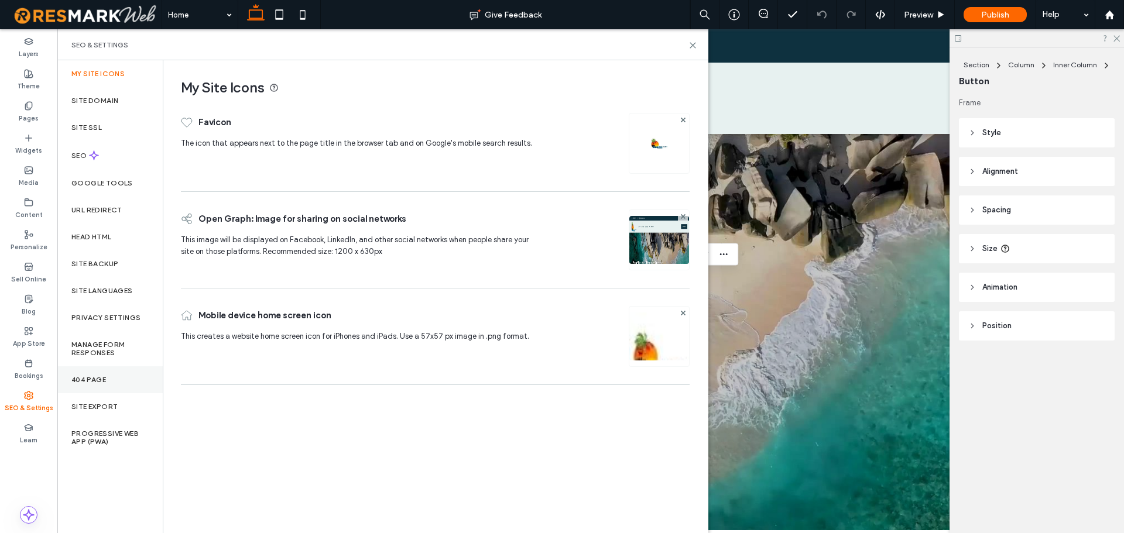
click at [145, 375] on div "404 Page" at bounding box center [109, 380] width 105 height 27
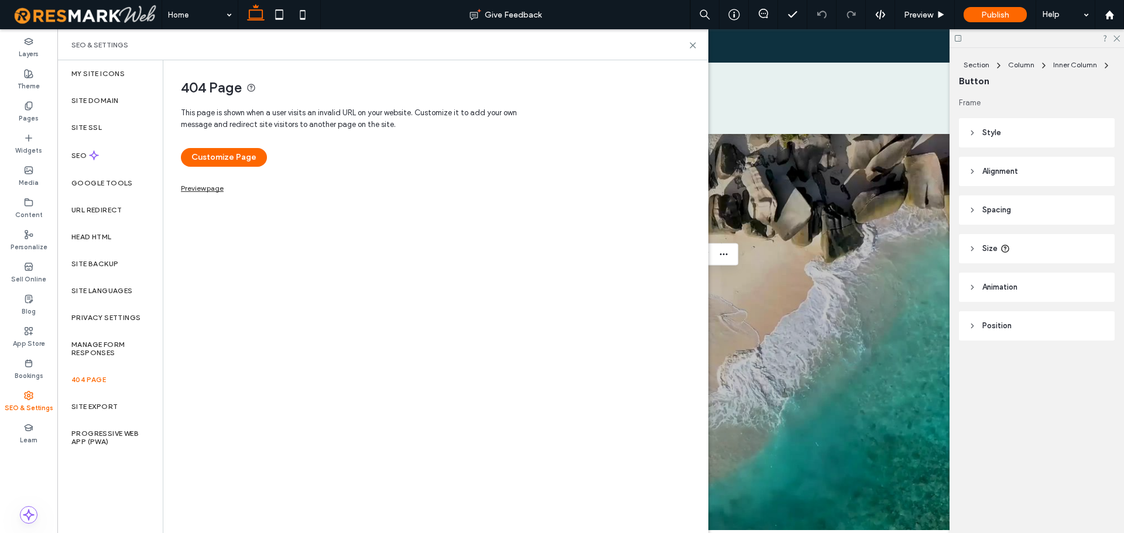
click at [203, 190] on link "Preview page" at bounding box center [202, 187] width 43 height 6
click at [690, 46] on icon at bounding box center [693, 45] width 9 height 9
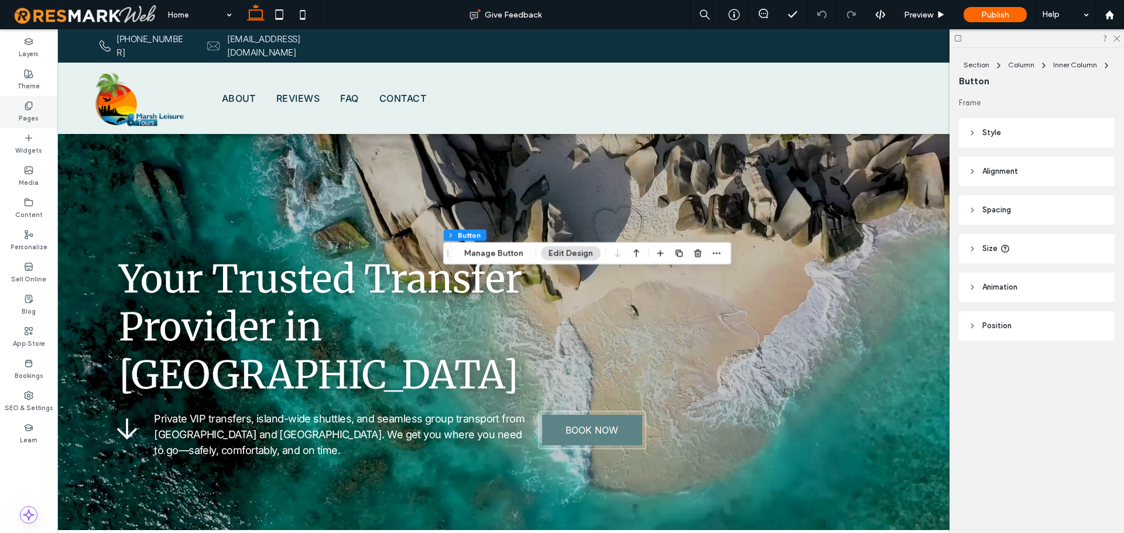
click at [29, 108] on use at bounding box center [28, 106] width 6 height 8
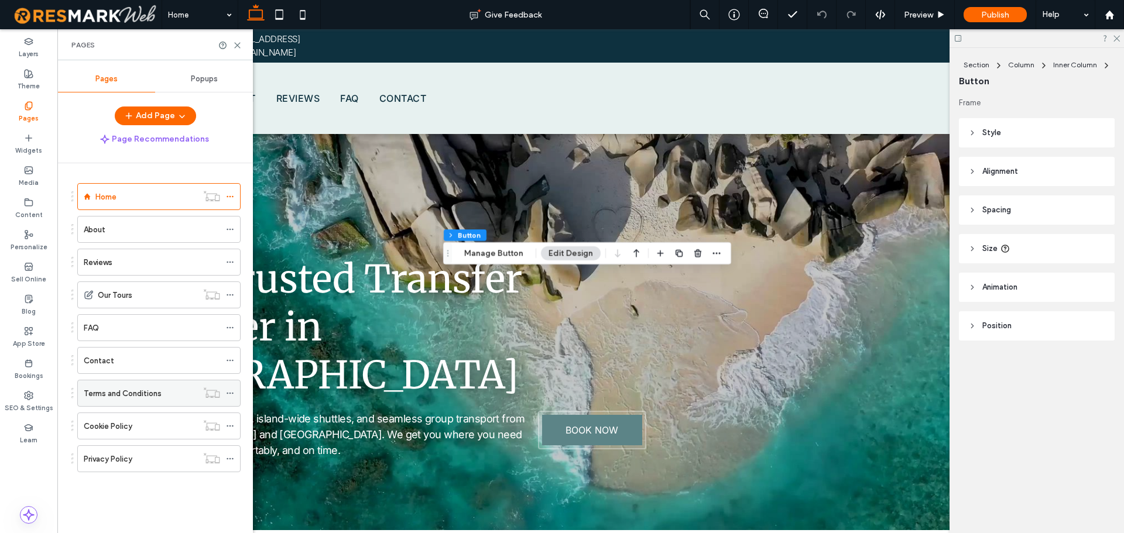
click at [149, 394] on label "Terms and Conditions" at bounding box center [123, 394] width 78 height 20
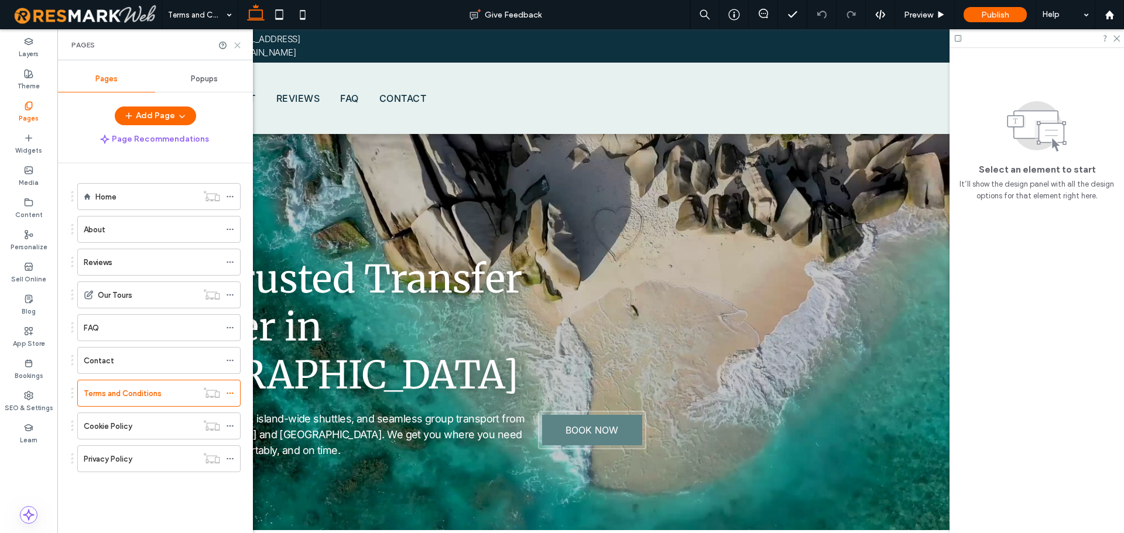
click at [240, 42] on icon at bounding box center [237, 45] width 9 height 9
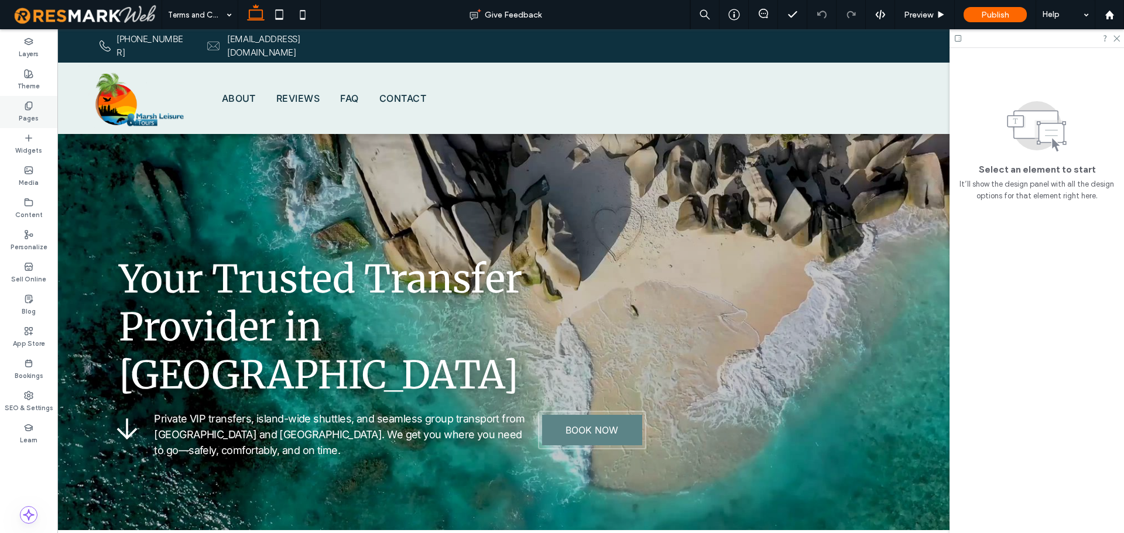
click at [32, 114] on label "Pages" at bounding box center [29, 117] width 20 height 13
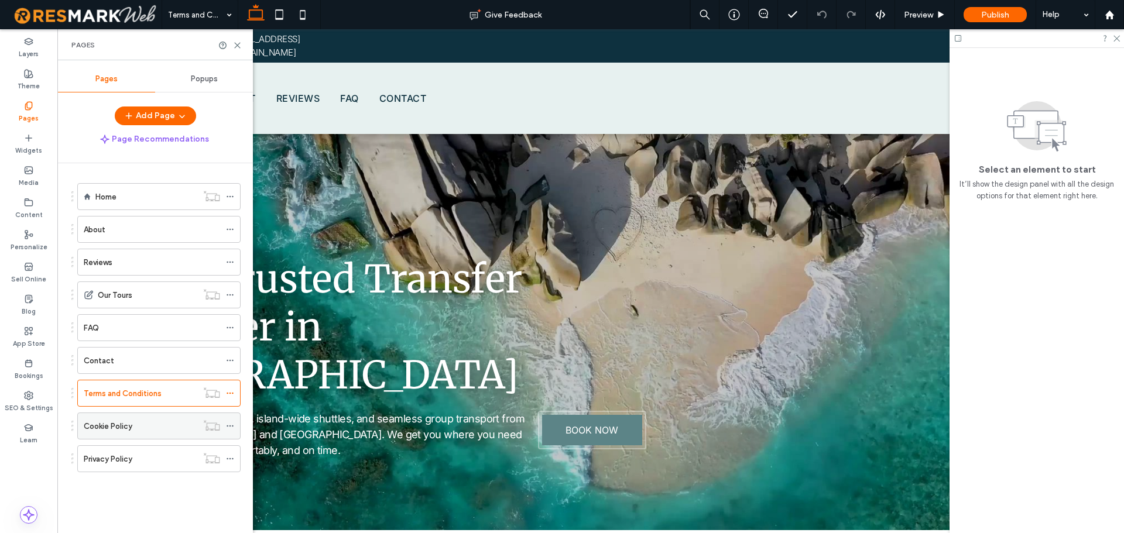
click at [114, 422] on label "Cookie Policy" at bounding box center [108, 426] width 49 height 20
click at [156, 457] on div "Privacy Policy" at bounding box center [141, 459] width 114 height 12
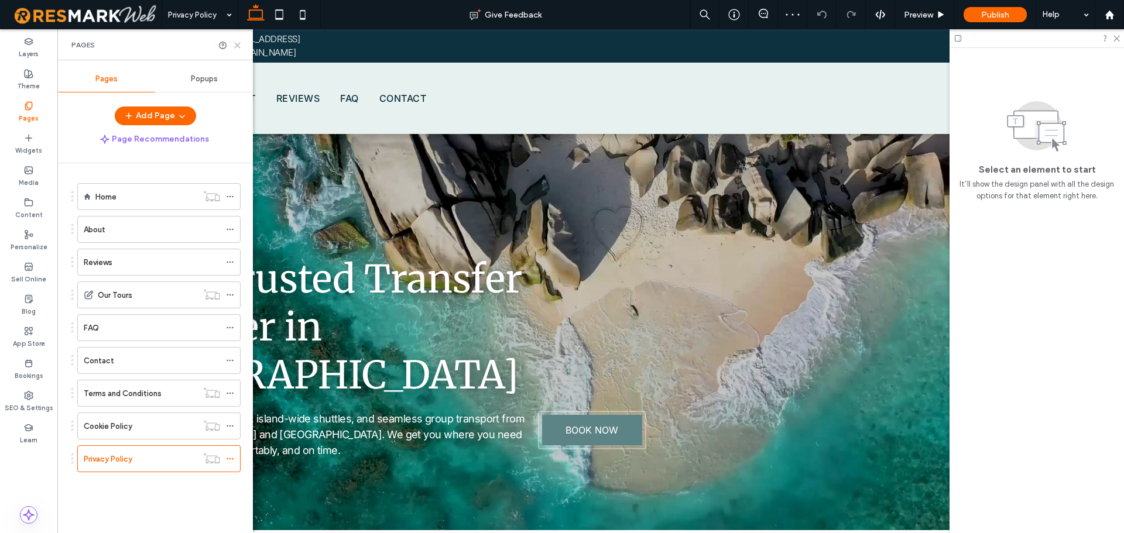
click at [238, 45] on use at bounding box center [237, 45] width 5 height 5
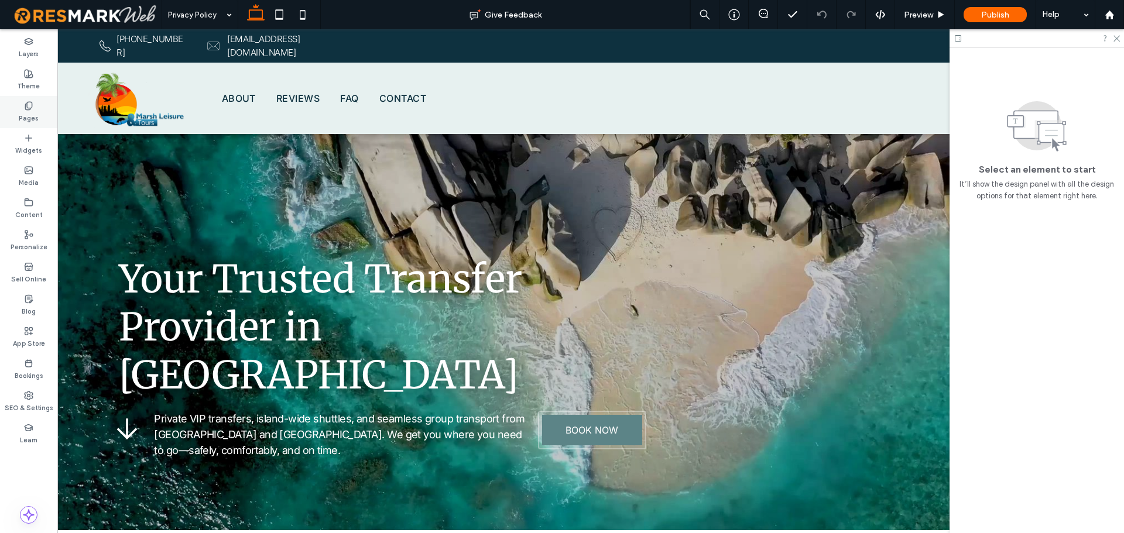
click at [31, 112] on label "Pages" at bounding box center [29, 117] width 20 height 13
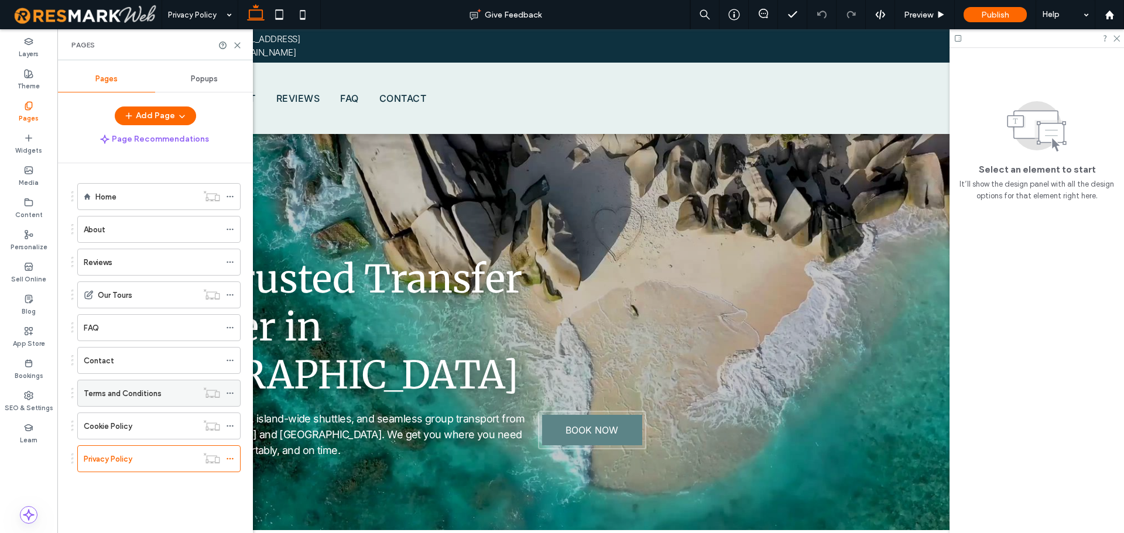
click at [163, 385] on div "Terms and Conditions" at bounding box center [141, 394] width 114 height 26
click at [237, 49] on icon at bounding box center [237, 45] width 9 height 9
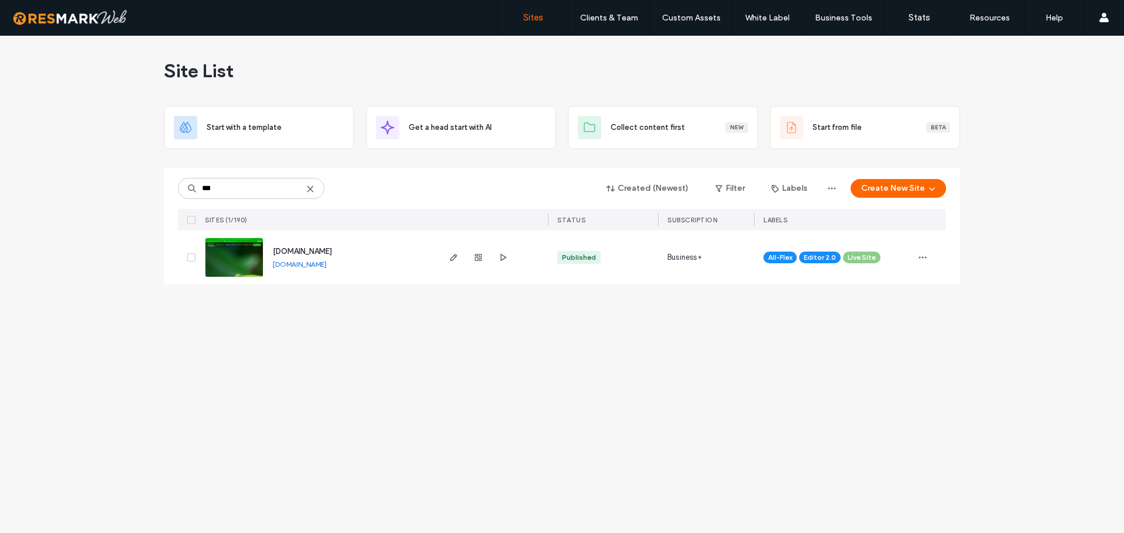
click at [312, 193] on icon at bounding box center [310, 188] width 9 height 9
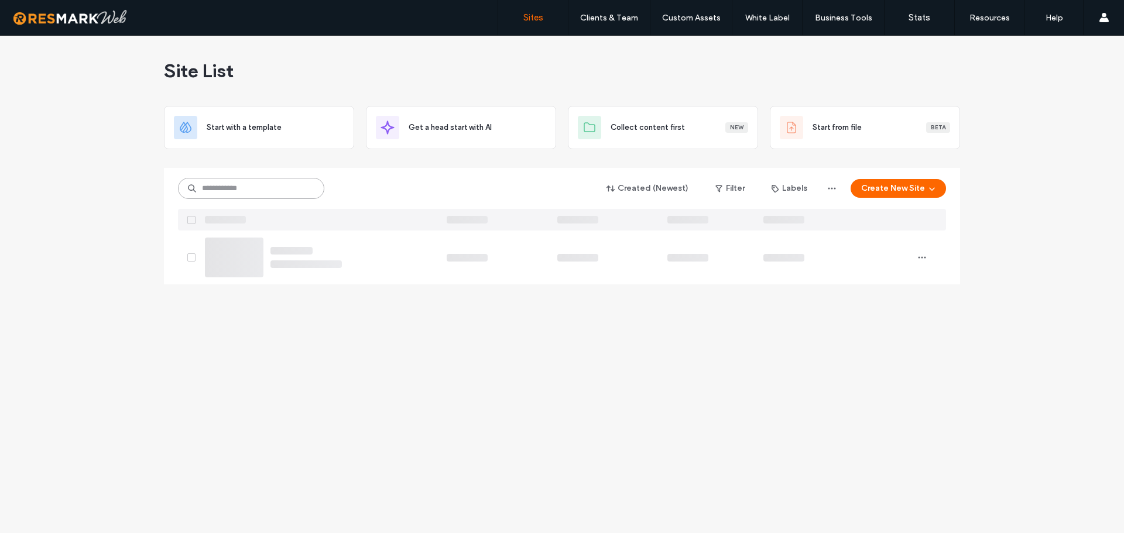
click at [267, 189] on input at bounding box center [251, 188] width 146 height 21
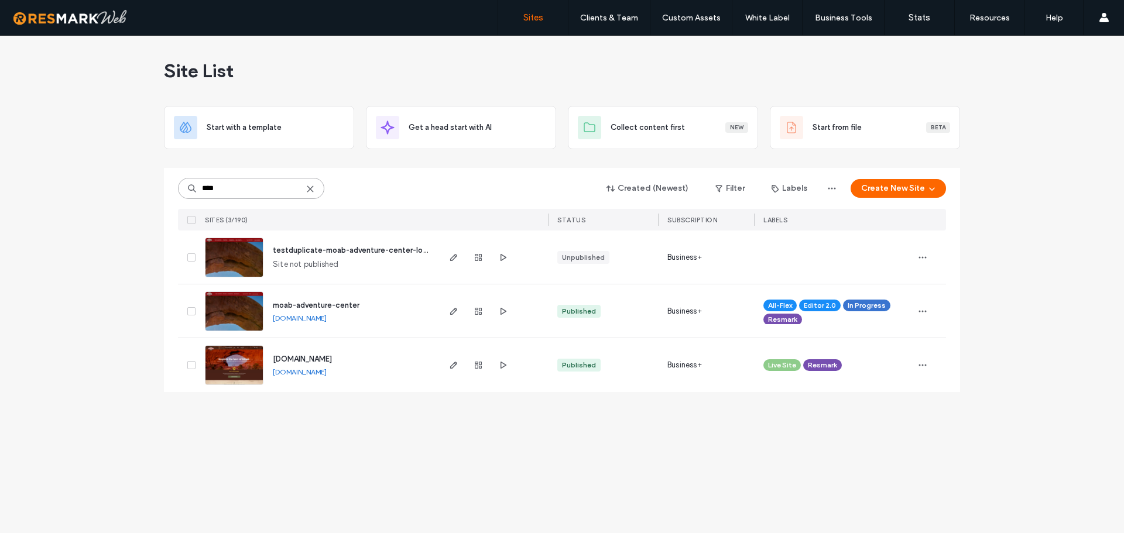
type input "****"
